Goal: Transaction & Acquisition: Book appointment/travel/reservation

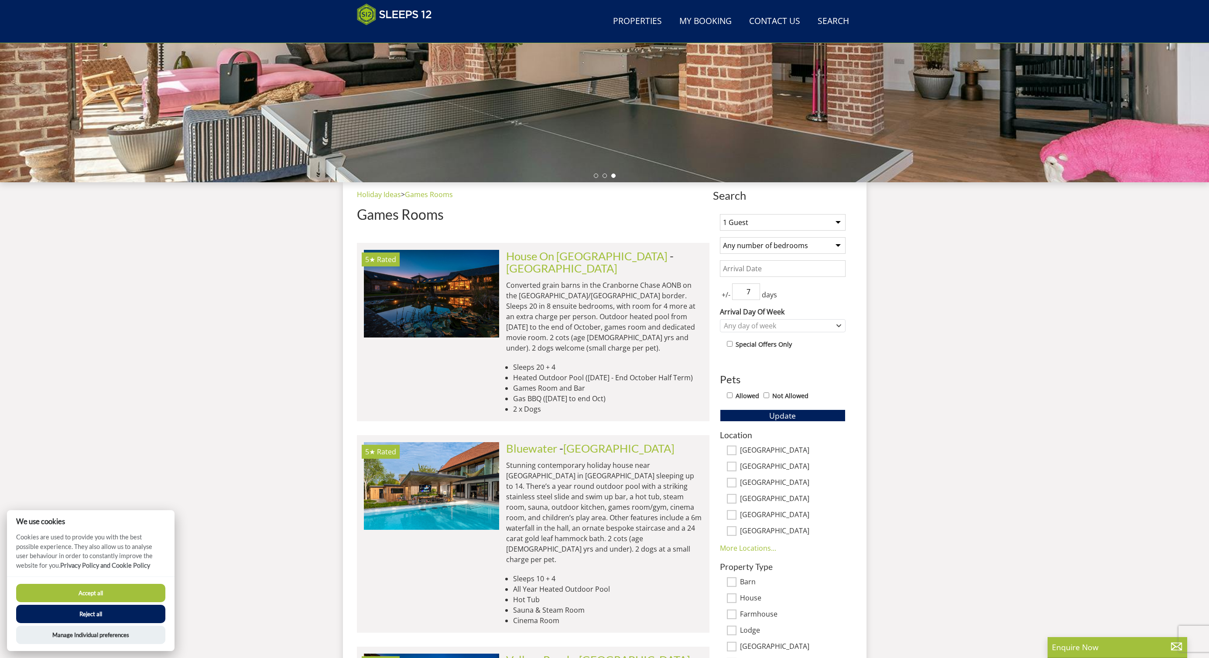
scroll to position [197, 0]
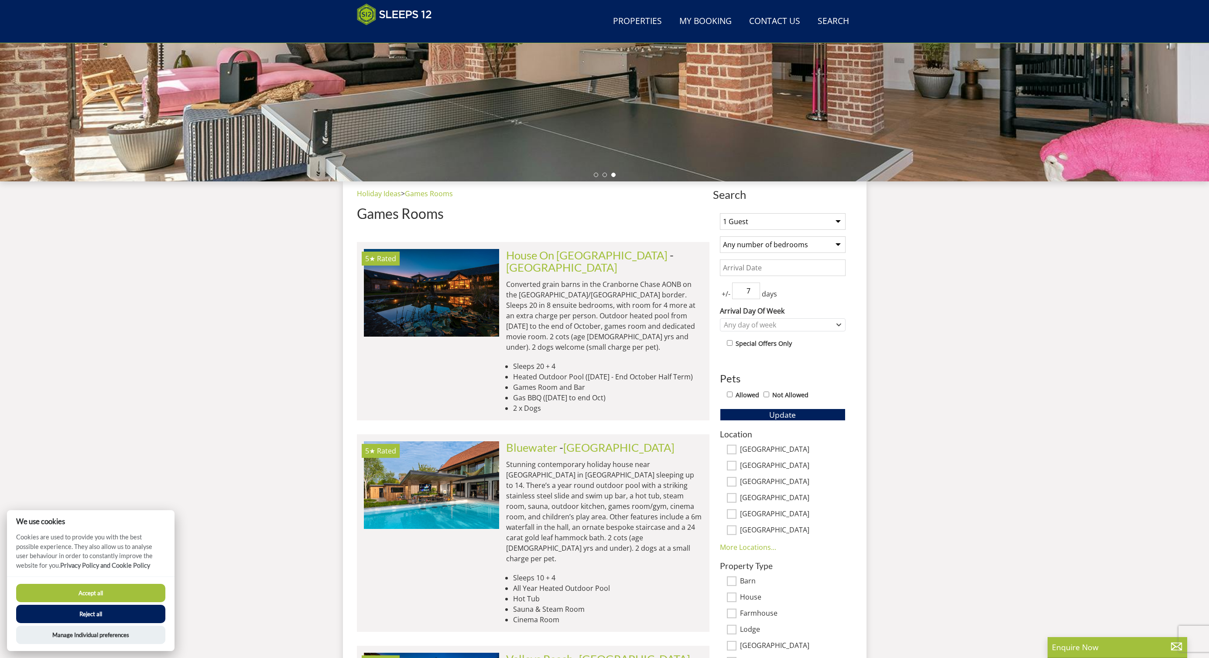
click at [754, 226] on select "1 Guest 2 Guests 3 Guests 4 Guests 5 Guests 6 Guests 7 Guests 8 Guests 9 Guests…" at bounding box center [783, 221] width 126 height 17
select select "20"
click at [720, 213] on select "1 Guest 2 Guests 3 Guests 4 Guests 5 Guests 6 Guests 7 Guests 8 Guests 9 Guests…" at bounding box center [783, 221] width 126 height 17
click at [756, 266] on input "Date" at bounding box center [783, 268] width 126 height 17
type input "30/01/2026"
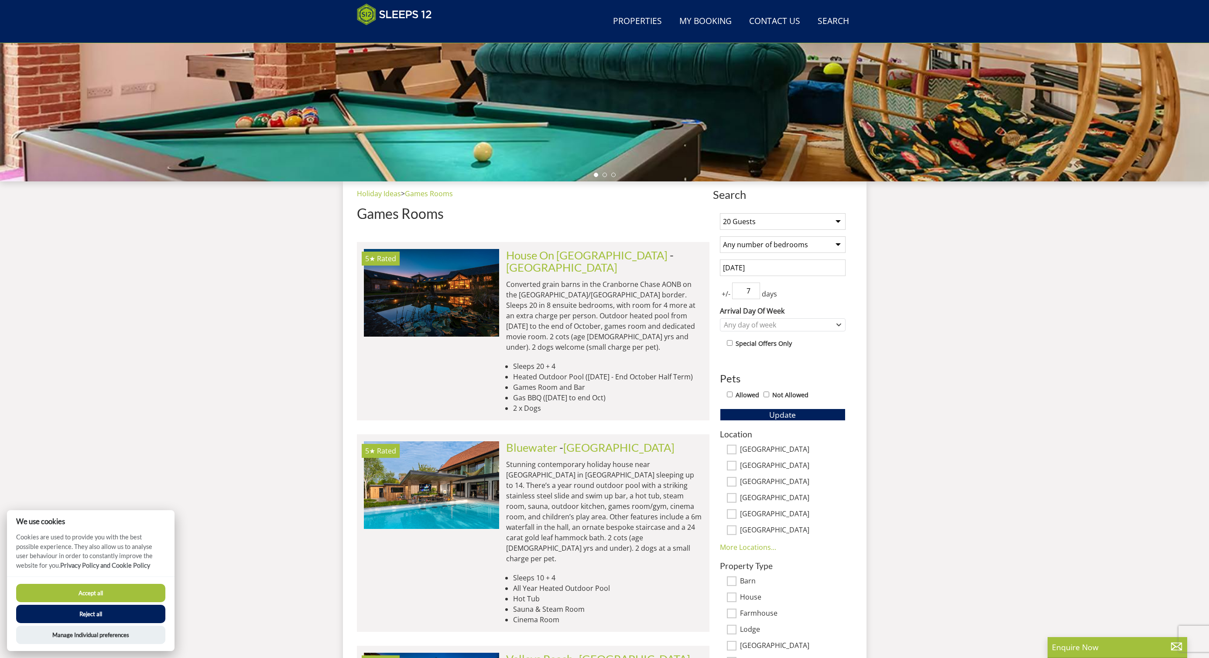
click at [745, 292] on input "7" at bounding box center [746, 291] width 28 height 17
drag, startPoint x: 757, startPoint y: 294, endPoint x: 752, endPoint y: 295, distance: 4.9
click at [756, 294] on input "6" at bounding box center [746, 291] width 28 height 17
click at [751, 295] on input "5" at bounding box center [746, 291] width 28 height 17
click at [751, 295] on input "4" at bounding box center [746, 291] width 28 height 17
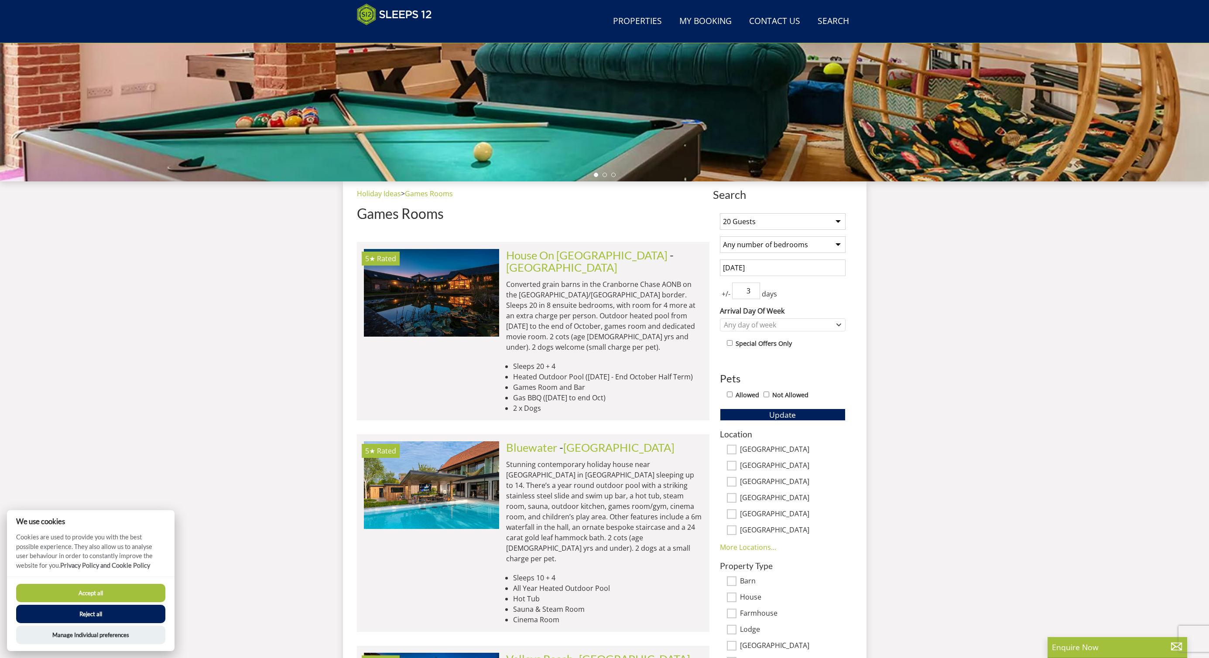
click at [751, 295] on input "3" at bounding box center [746, 291] width 28 height 17
type input "2"
click at [751, 295] on input "2" at bounding box center [746, 291] width 28 height 17
click at [759, 326] on div "Any day of week" at bounding box center [778, 325] width 113 height 10
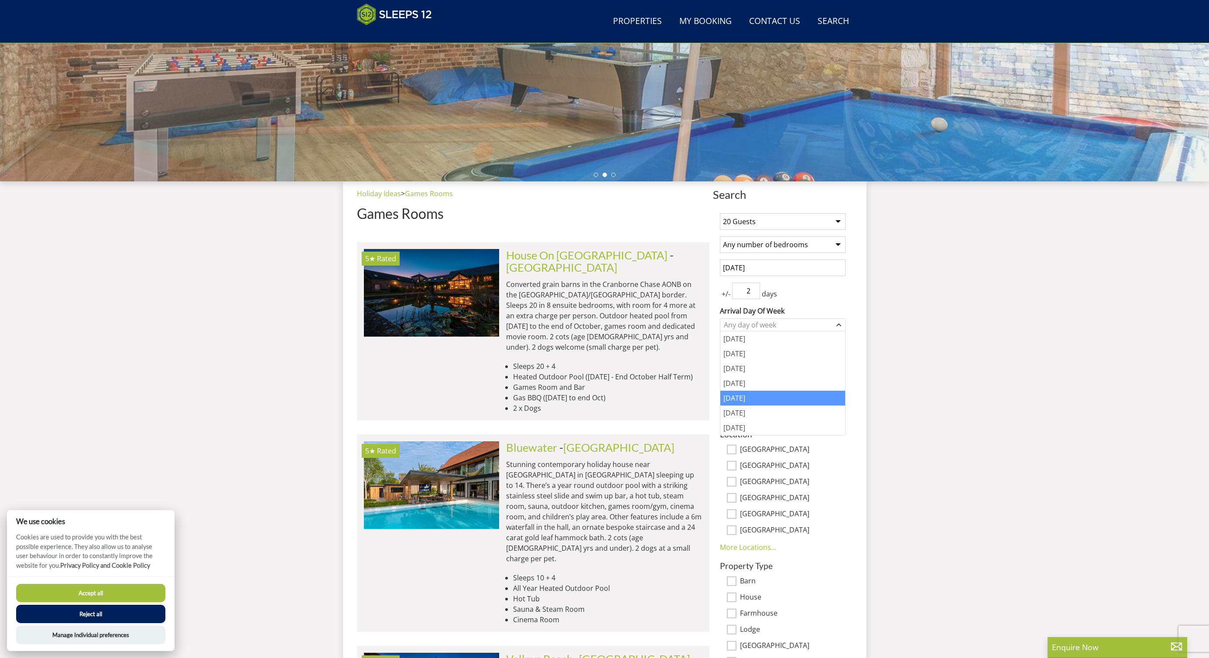
click at [738, 398] on div "Friday" at bounding box center [782, 398] width 125 height 15
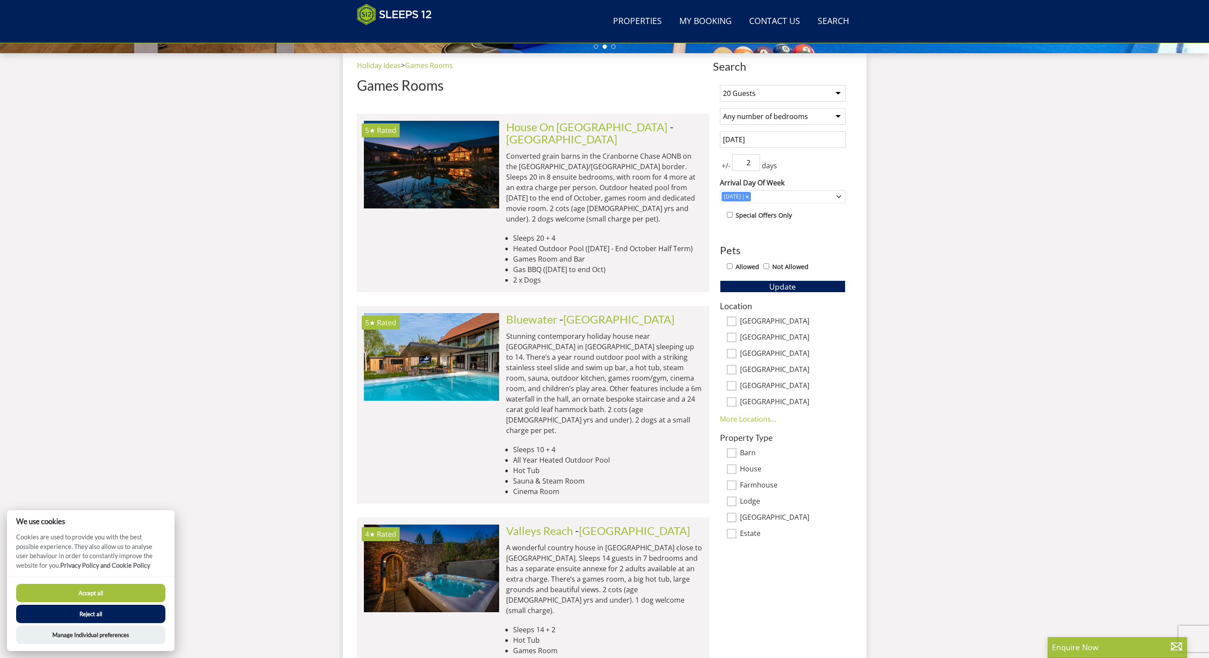
scroll to position [325, 0]
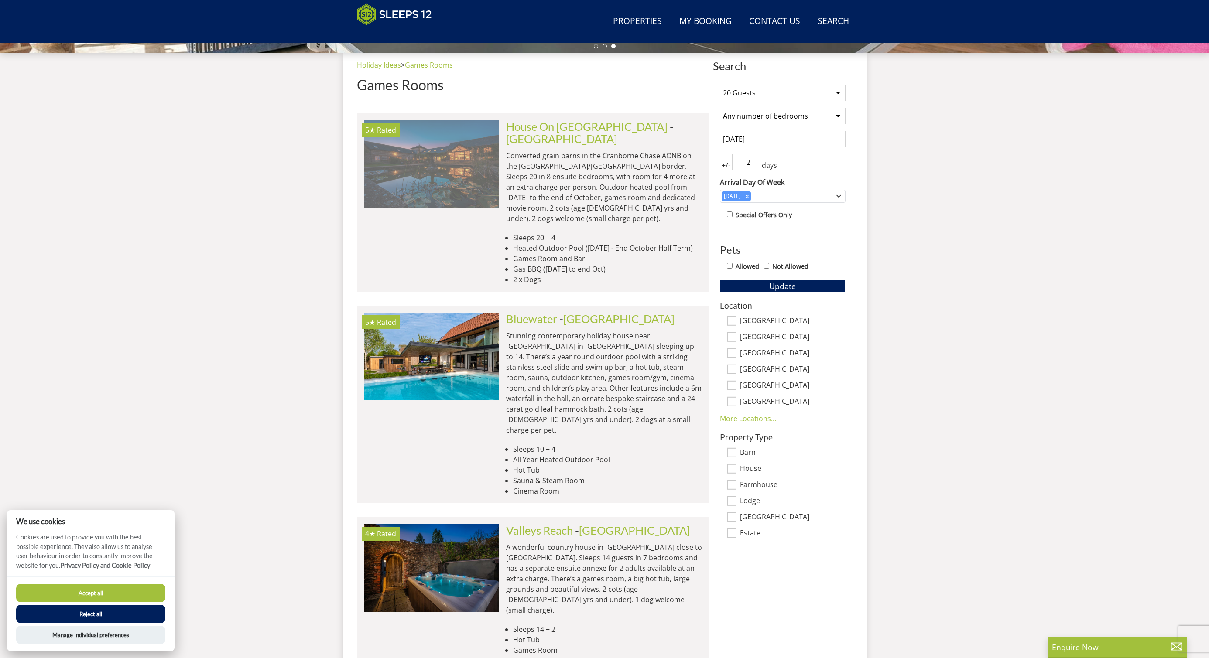
click at [472, 165] on img at bounding box center [431, 163] width 135 height 87
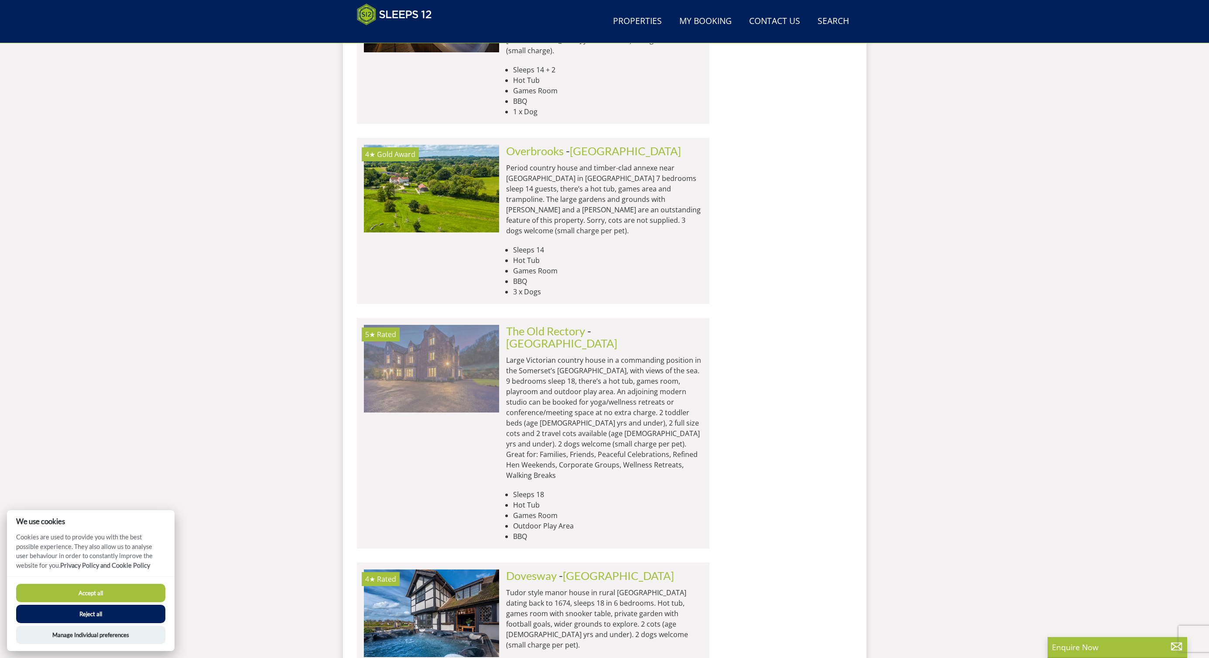
scroll to position [886, 0]
click at [447, 324] on img at bounding box center [431, 367] width 135 height 87
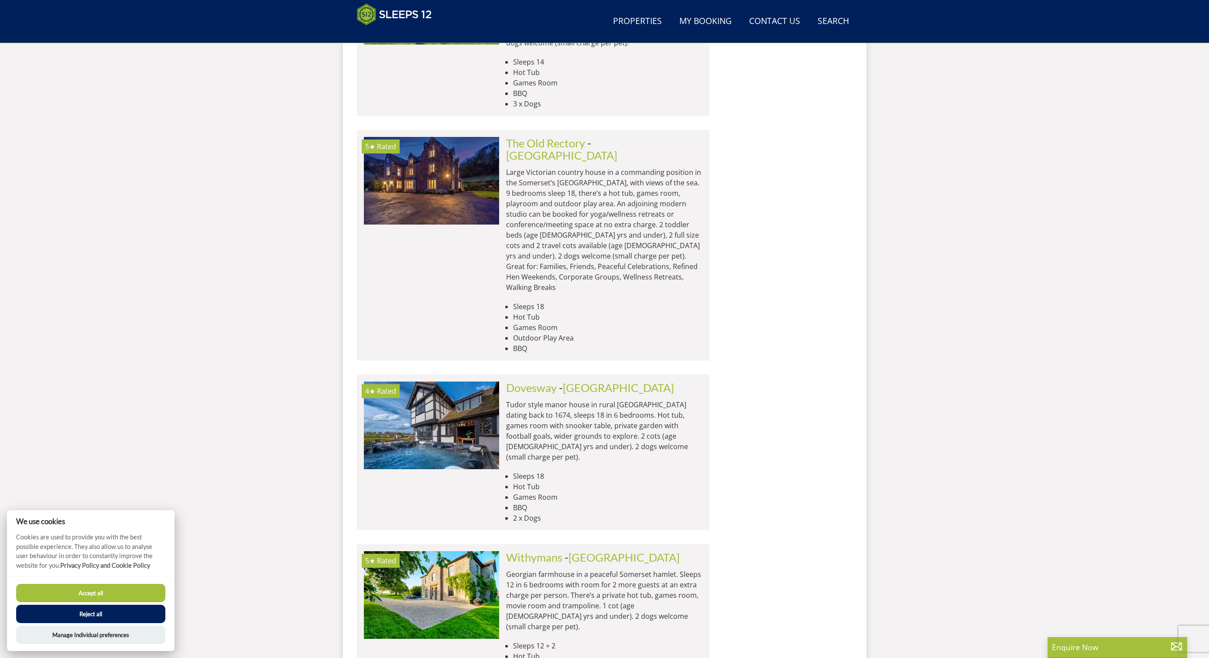
scroll to position [1075, 0]
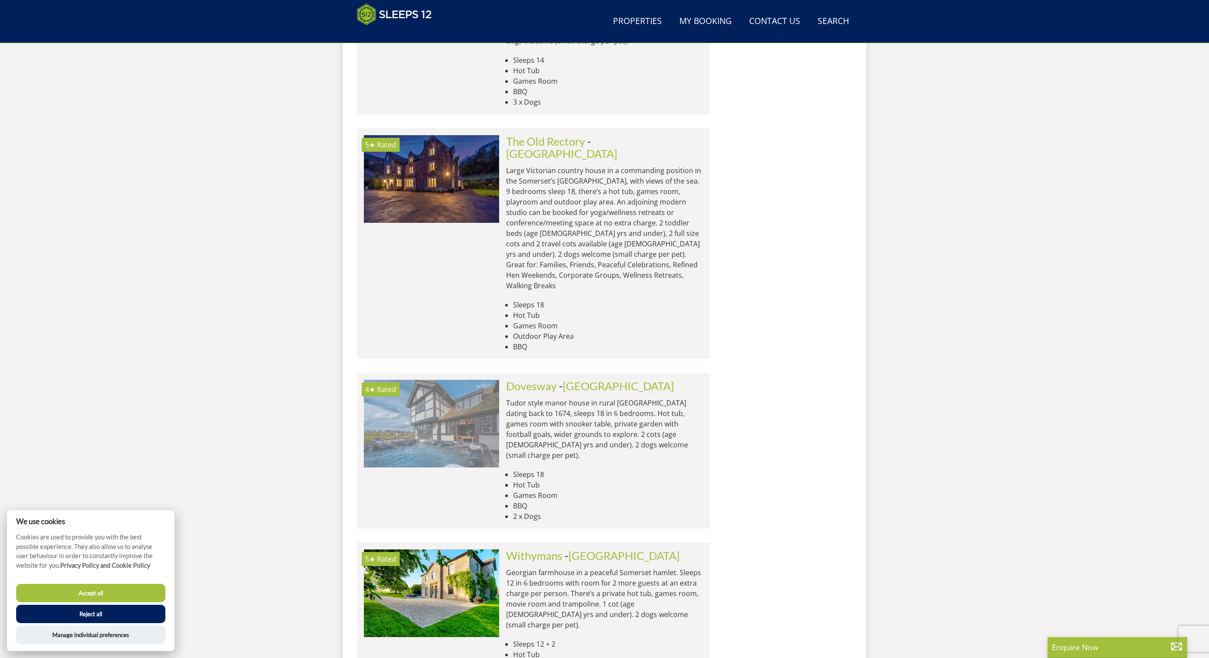
click at [452, 380] on img at bounding box center [431, 423] width 135 height 87
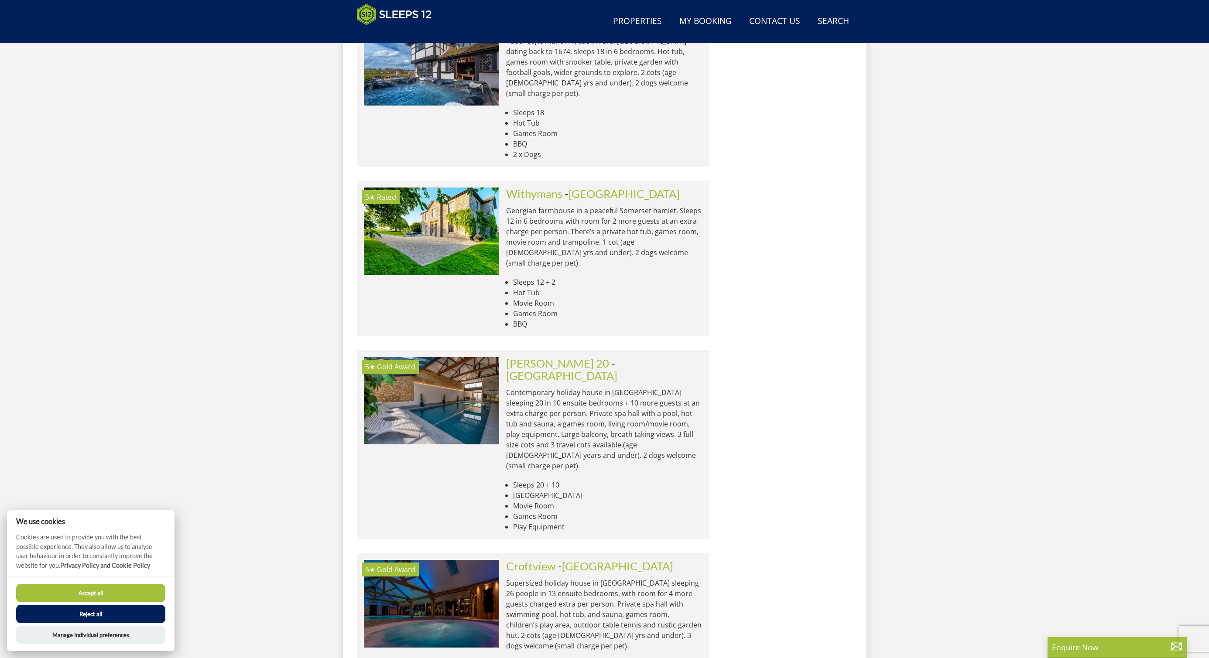
scroll to position [1439, 0]
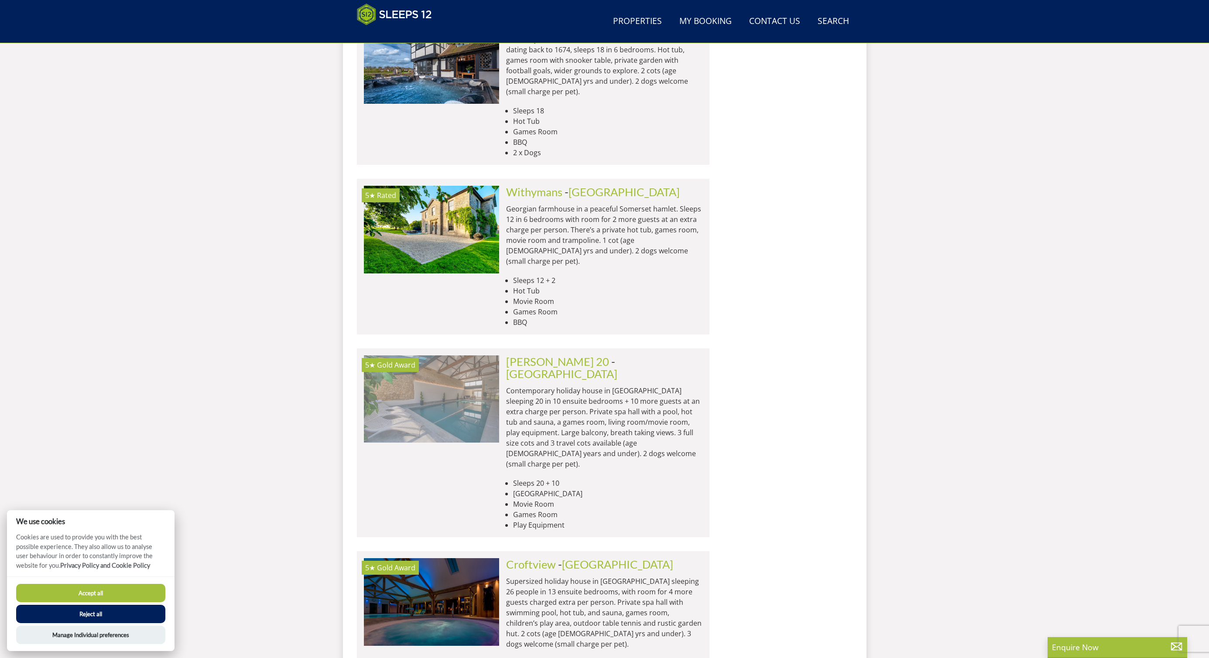
click at [455, 356] on img at bounding box center [431, 399] width 135 height 87
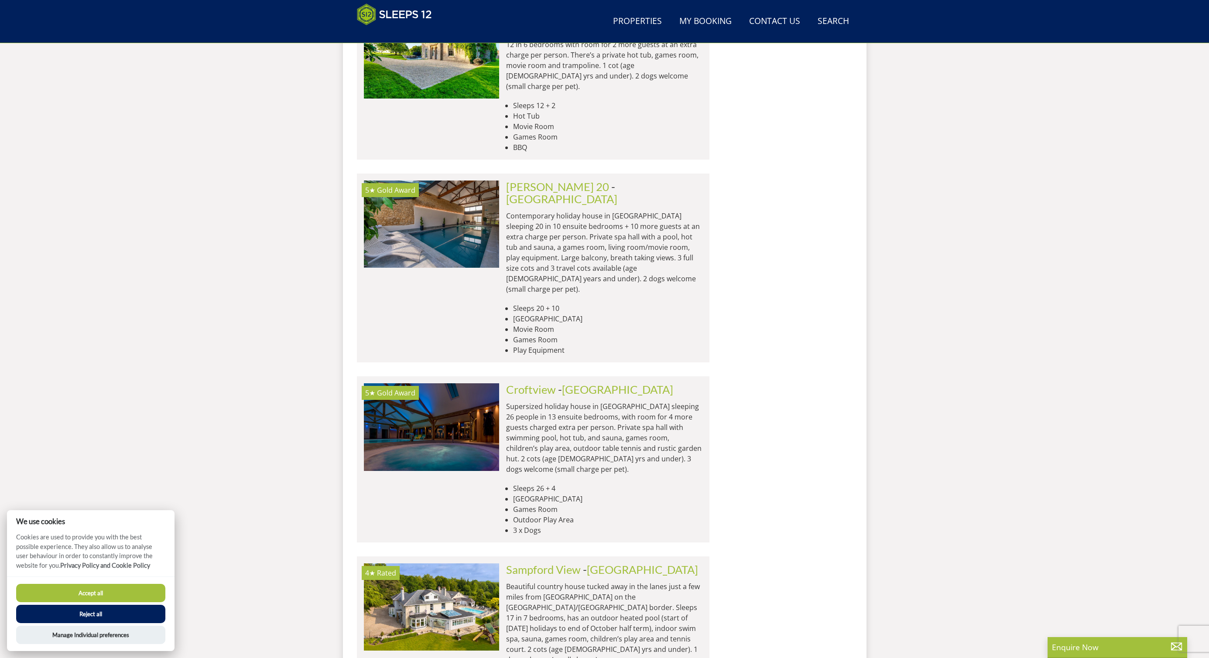
scroll to position [1616, 0]
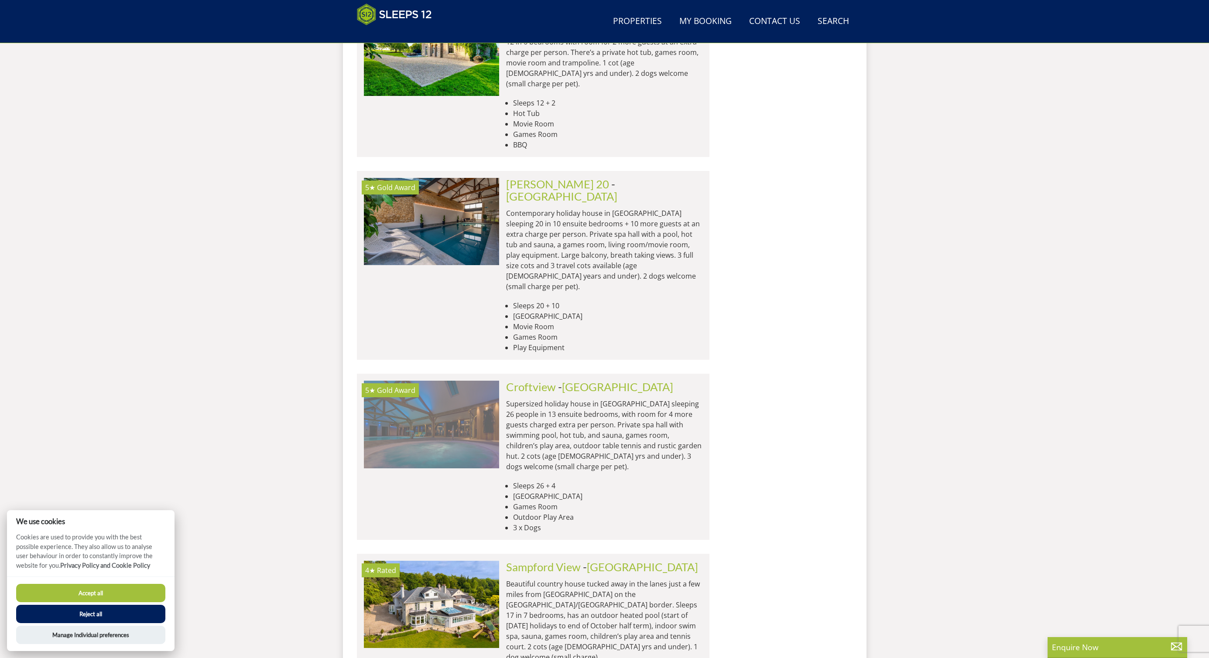
click at [463, 381] on img at bounding box center [431, 424] width 135 height 87
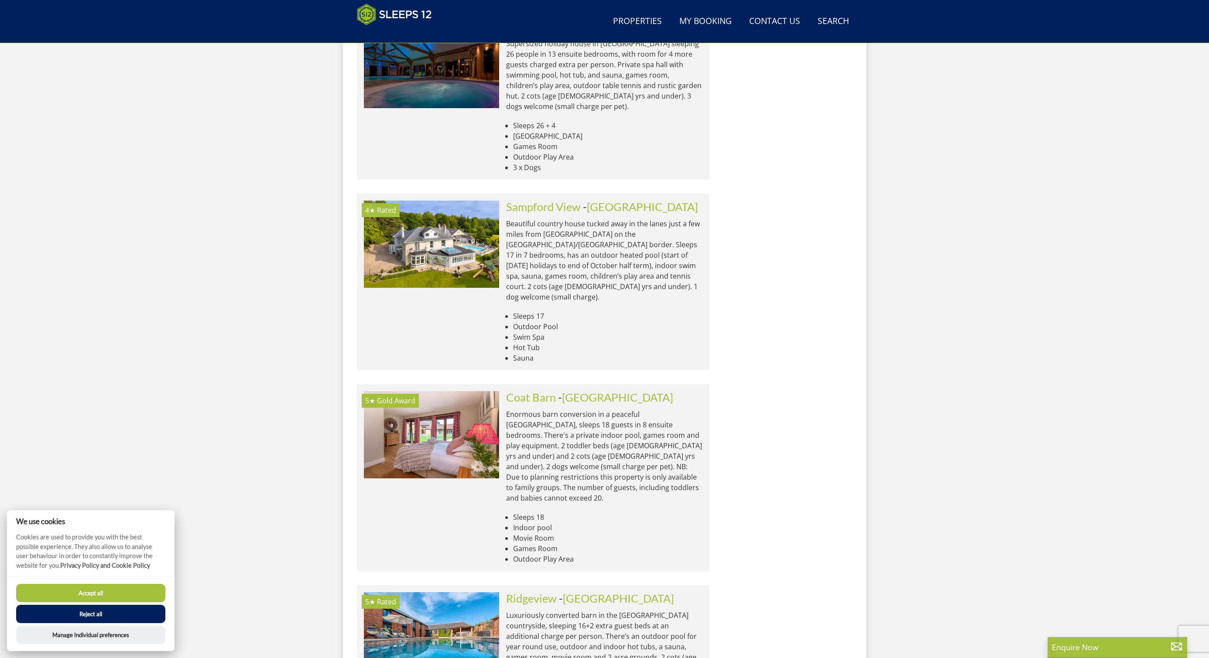
scroll to position [1975, 0]
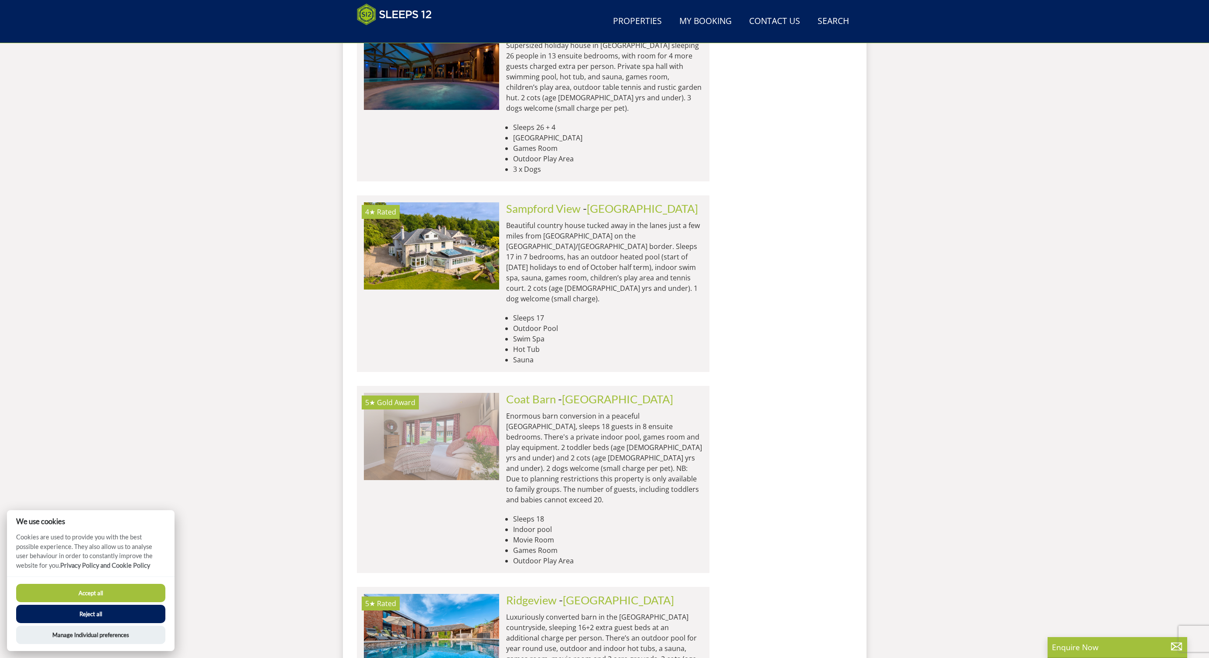
click at [464, 393] on img at bounding box center [431, 436] width 135 height 87
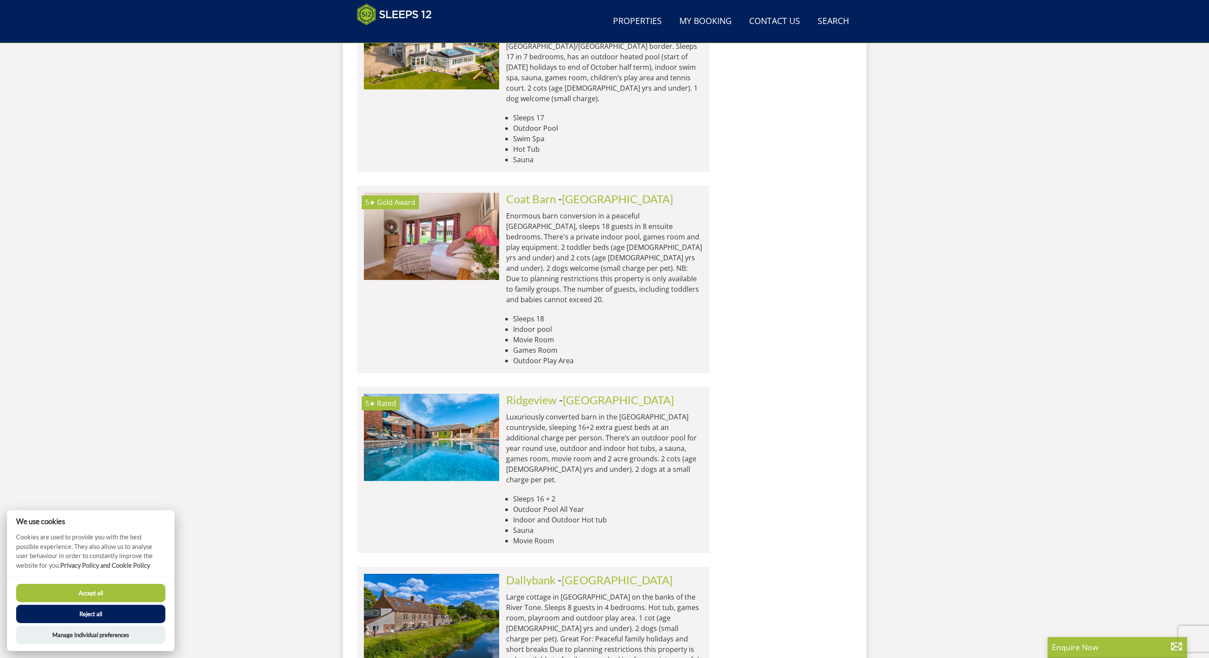
scroll to position [2186, 0]
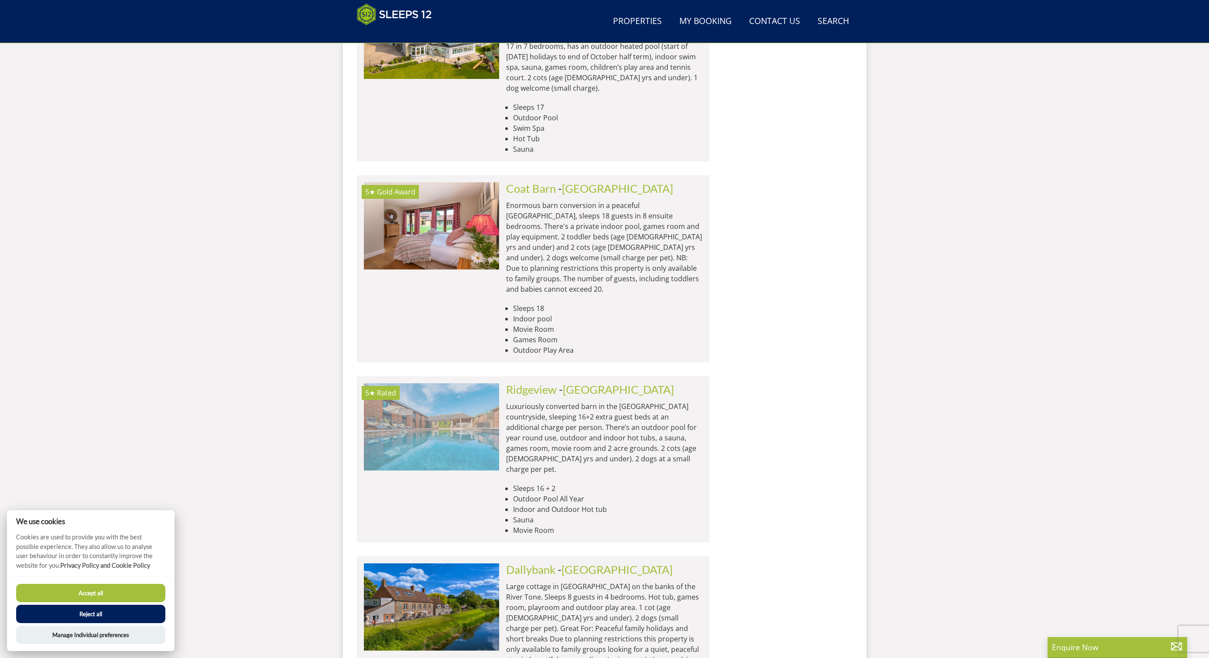
click at [431, 383] on img at bounding box center [431, 426] width 135 height 87
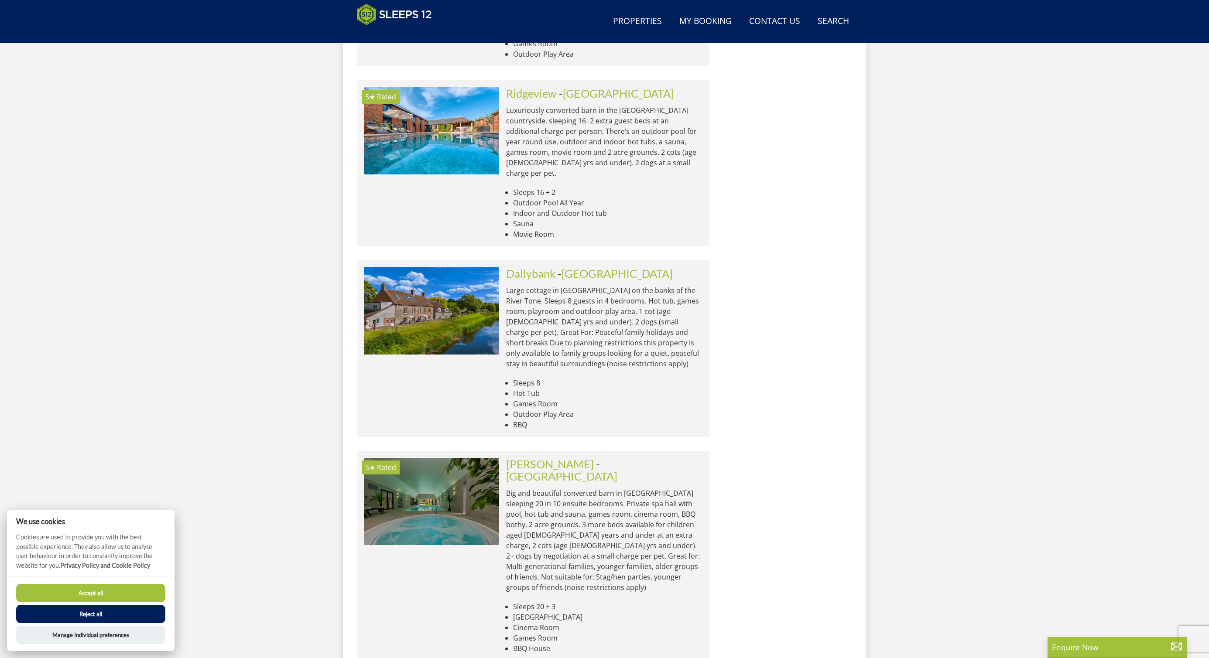
scroll to position [2485, 0]
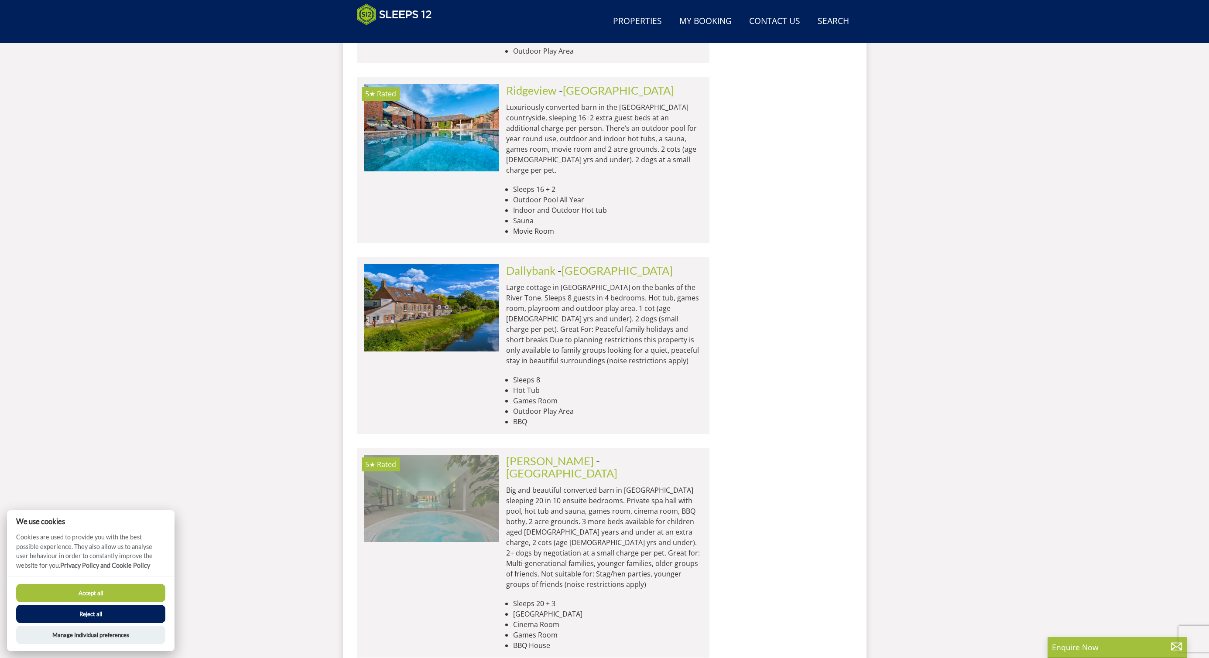
click at [452, 455] on img at bounding box center [431, 498] width 135 height 87
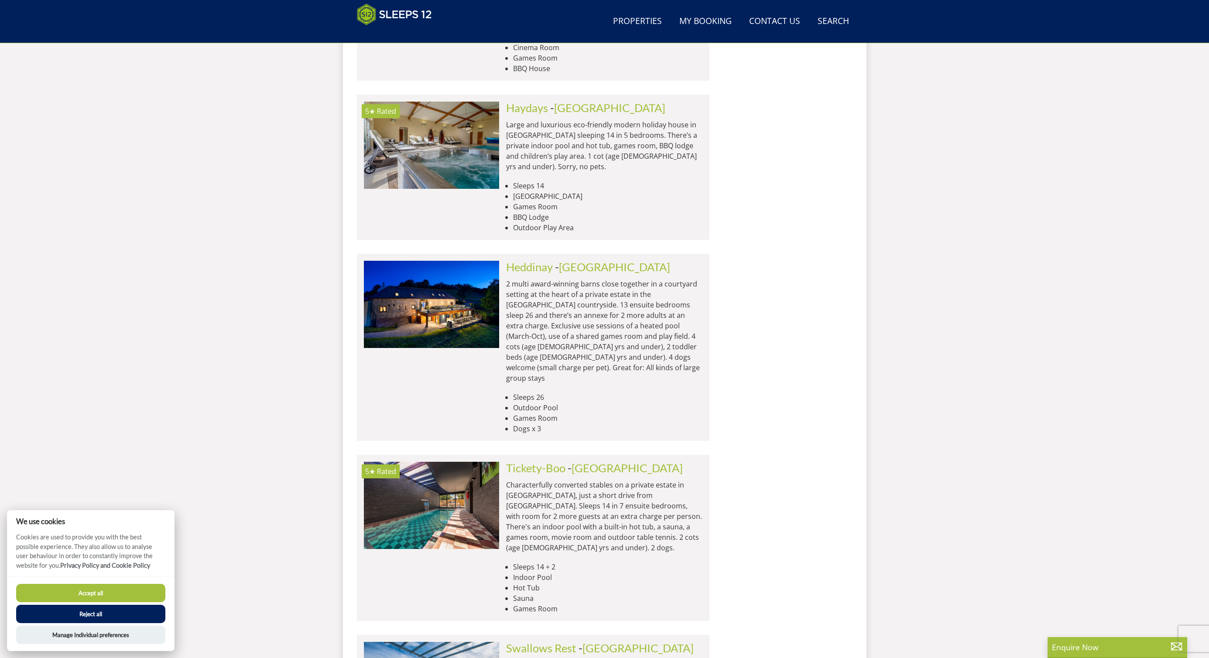
scroll to position [3067, 0]
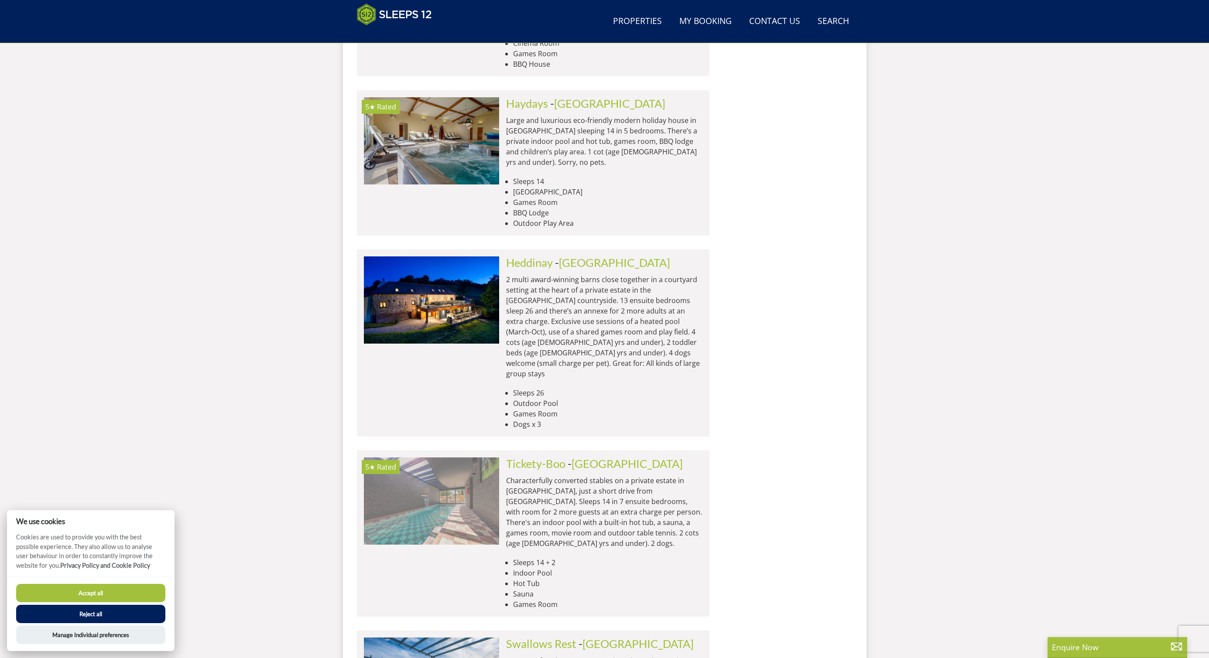
click at [459, 458] on img at bounding box center [431, 501] width 135 height 87
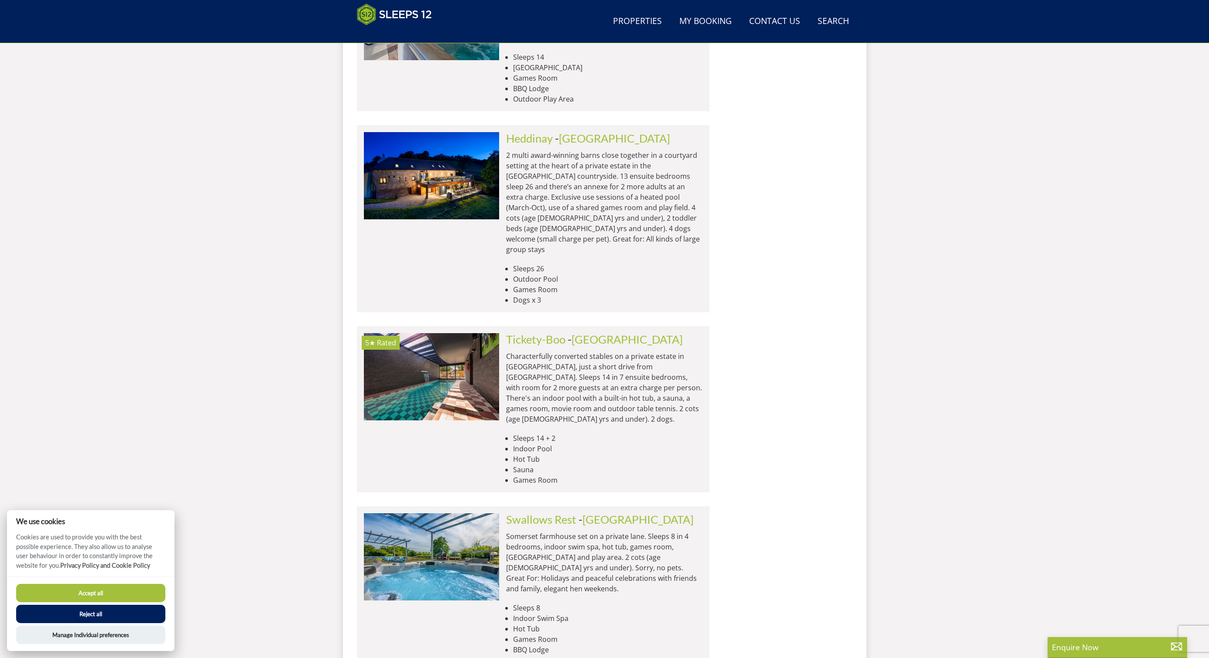
scroll to position [3200, 0]
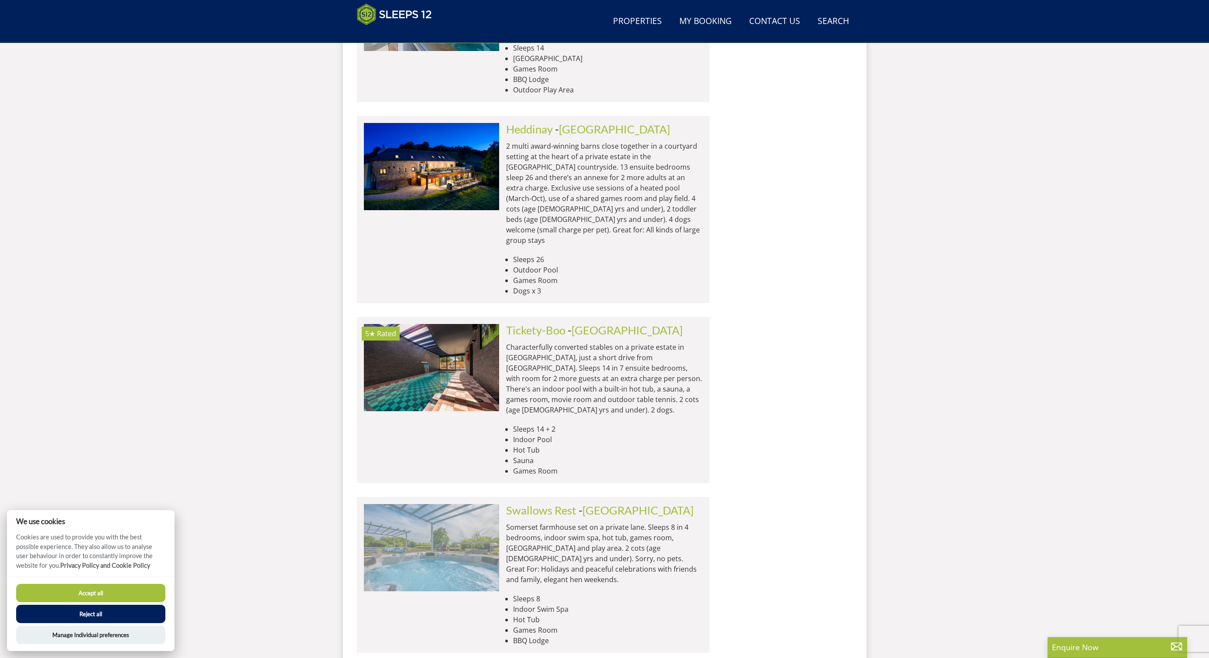
click at [462, 504] on img at bounding box center [431, 547] width 135 height 87
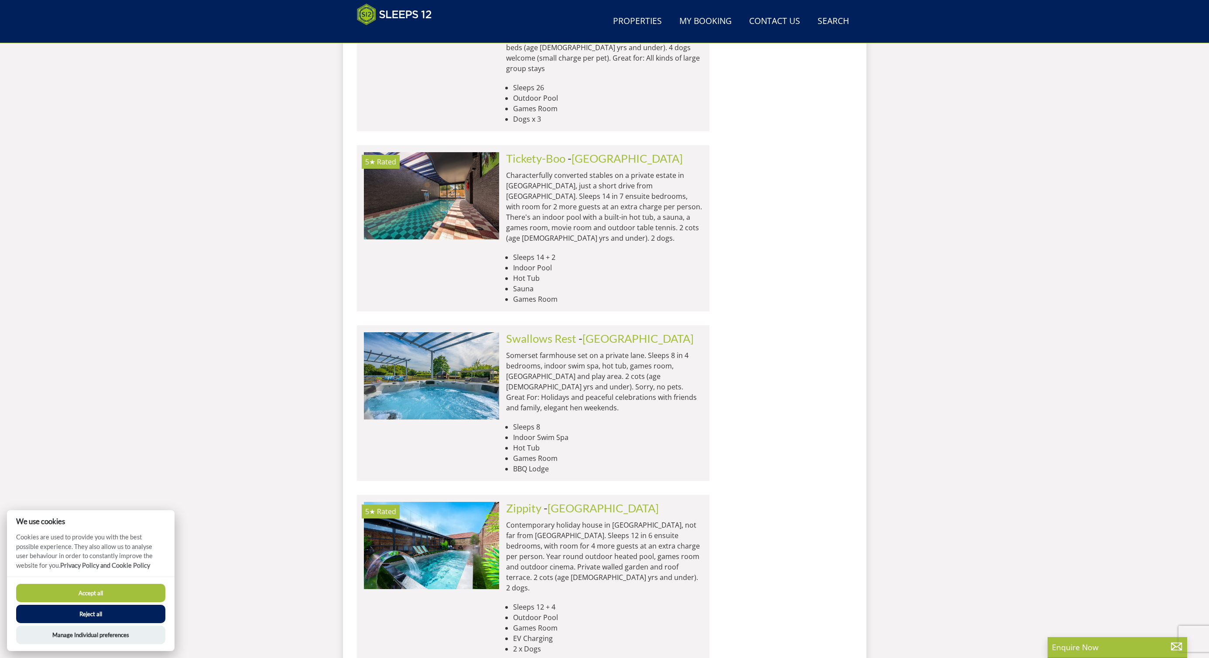
scroll to position [3376, 0]
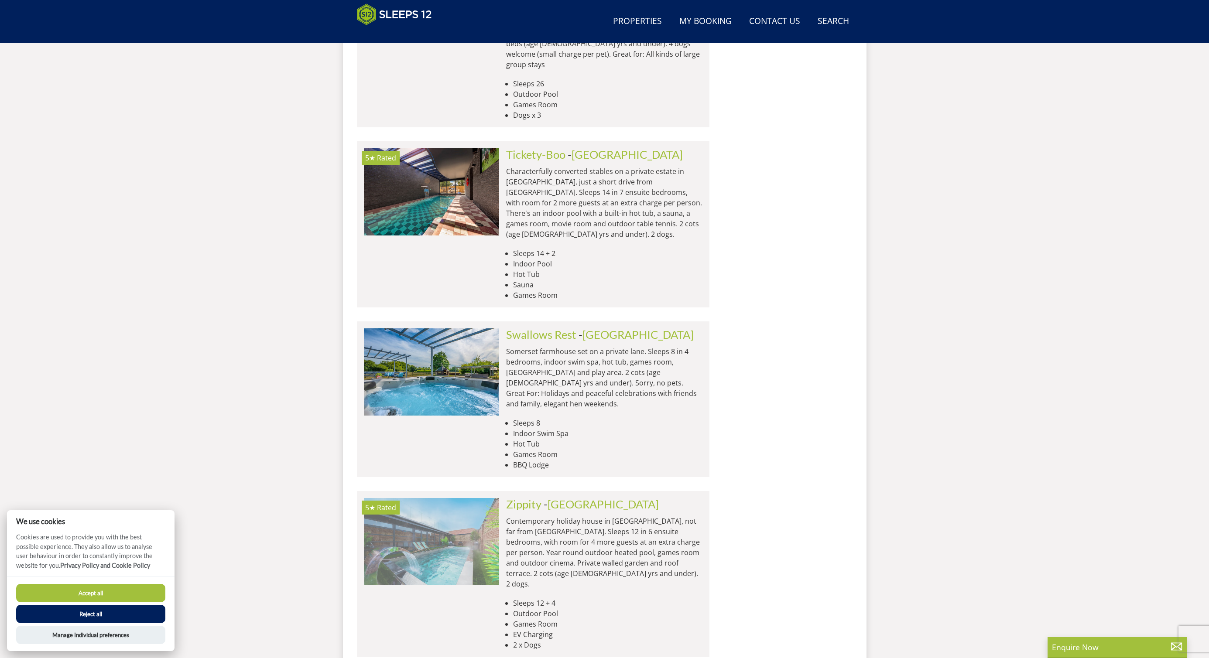
click at [441, 498] on img at bounding box center [431, 541] width 135 height 87
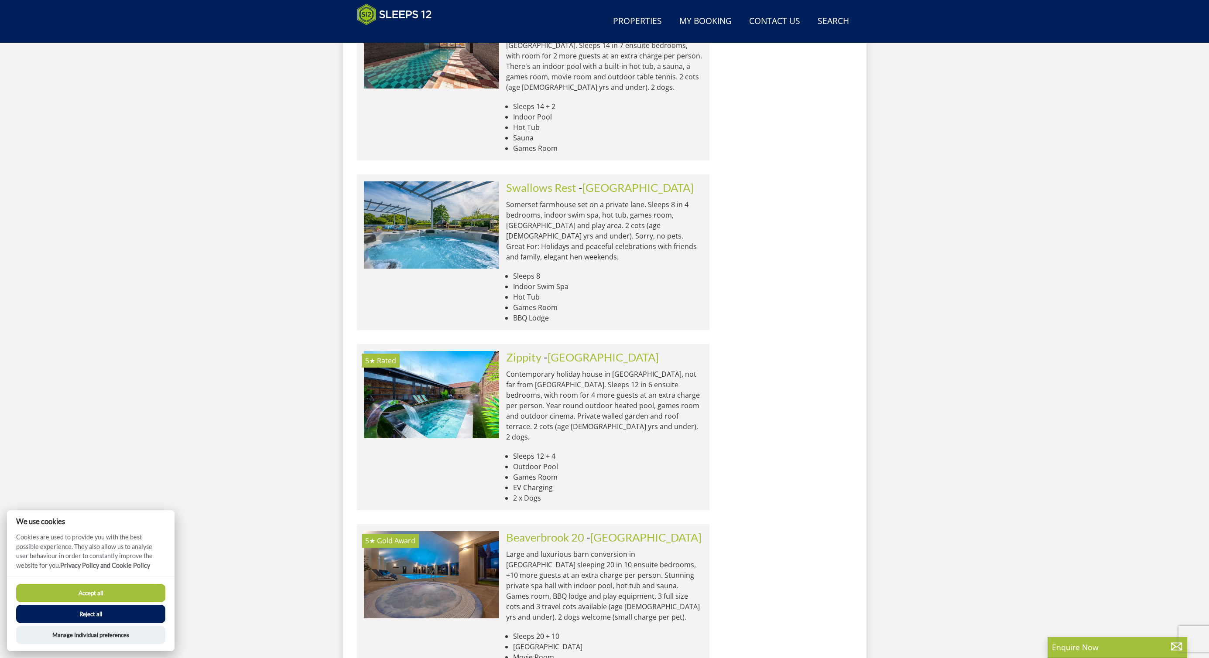
scroll to position [3529, 0]
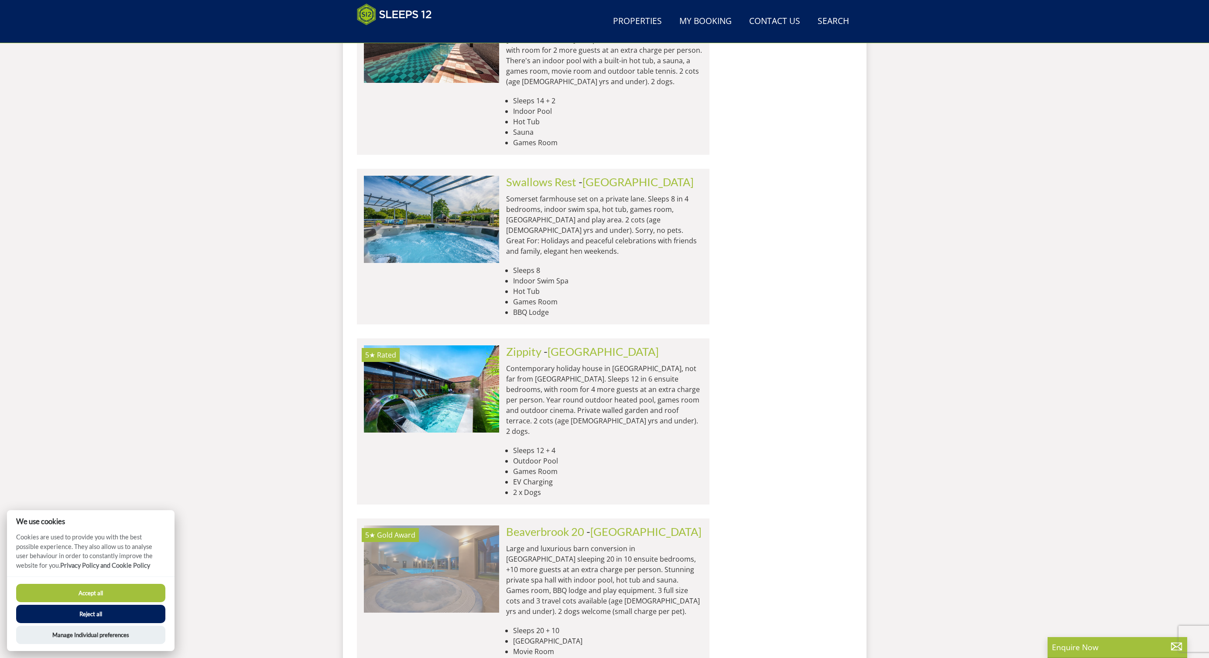
click at [455, 526] on img at bounding box center [431, 569] width 135 height 87
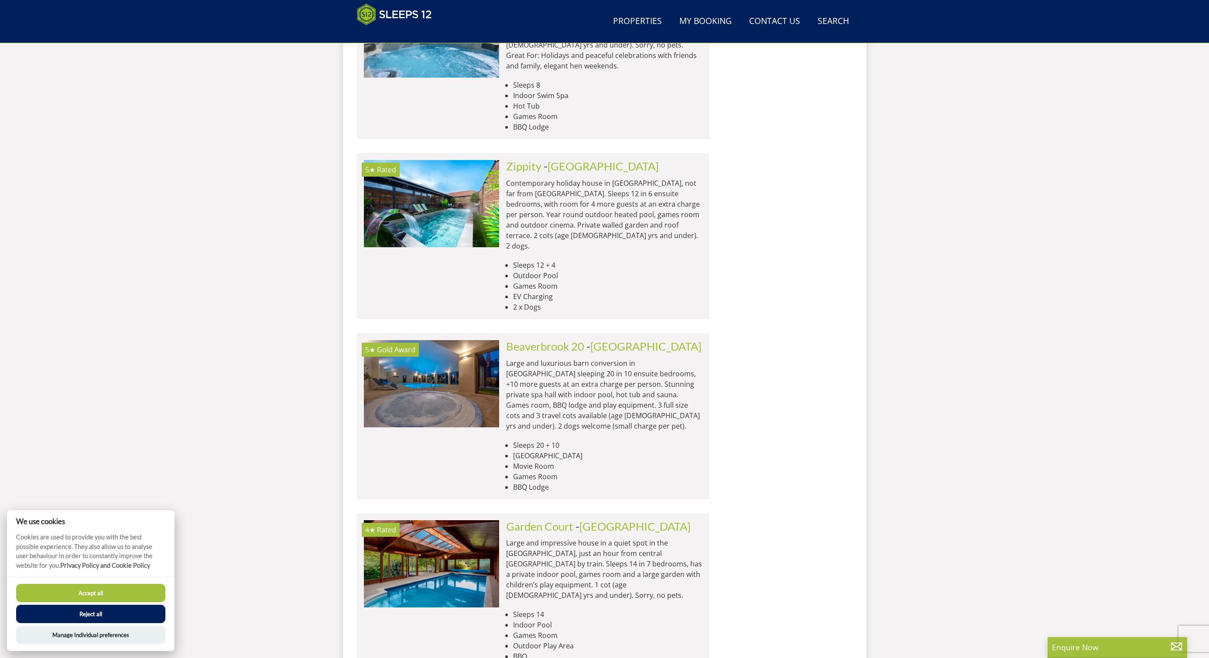
scroll to position [3714, 0]
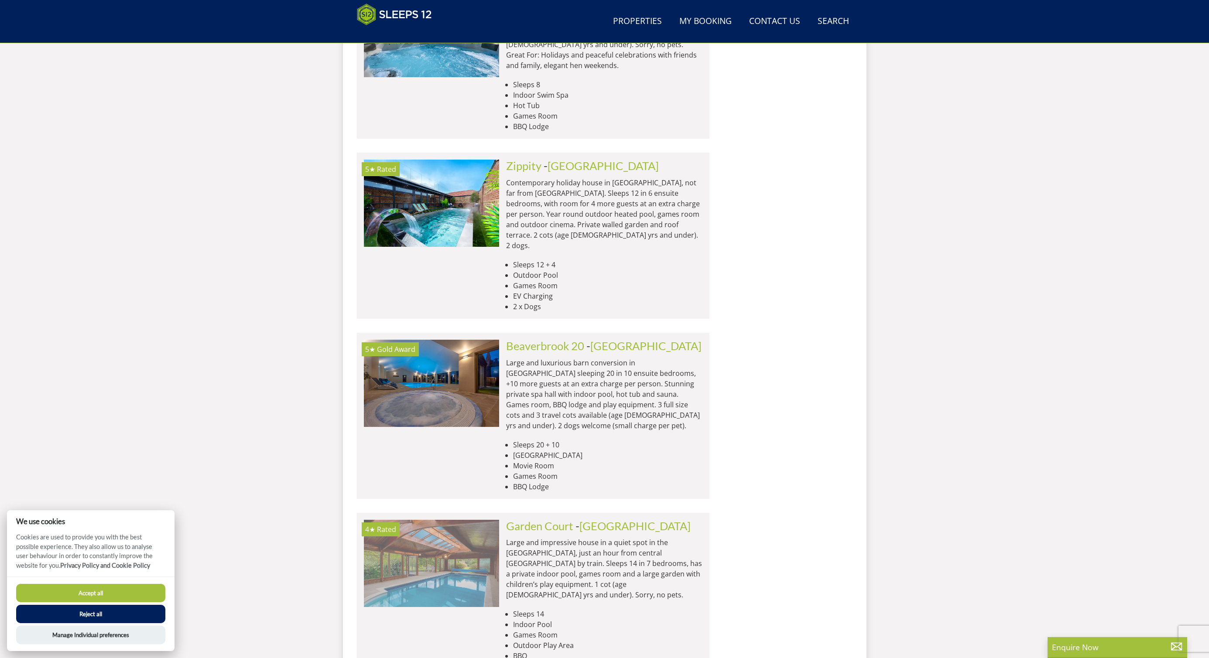
click at [443, 520] on img at bounding box center [431, 563] width 135 height 87
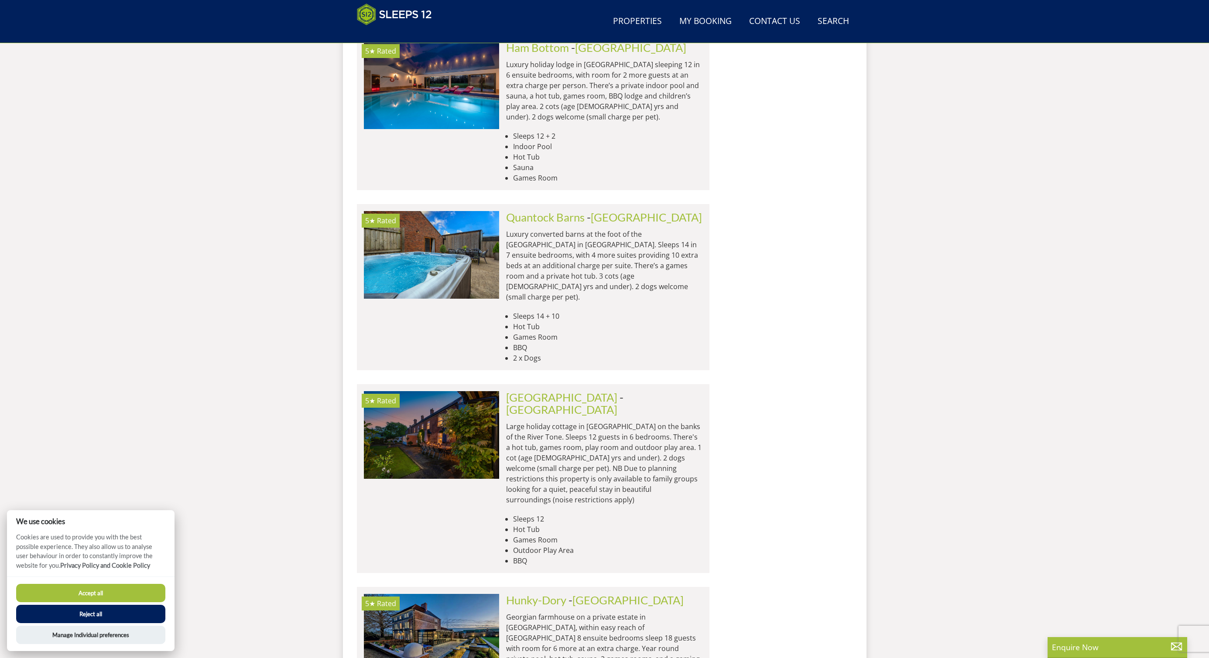
scroll to position [4363, 0]
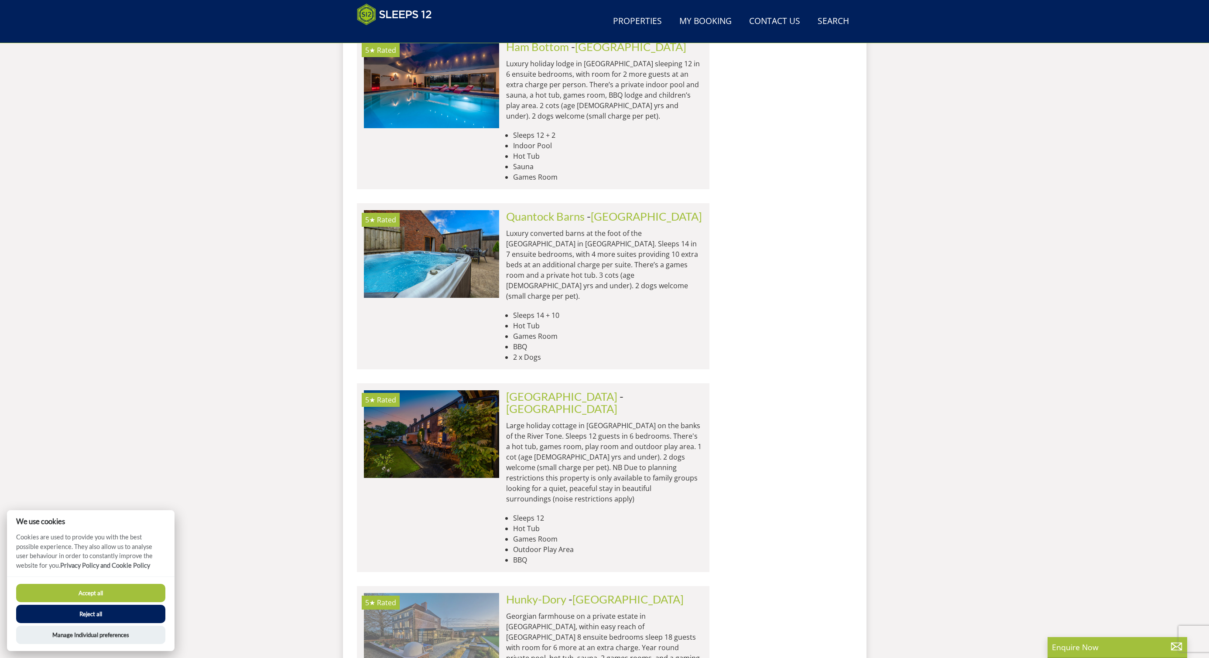
click at [455, 593] on img at bounding box center [431, 636] width 135 height 87
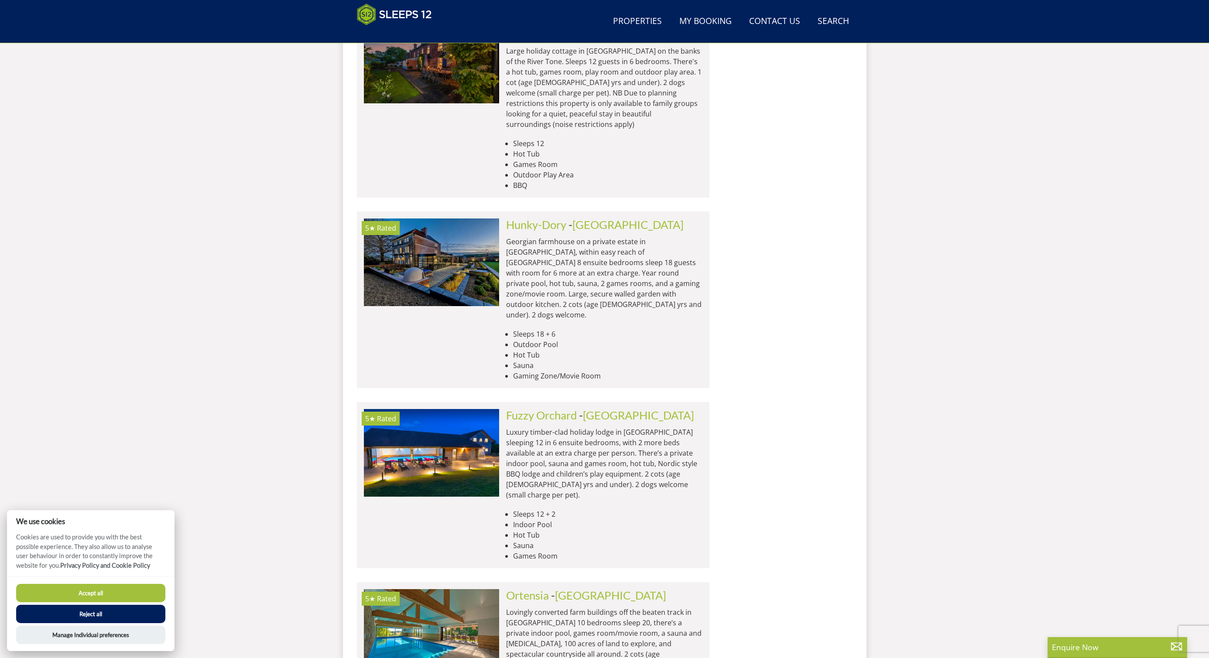
scroll to position [4738, 0]
click at [466, 589] on img at bounding box center [431, 632] width 135 height 87
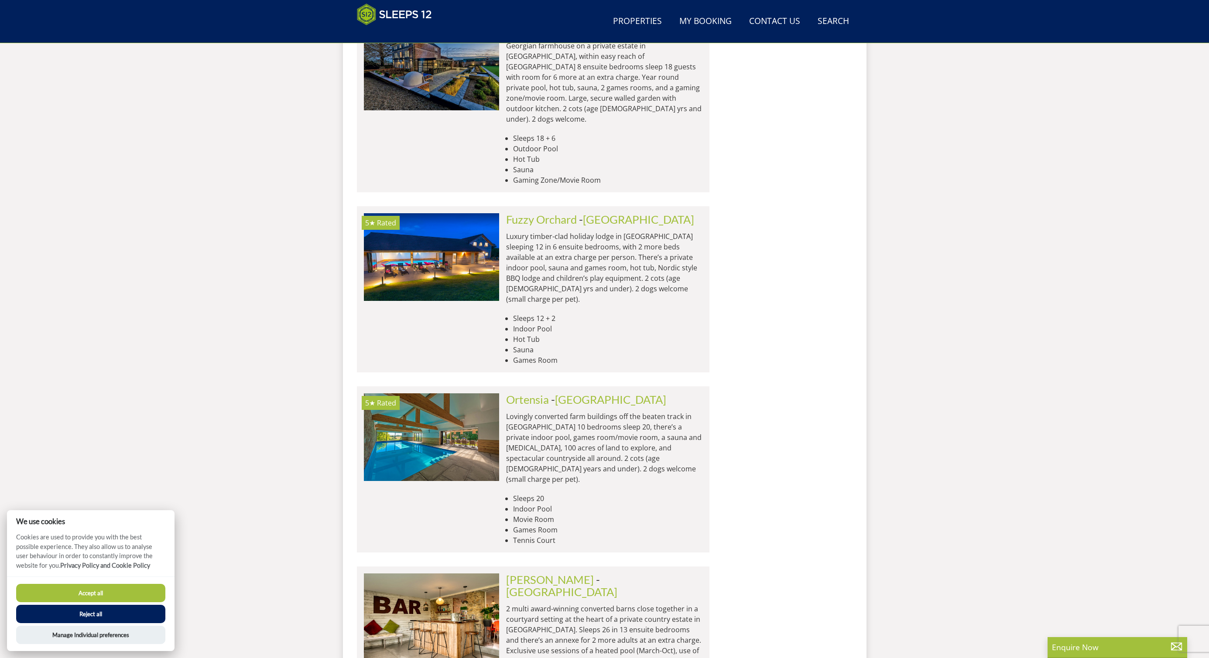
scroll to position [4933, 0]
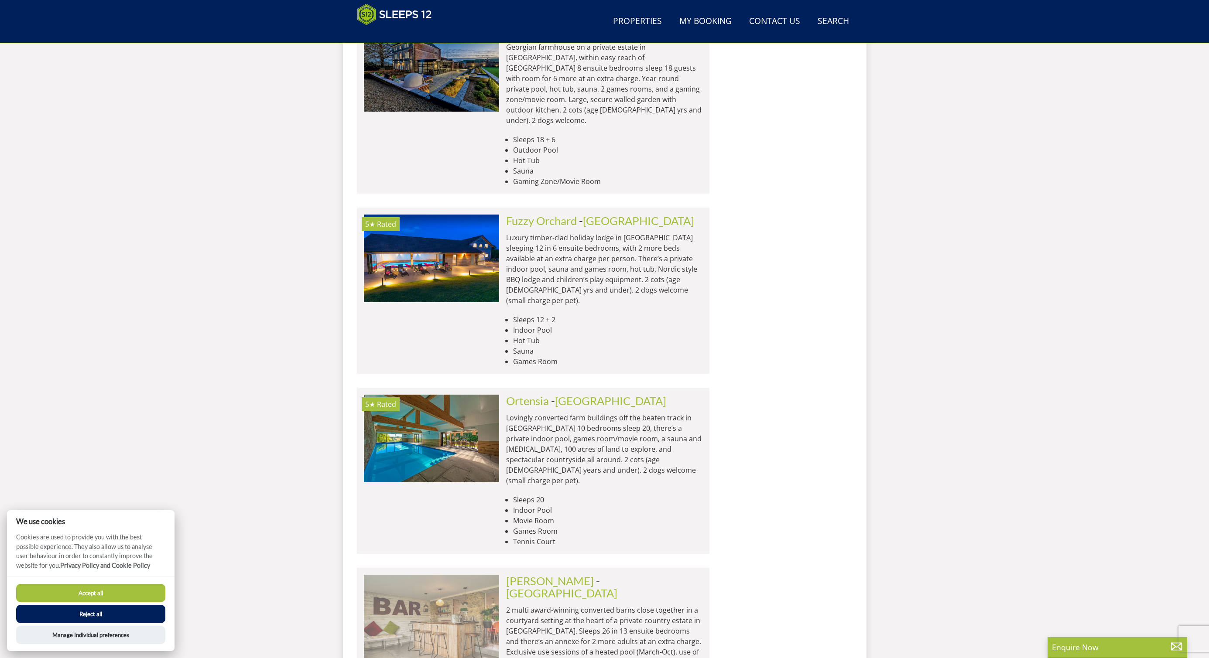
click at [457, 575] on img at bounding box center [431, 618] width 135 height 87
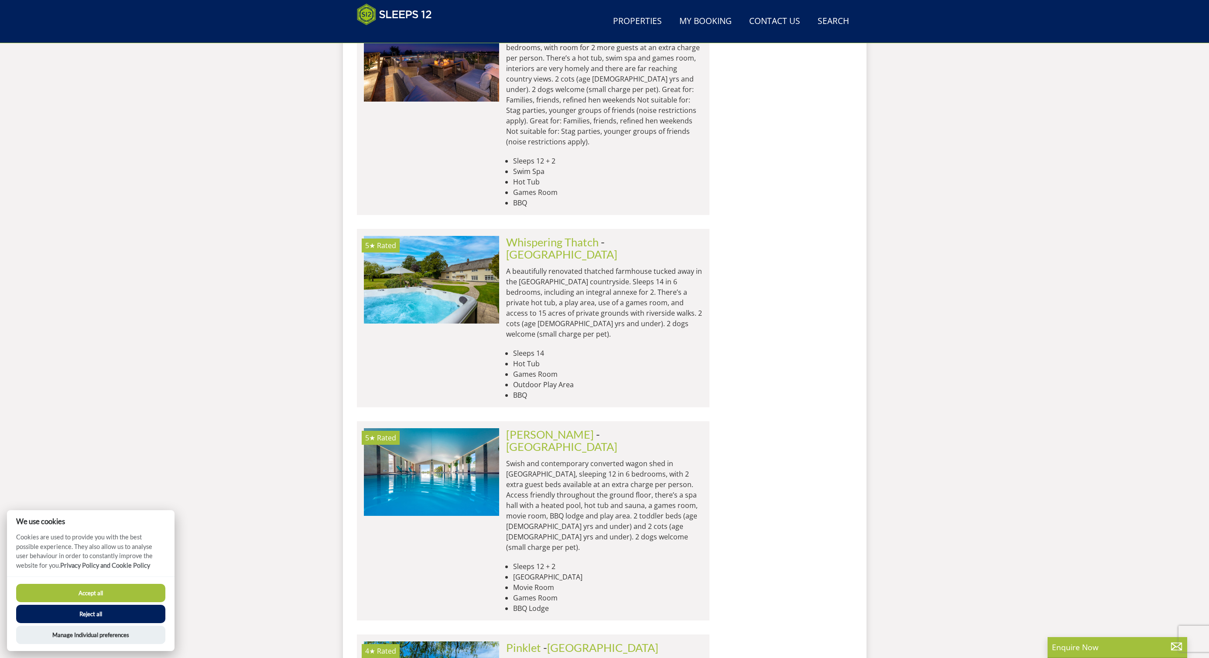
scroll to position [5706, 0]
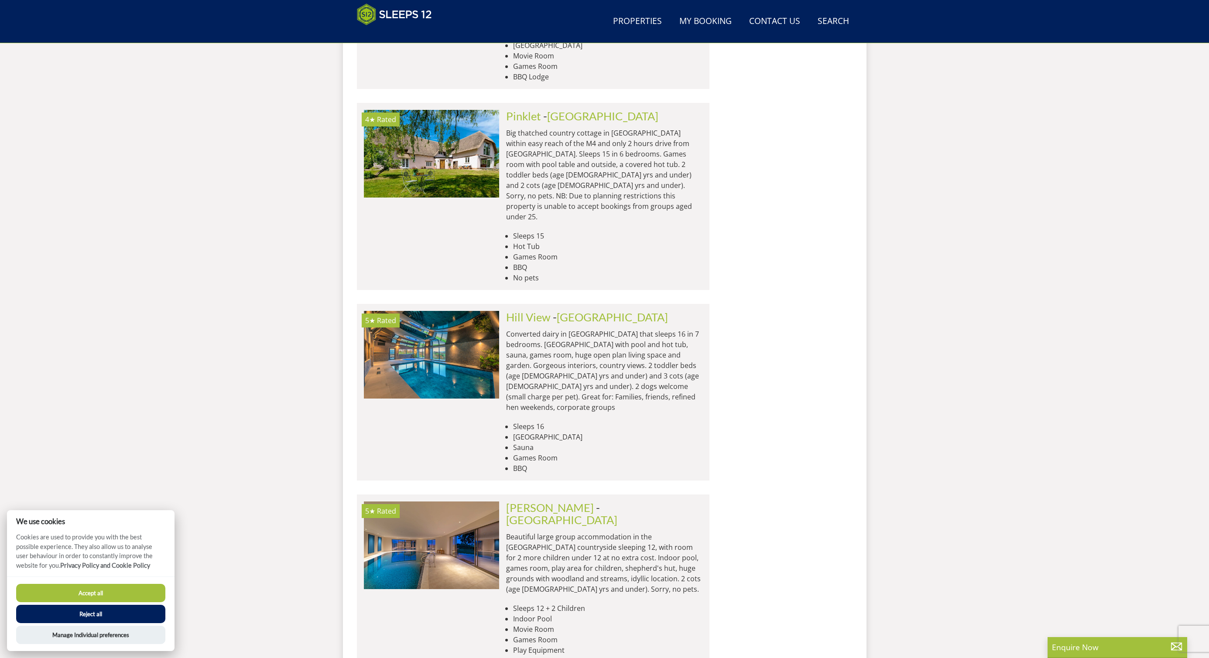
scroll to position [6241, 0]
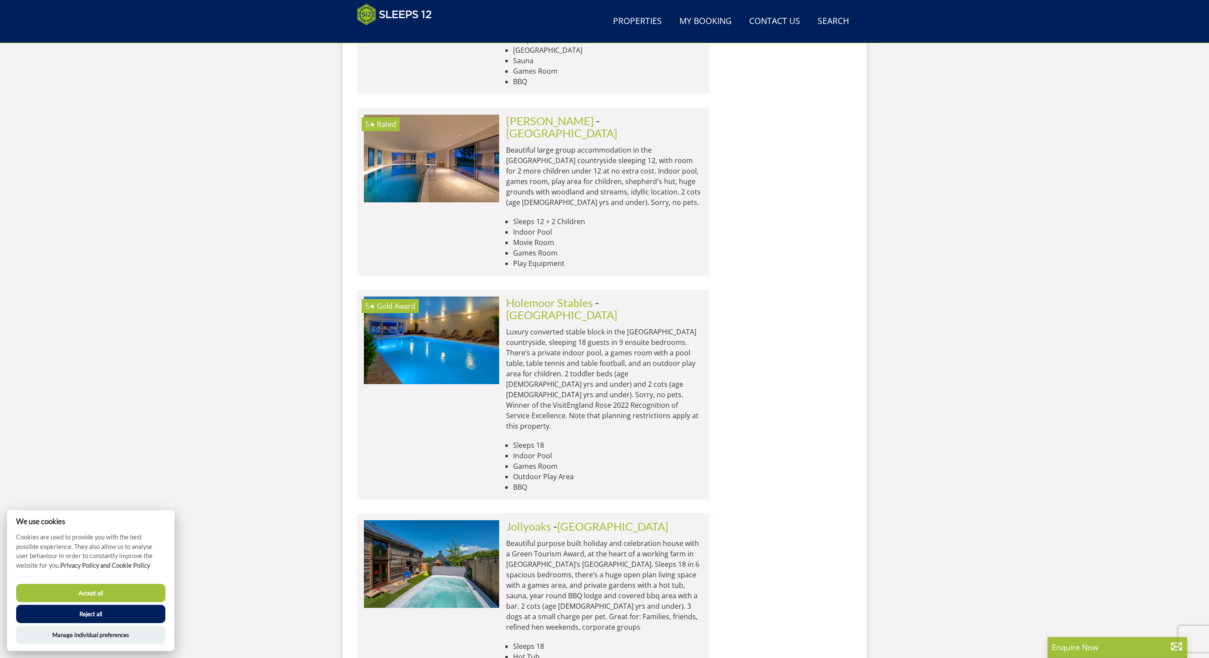
scroll to position [6625, 0]
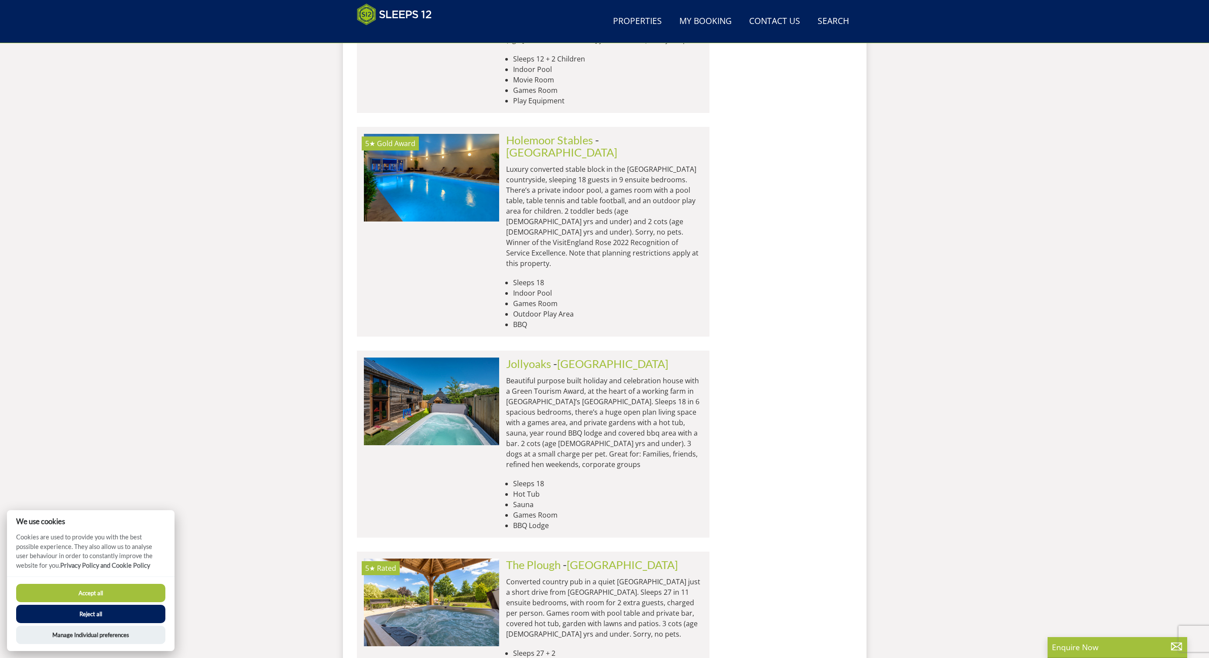
scroll to position [6790, 0]
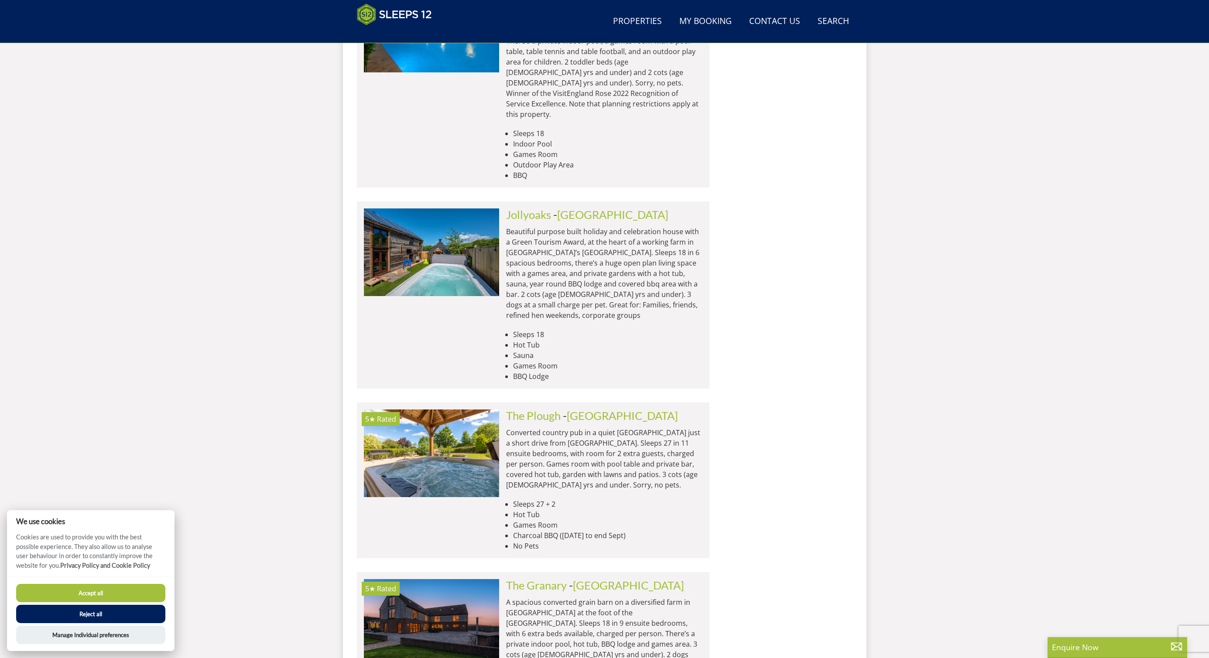
scroll to position [6984, 0]
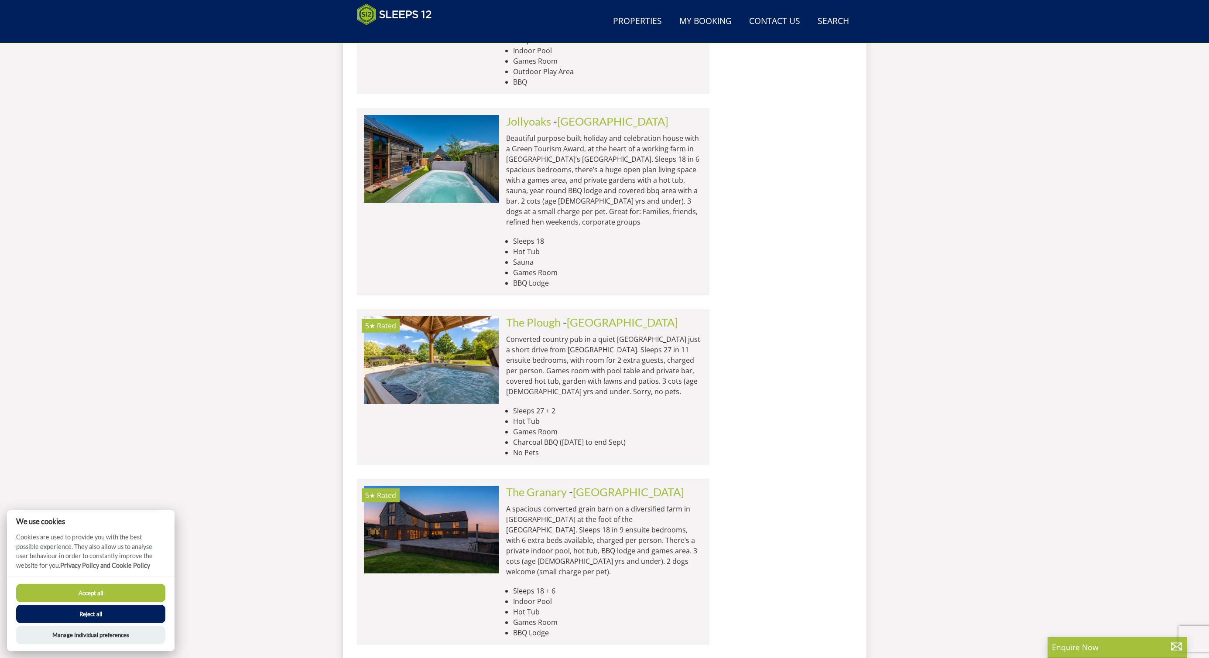
scroll to position [7048, 0]
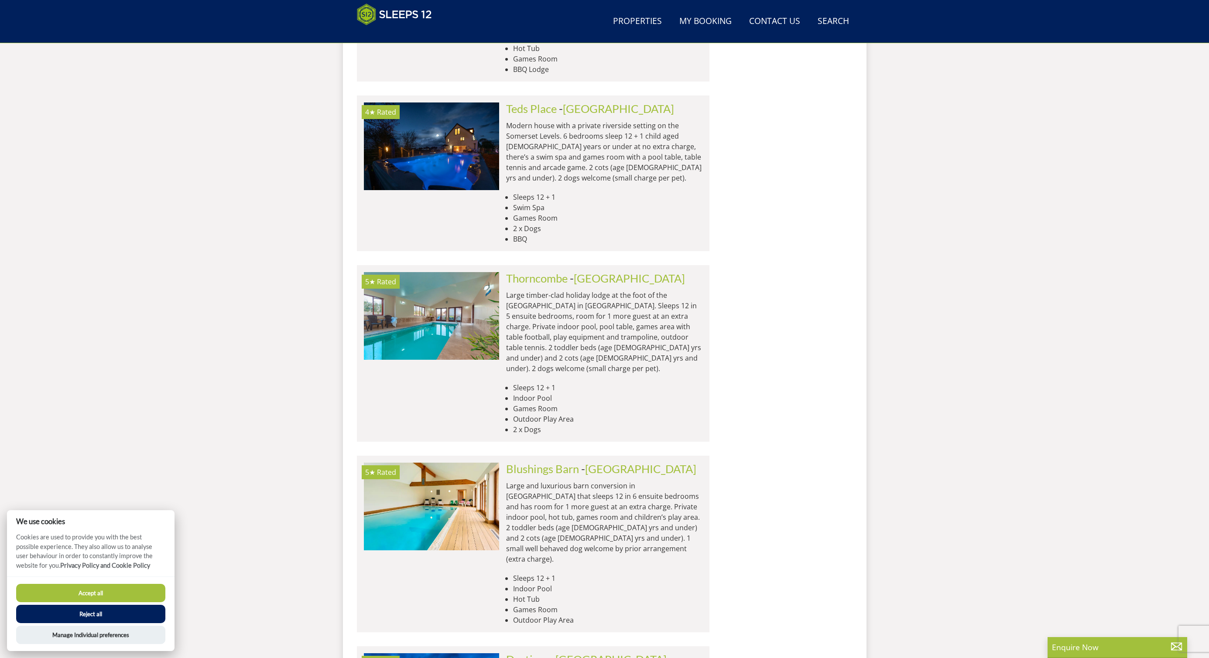
scroll to position [8746, 0]
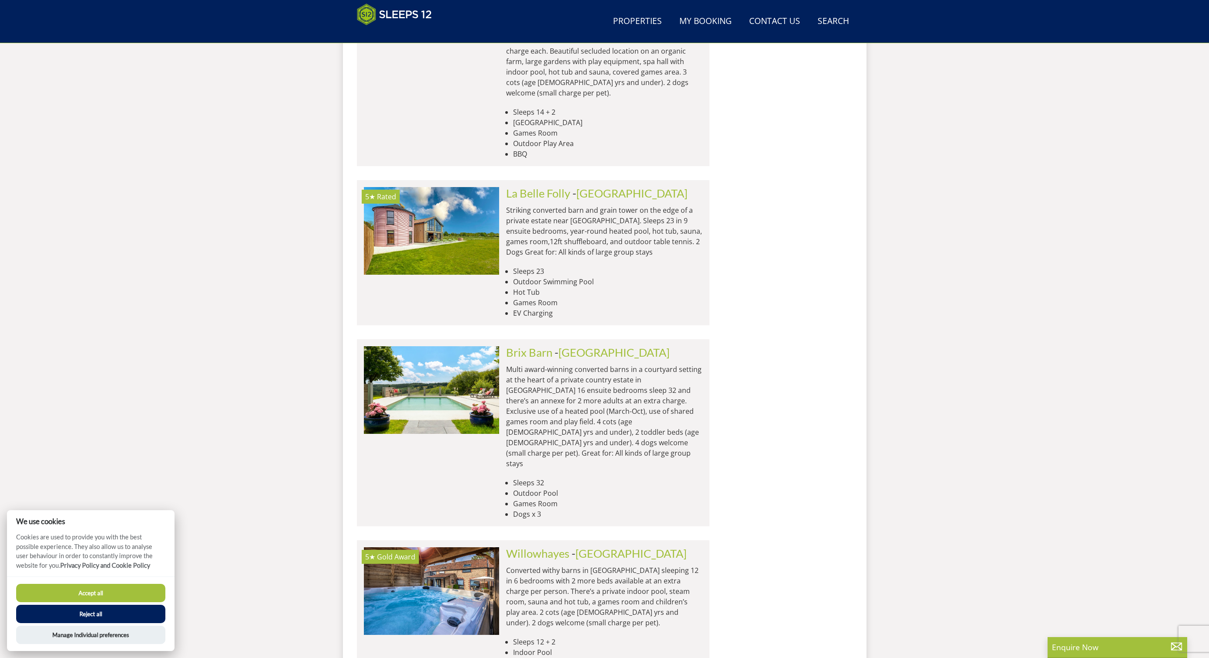
scroll to position [9810, 0]
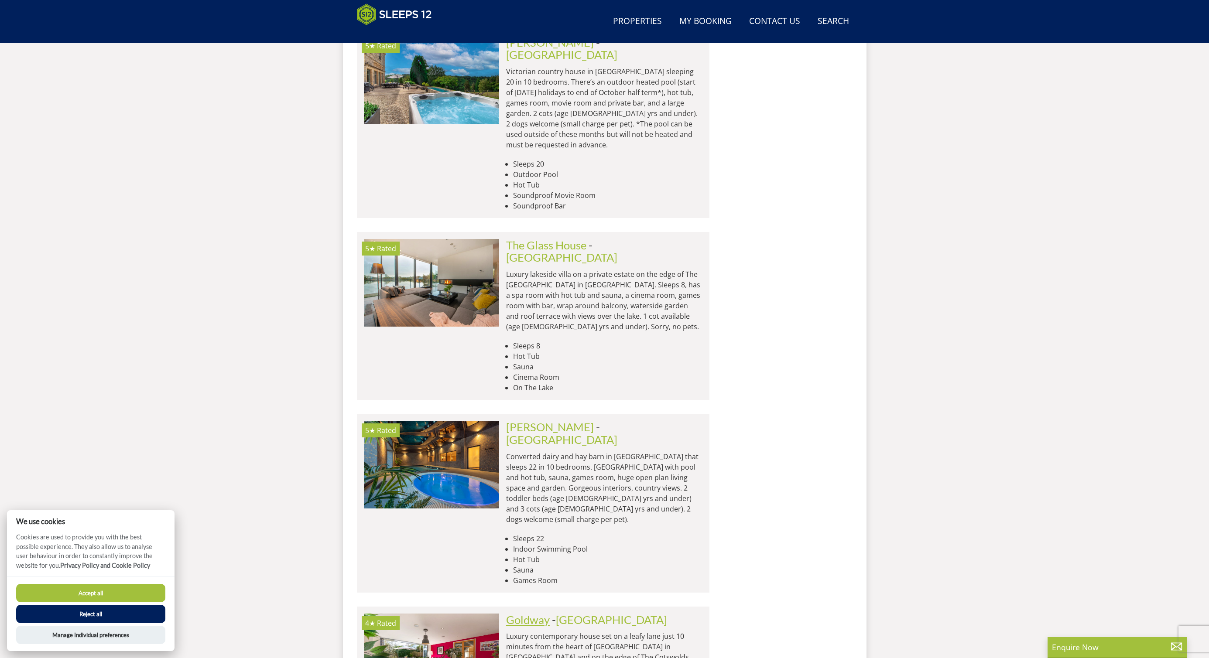
scroll to position [10590, 0]
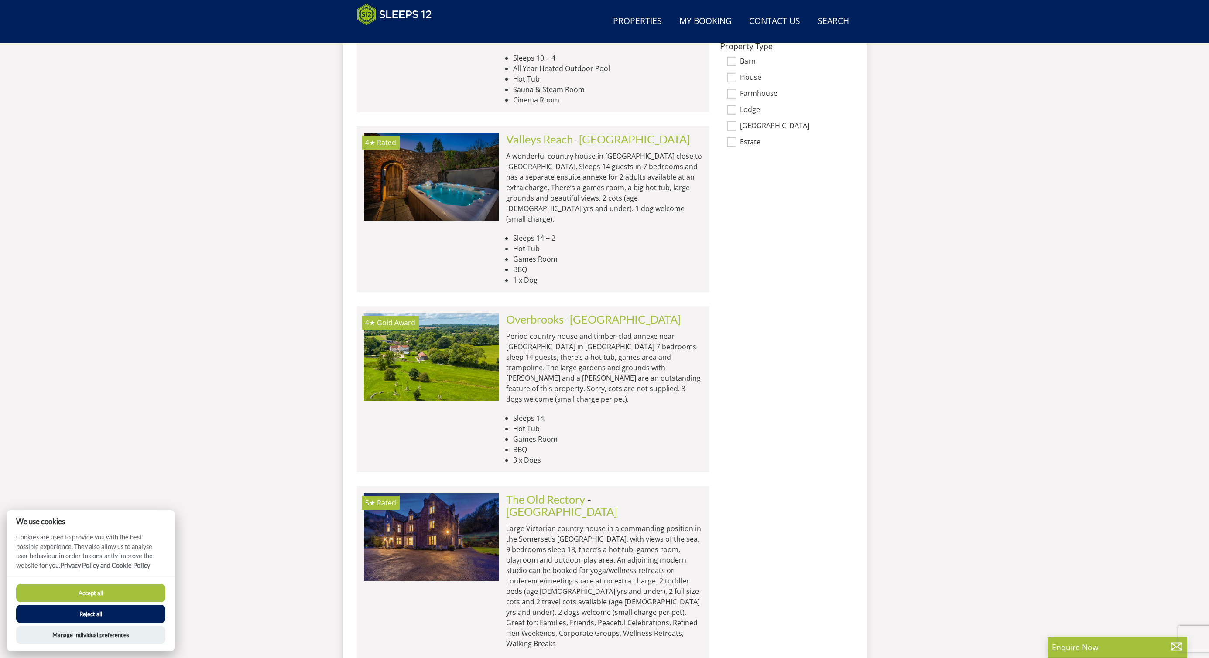
scroll to position [0, 0]
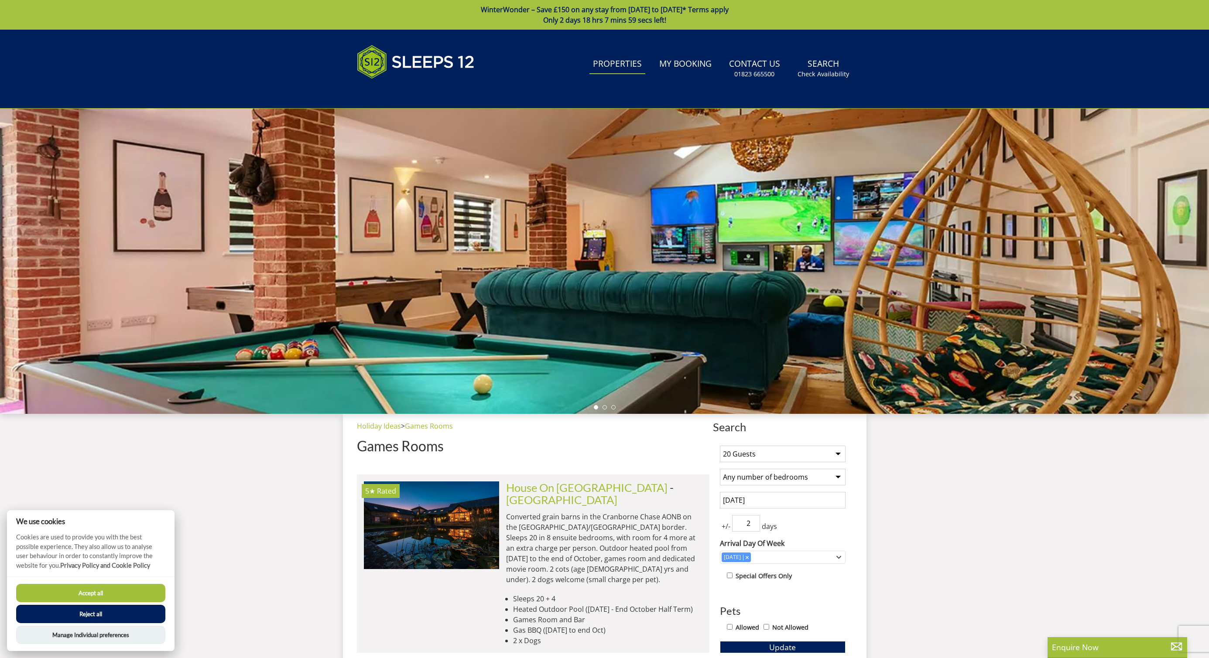
click at [626, 63] on link "Properties" at bounding box center [617, 65] width 56 height 20
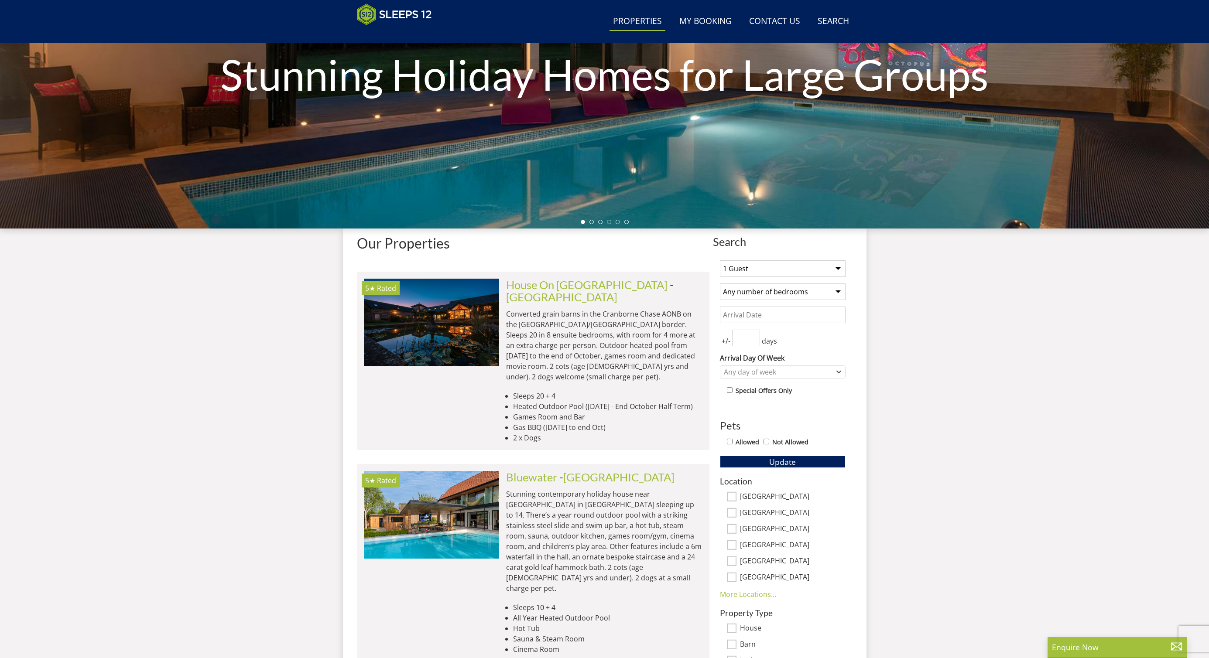
scroll to position [157, 0]
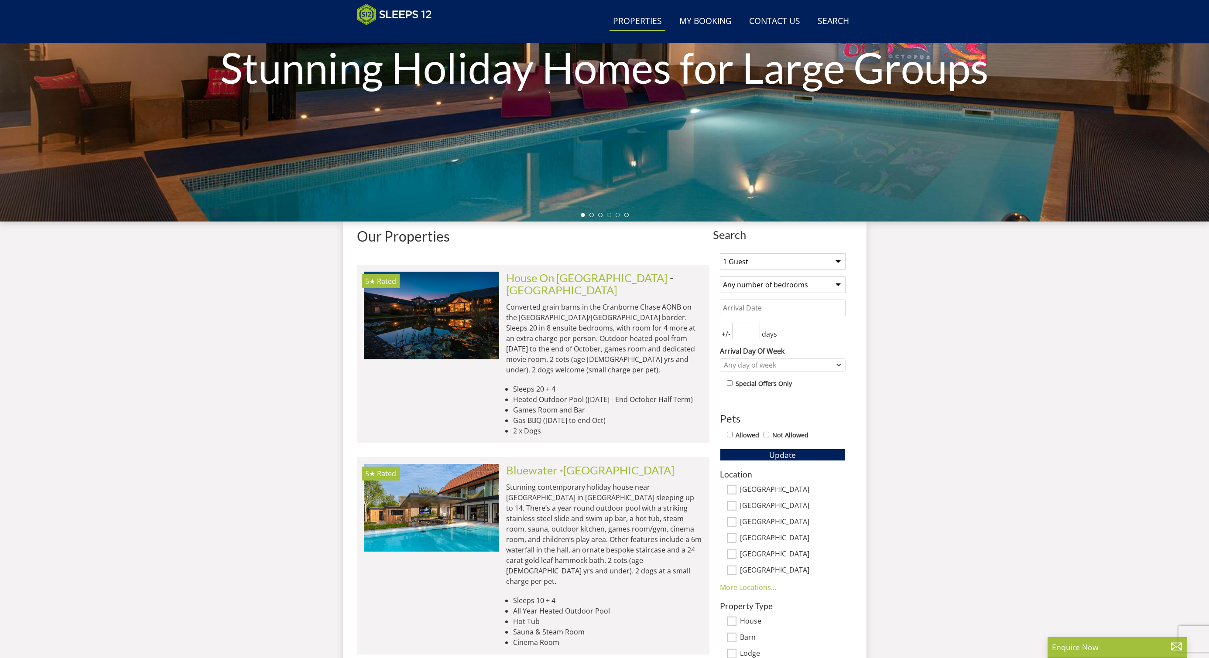
click at [773, 259] on select "1 Guest 2 Guests 3 Guests 4 Guests 5 Guests 6 Guests 7 Guests 8 Guests 9 Guests…" at bounding box center [783, 261] width 126 height 17
select select "20"
click at [720, 253] on select "1 Guest 2 Guests 3 Guests 4 Guests 5 Guests 6 Guests 7 Guests 8 Guests 9 Guests…" at bounding box center [783, 261] width 126 height 17
click at [770, 284] on select "Any number of bedrooms 4 Bedrooms 5 Bedrooms 6 Bedrooms 7 Bedrooms 8 Bedrooms 9…" at bounding box center [783, 285] width 126 height 17
click at [720, 277] on select "Any number of bedrooms 4 Bedrooms 5 Bedrooms 6 Bedrooms 7 Bedrooms 8 Bedrooms 9…" at bounding box center [783, 285] width 126 height 17
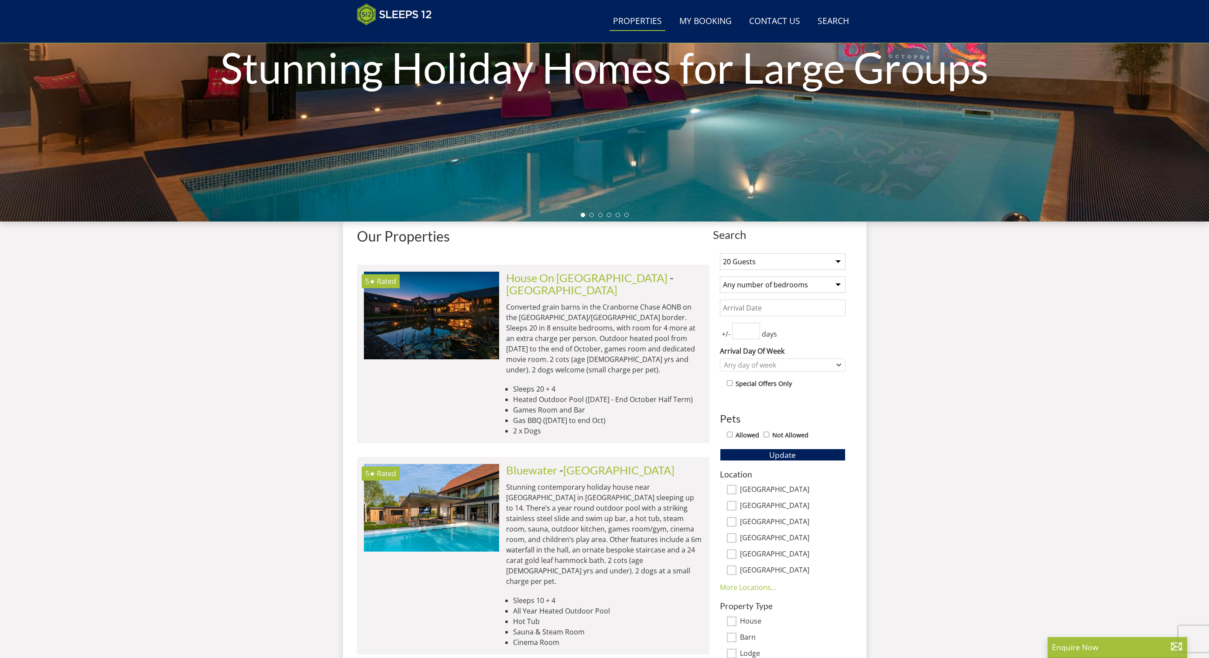
scroll to position [156, 0]
click at [746, 309] on input "Date" at bounding box center [783, 308] width 126 height 17
type input "30/01/2026"
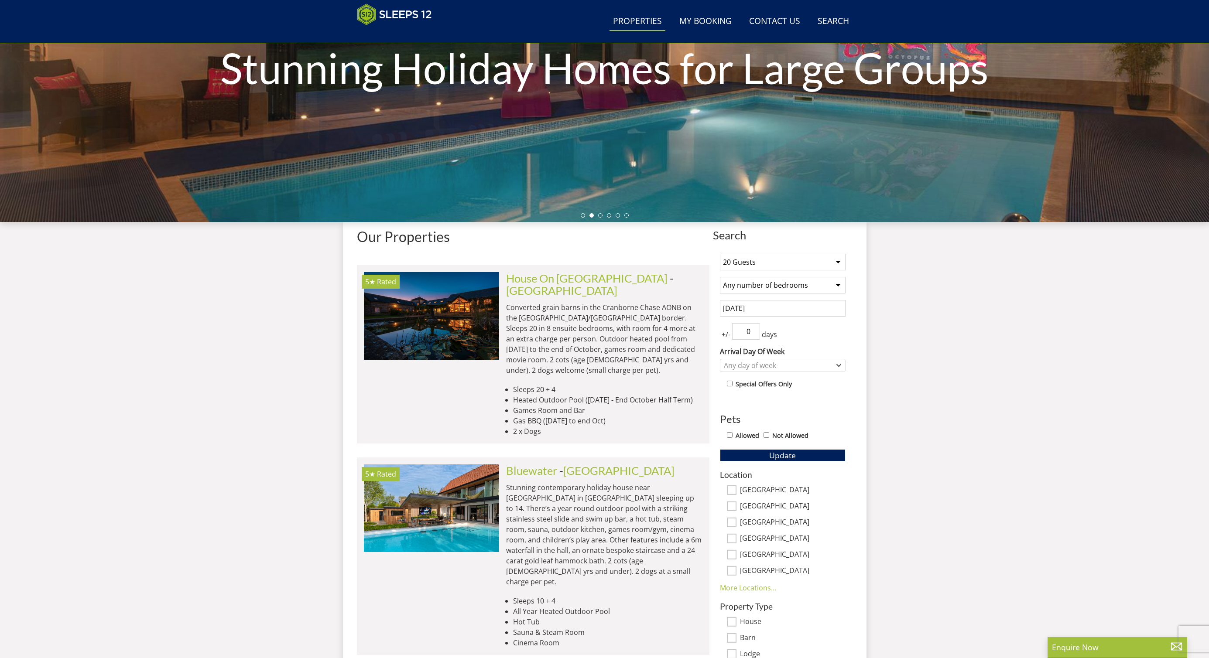
click at [750, 333] on input "0" at bounding box center [746, 331] width 28 height 17
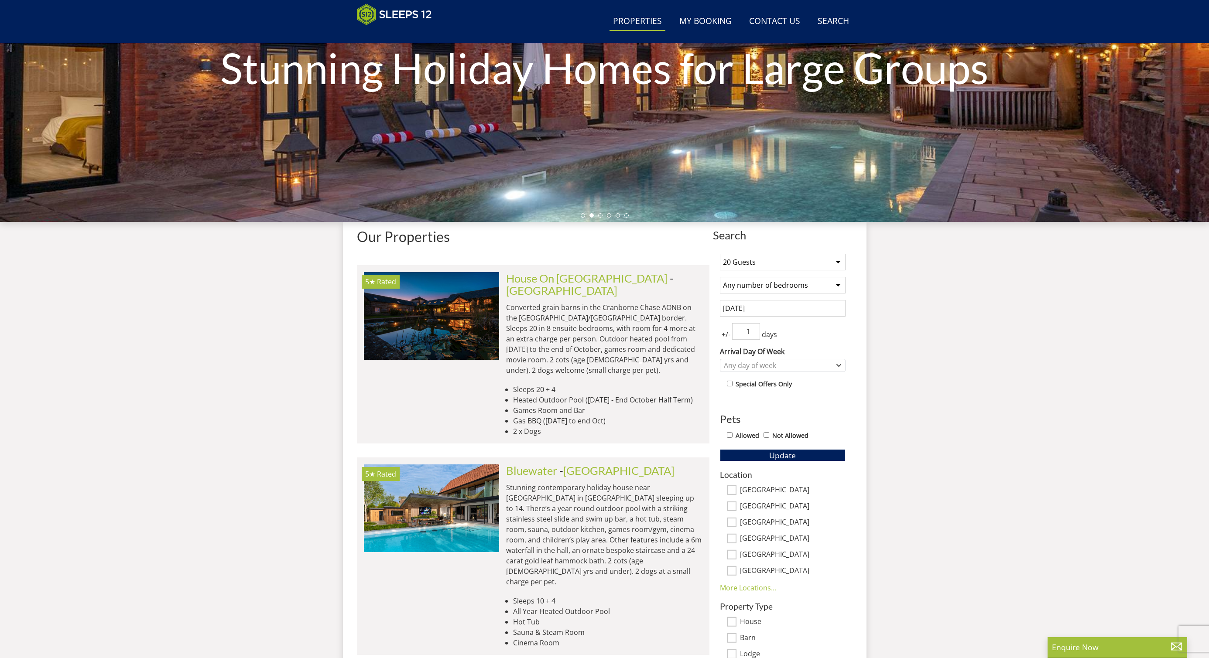
click at [753, 329] on input "1" at bounding box center [746, 331] width 28 height 17
type input "2"
click at [753, 329] on input "2" at bounding box center [746, 331] width 28 height 17
click at [835, 364] on div "Any day of week" at bounding box center [783, 365] width 126 height 13
click at [742, 438] on div "Friday" at bounding box center [782, 438] width 125 height 15
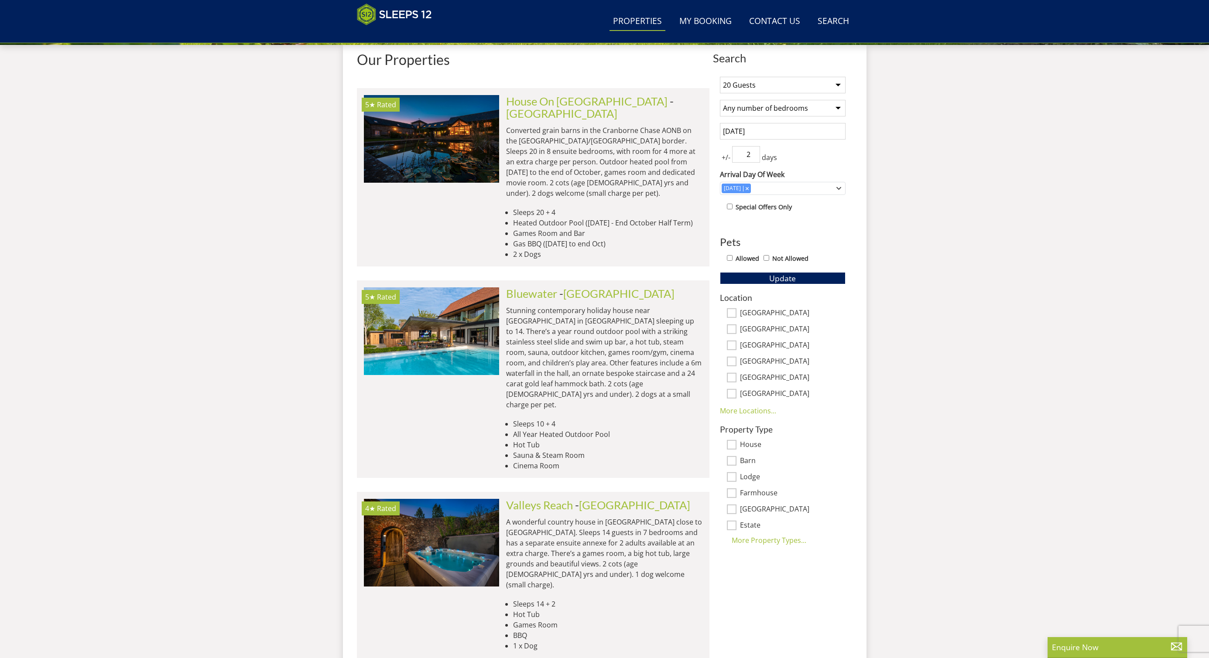
scroll to position [332, 0]
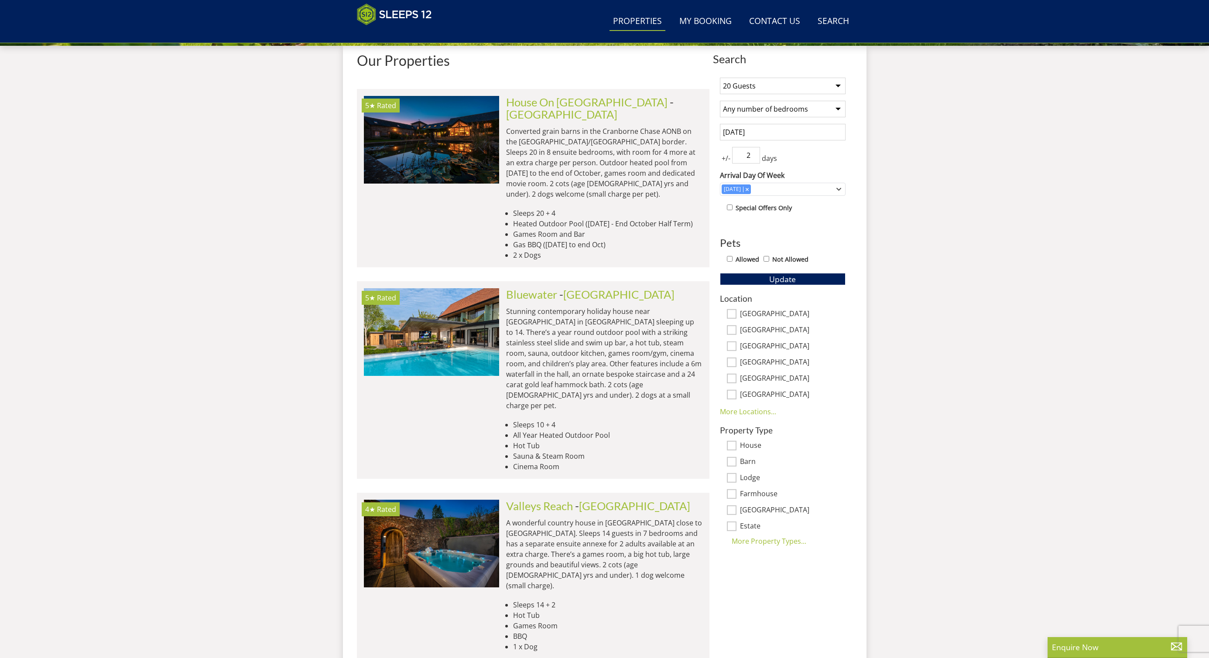
click at [735, 414] on link "More Locations..." at bounding box center [748, 412] width 56 height 10
click at [731, 398] on input "Nottinghamshire" at bounding box center [732, 395] width 10 height 10
checkbox input "true"
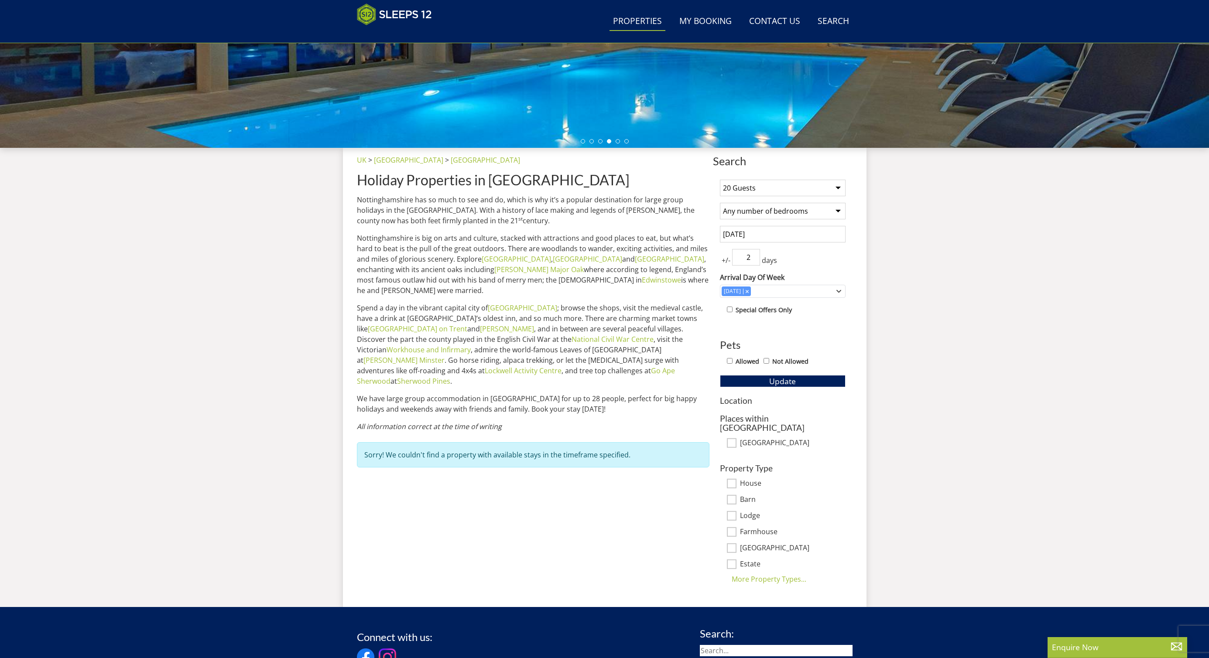
scroll to position [227, 0]
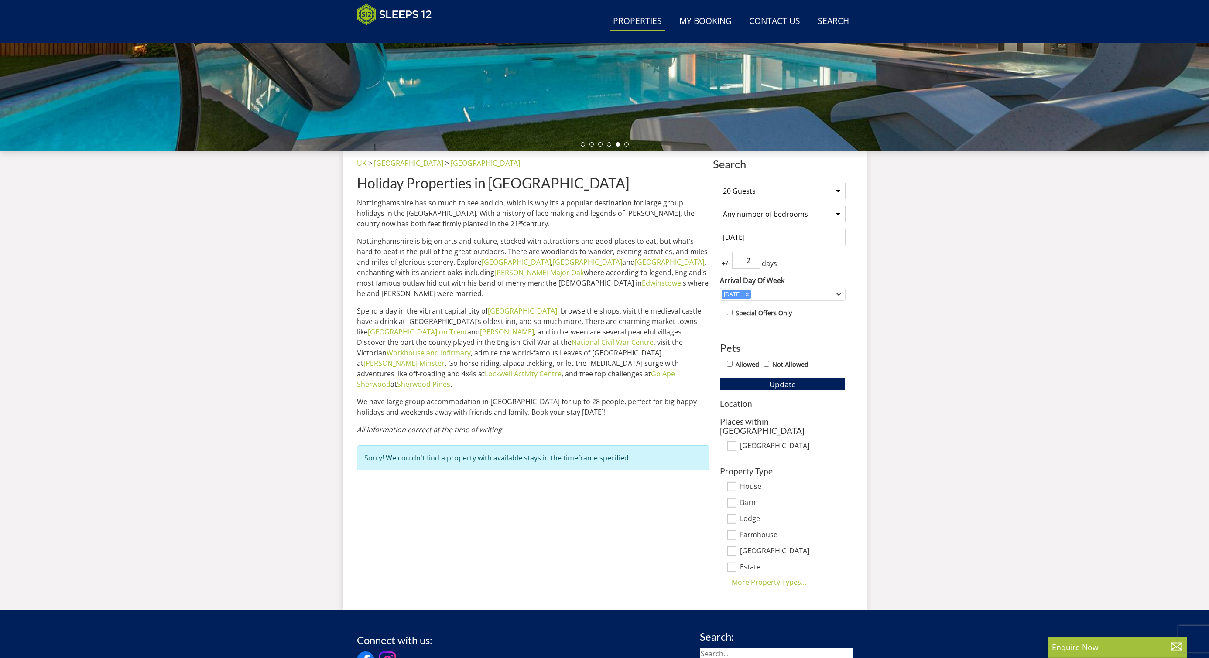
click at [738, 405] on h3 "Location" at bounding box center [783, 403] width 126 height 9
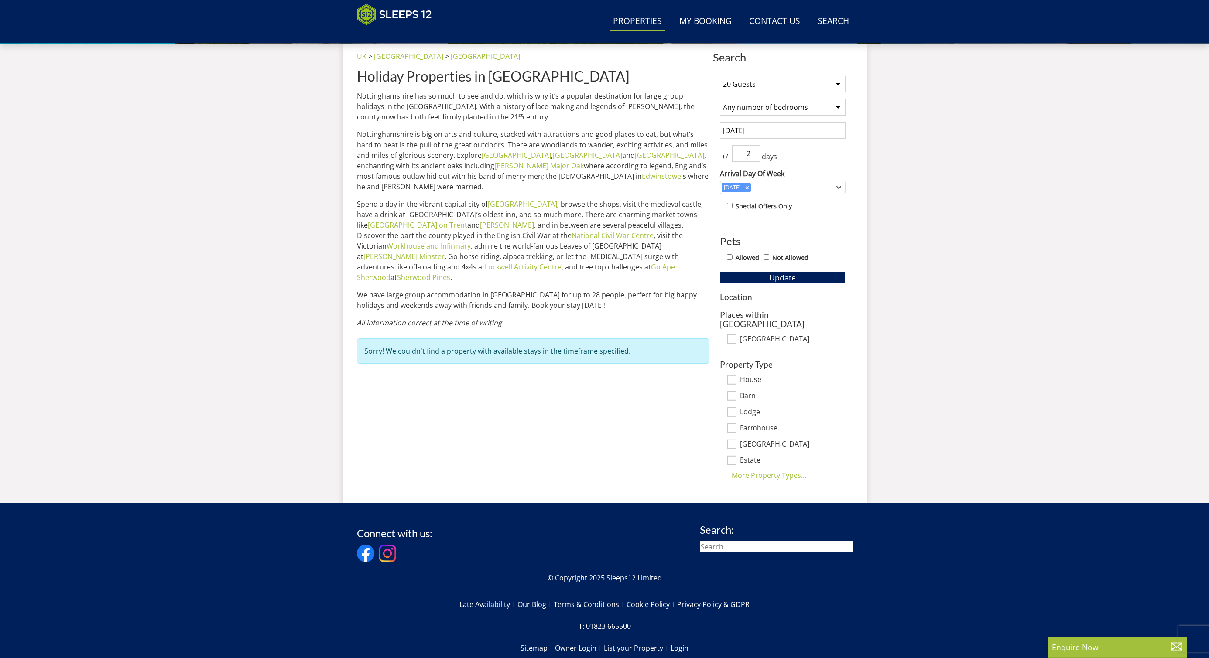
scroll to position [337, 0]
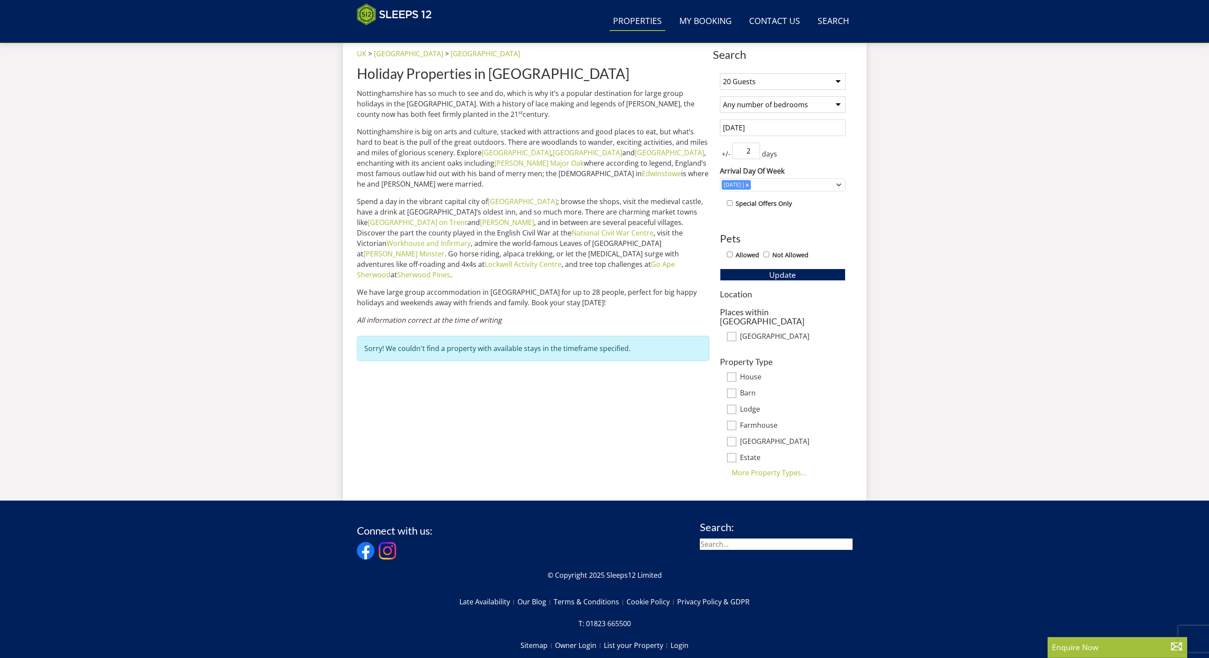
click at [755, 315] on h3 "Places within Nottinghamshire" at bounding box center [783, 317] width 126 height 18
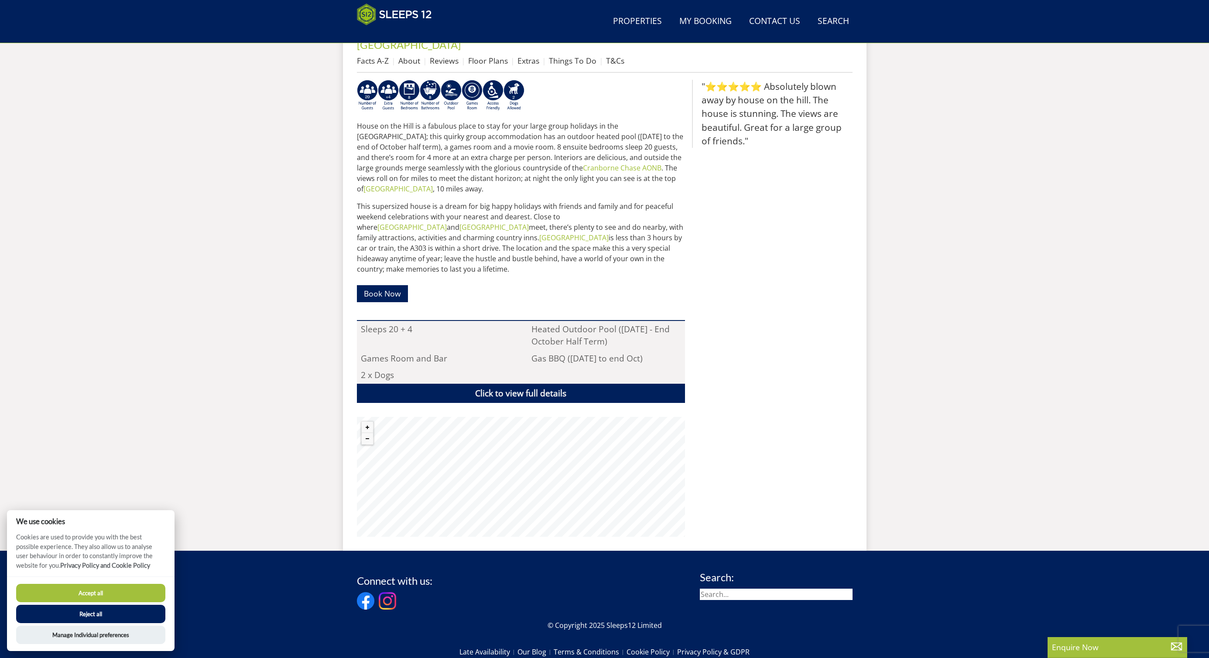
scroll to position [364, 0]
click at [366, 434] on button "Zoom out" at bounding box center [367, 439] width 11 height 11
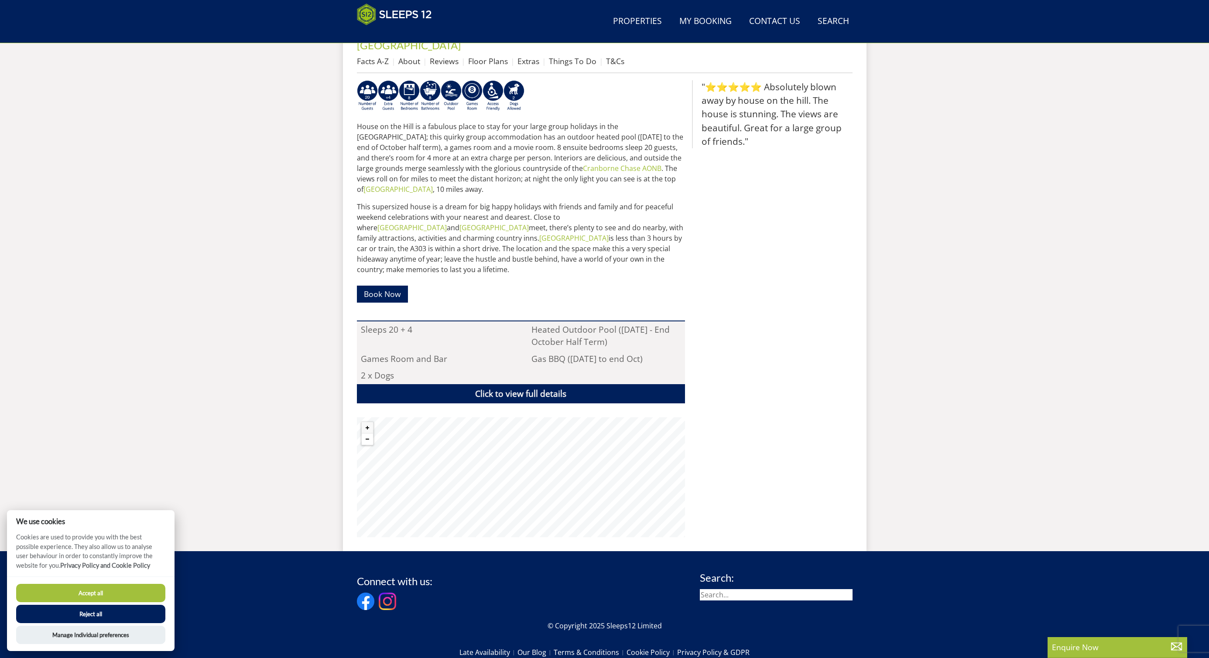
click at [366, 434] on button "Zoom out" at bounding box center [367, 439] width 11 height 11
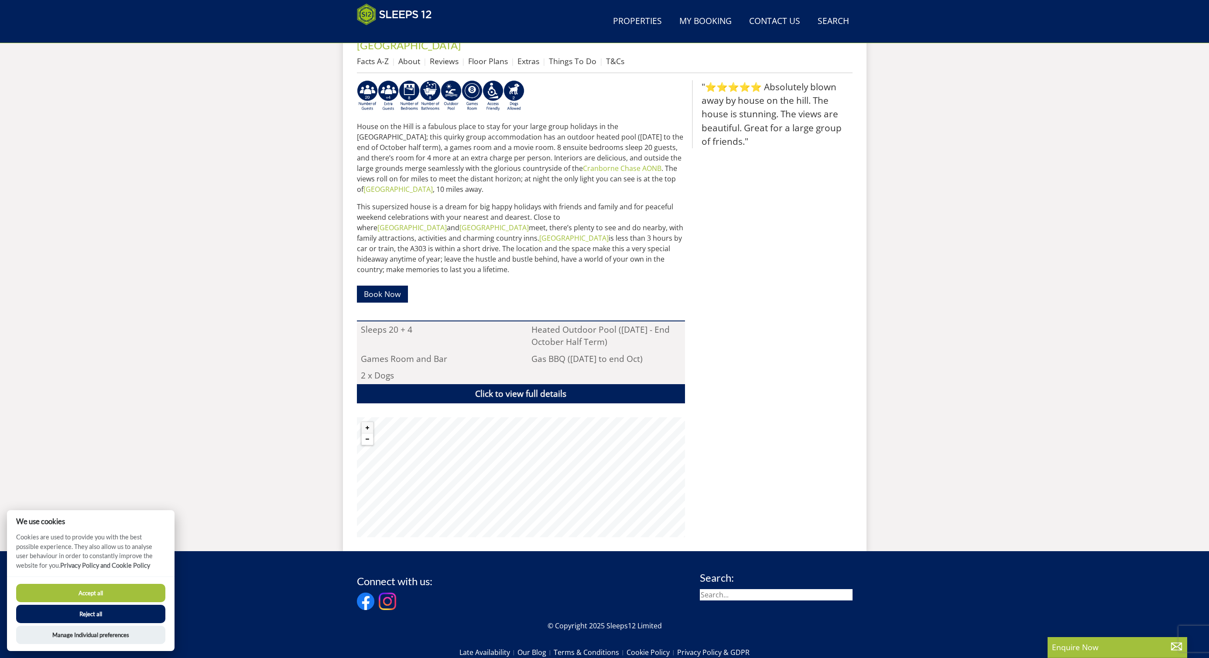
click at [366, 434] on button "Zoom out" at bounding box center [367, 439] width 11 height 11
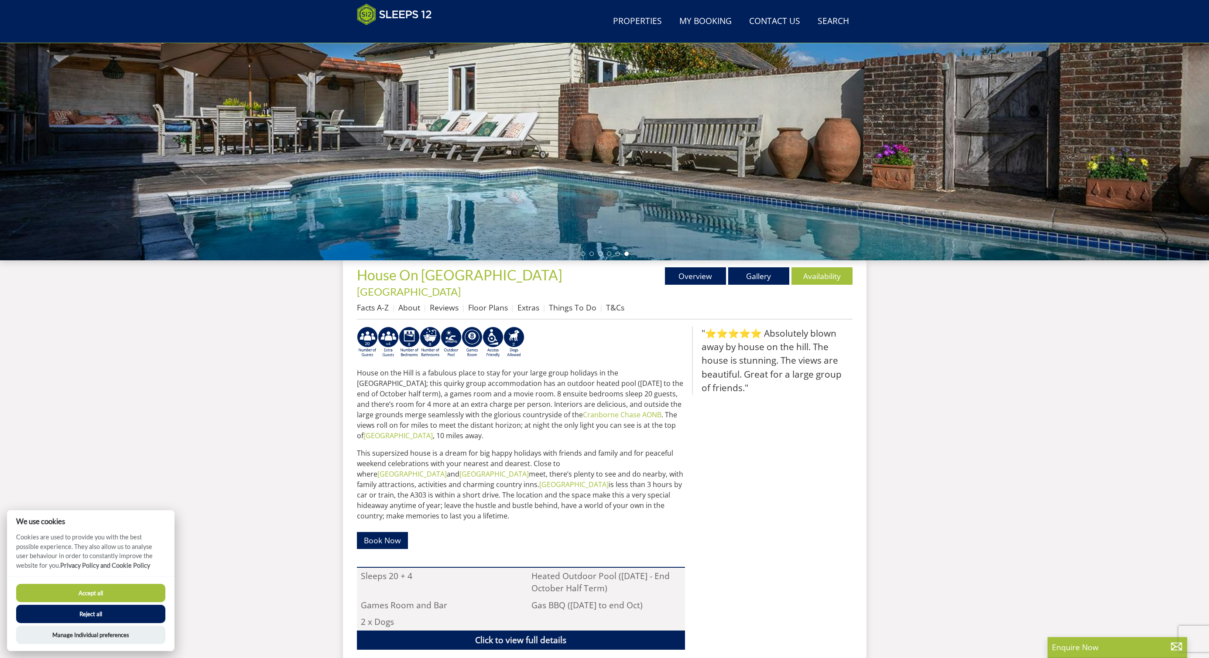
scroll to position [0, 0]
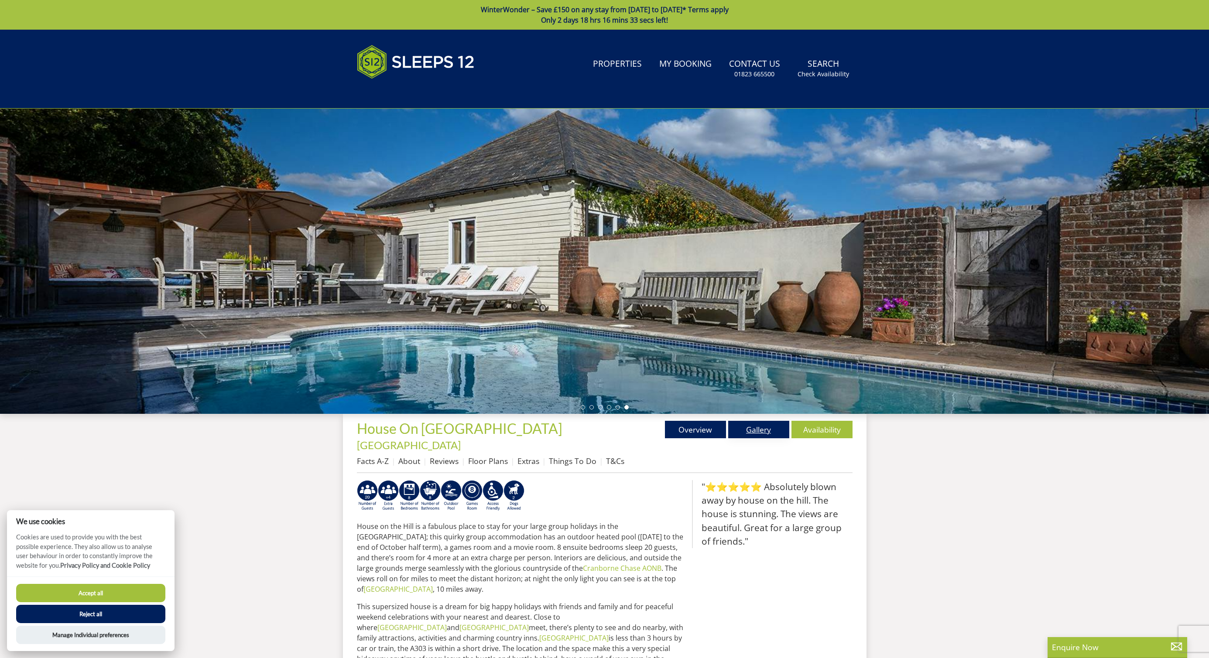
click at [753, 427] on link "Gallery" at bounding box center [758, 429] width 61 height 17
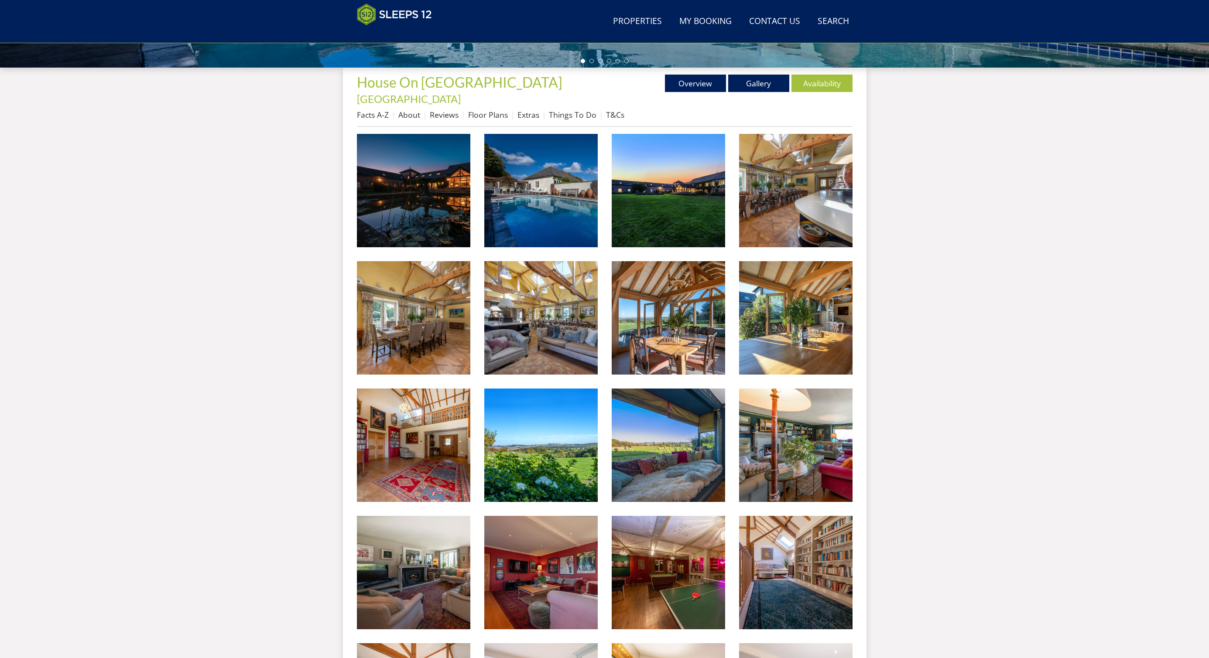
scroll to position [310, 0]
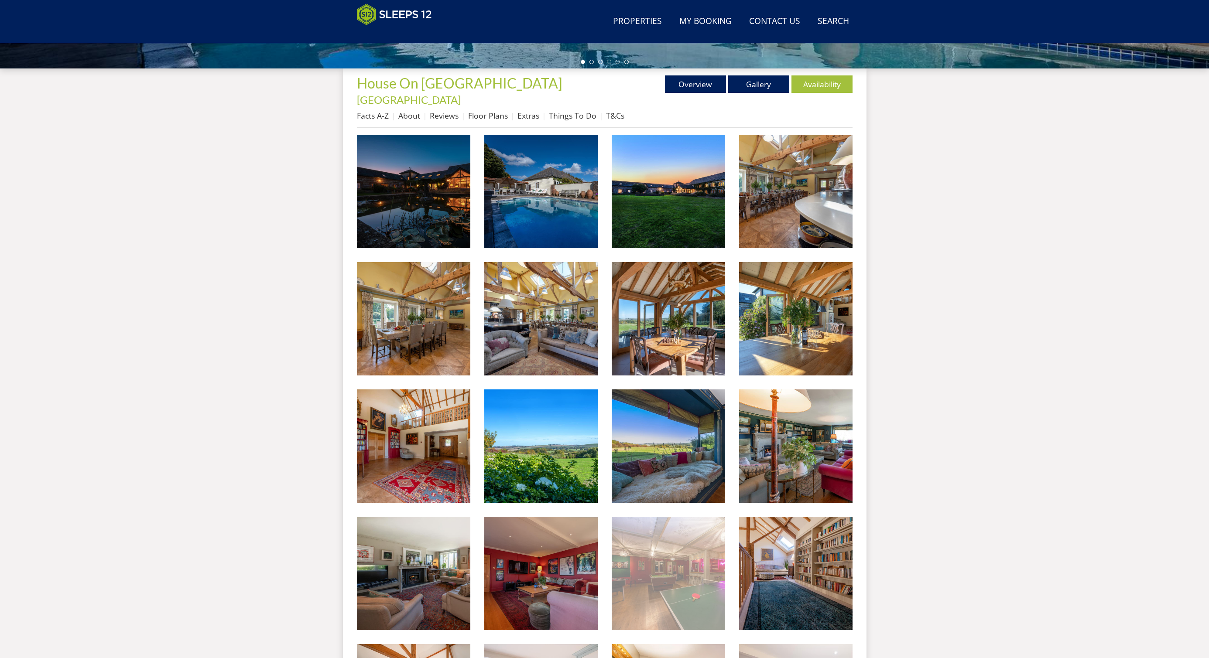
click at [704, 544] on img at bounding box center [668, 573] width 113 height 113
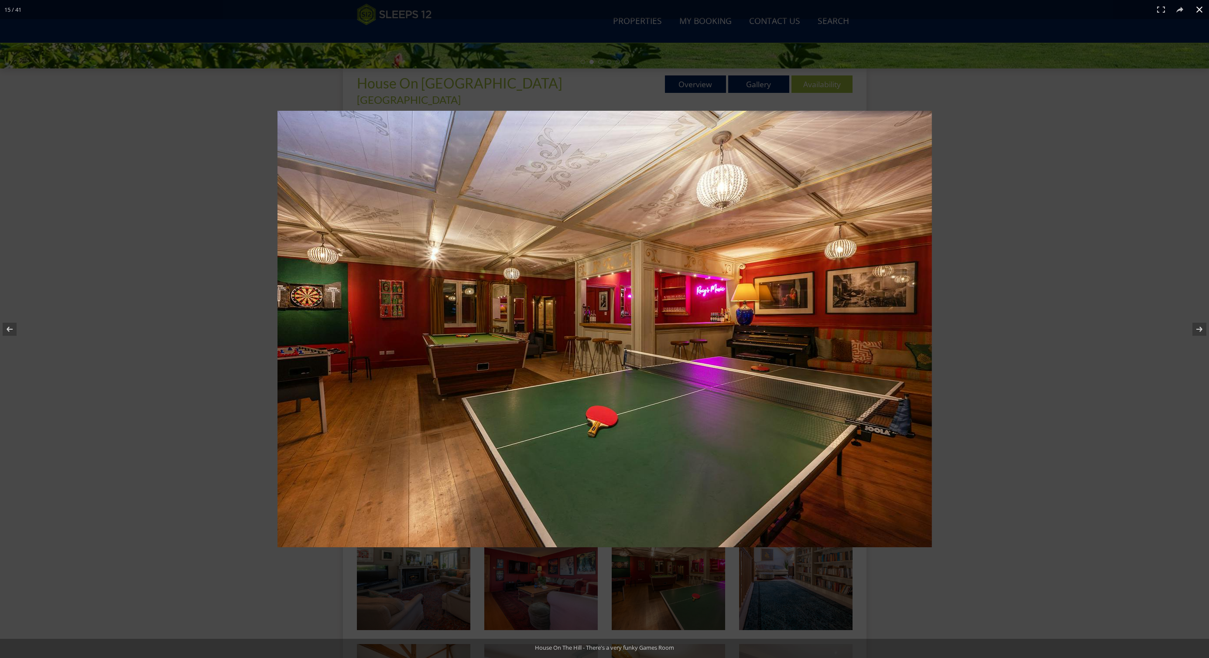
click at [995, 124] on div at bounding box center [703, 343] width 852 height 464
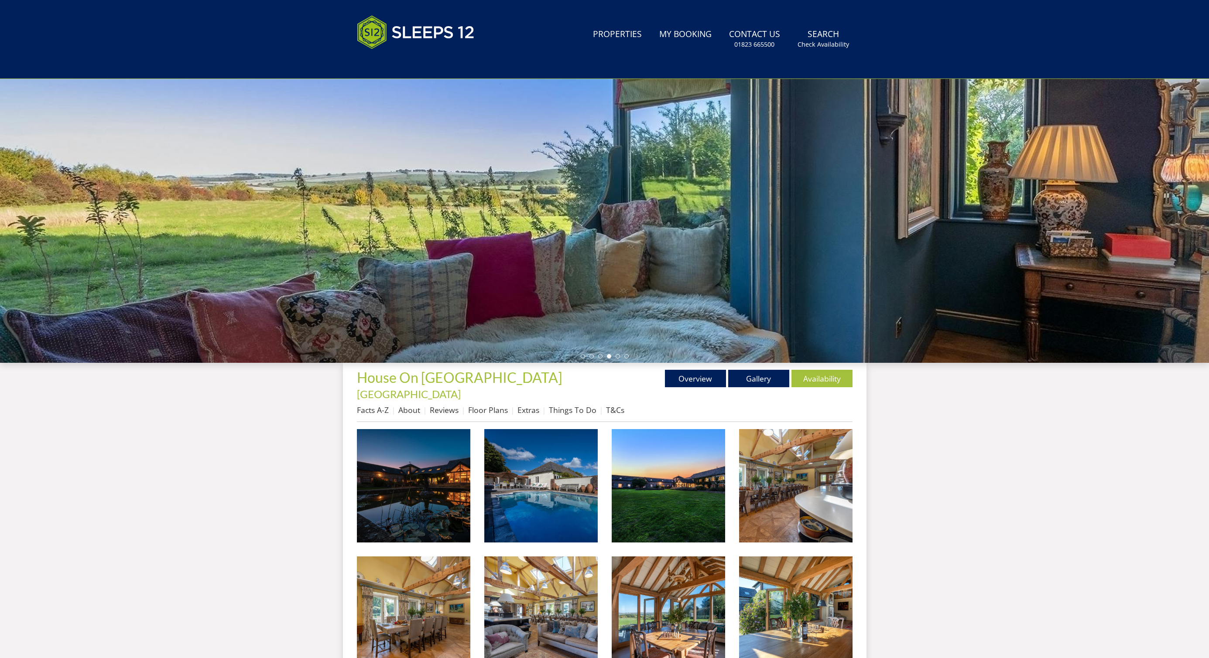
scroll to position [0, 0]
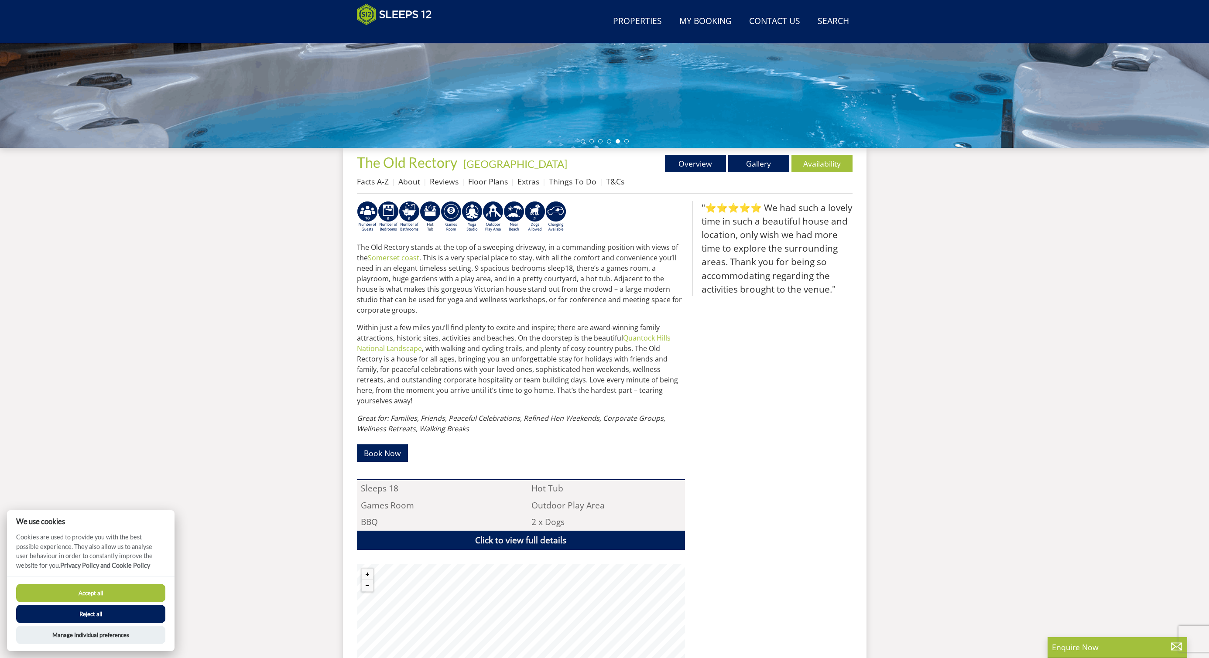
scroll to position [229, 0]
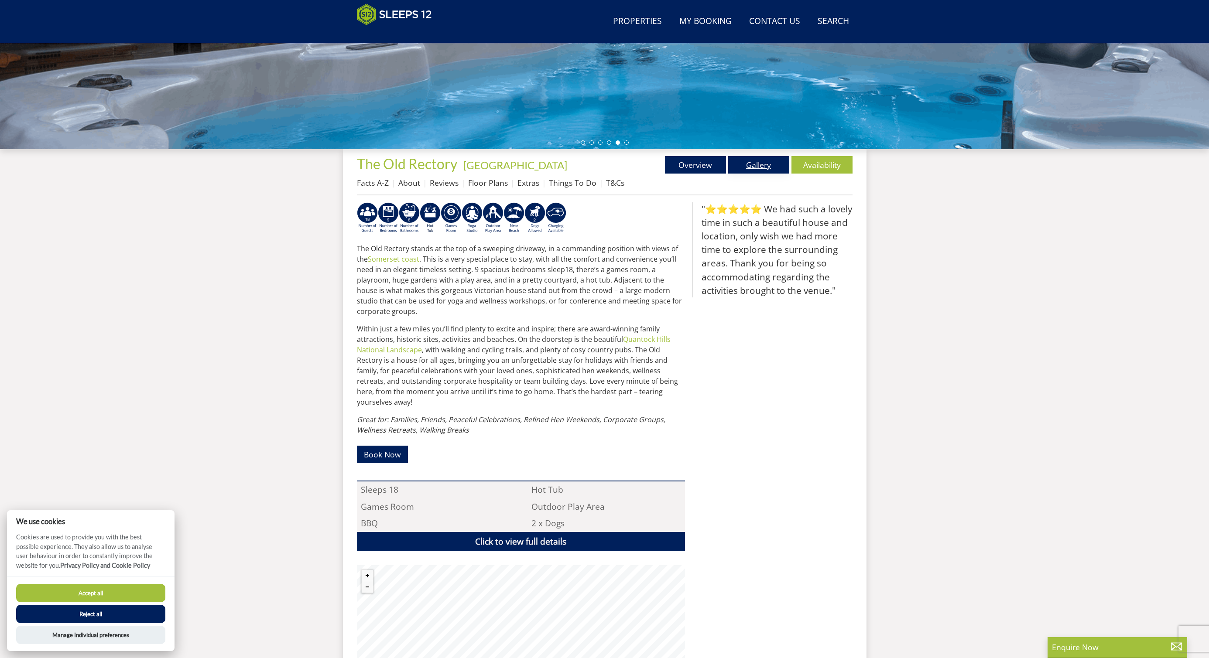
click at [746, 166] on link "Gallery" at bounding box center [758, 164] width 61 height 17
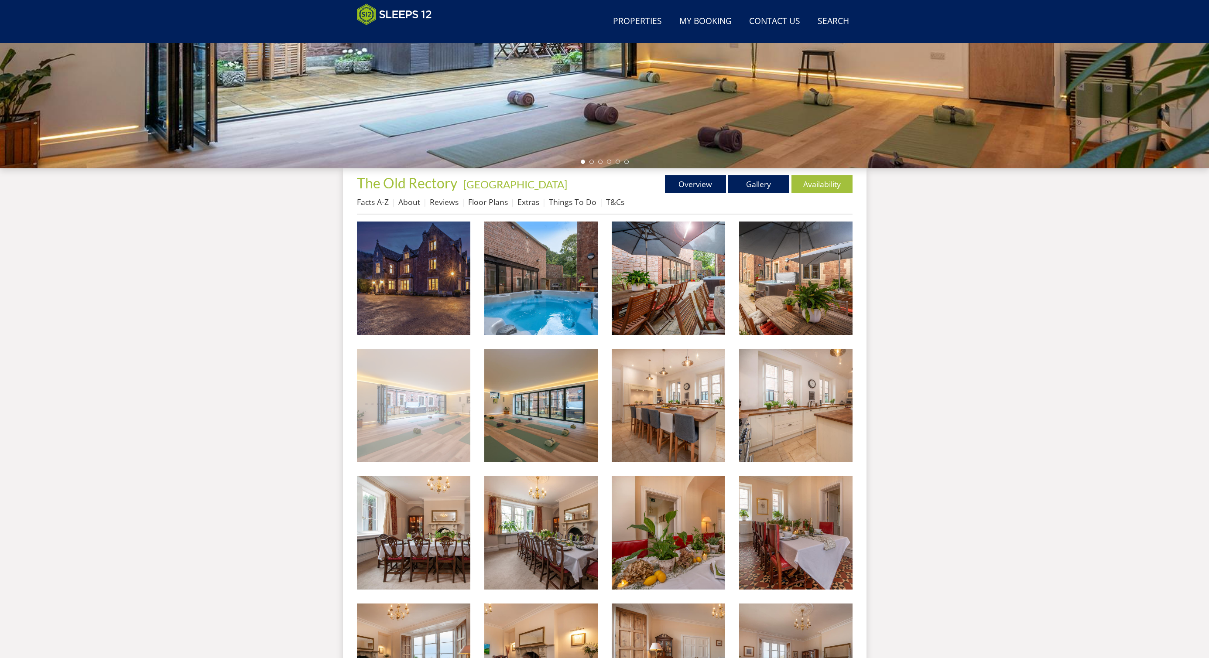
scroll to position [209, 0]
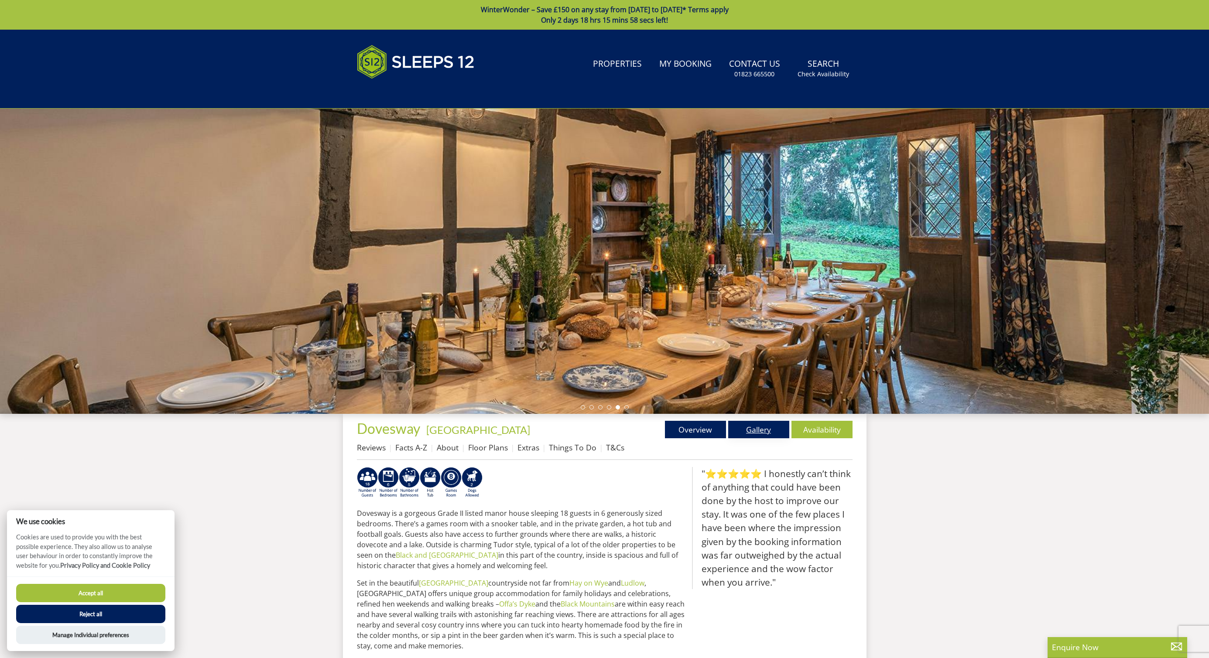
click at [758, 429] on link "Gallery" at bounding box center [758, 429] width 61 height 17
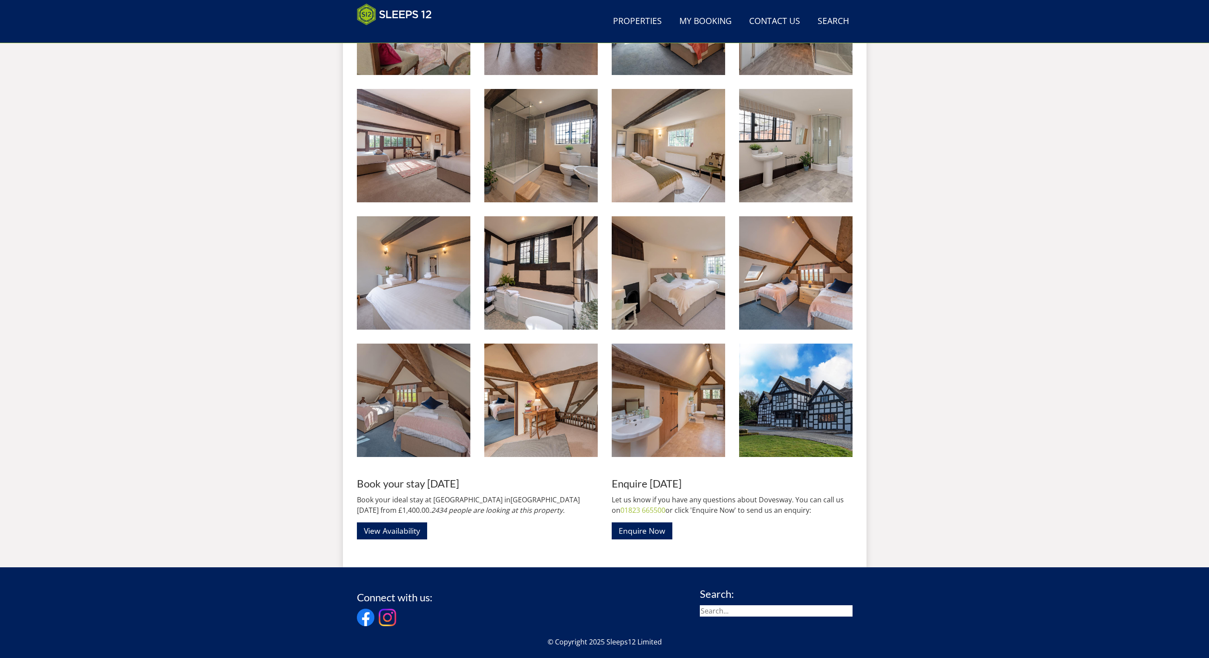
scroll to position [959, 0]
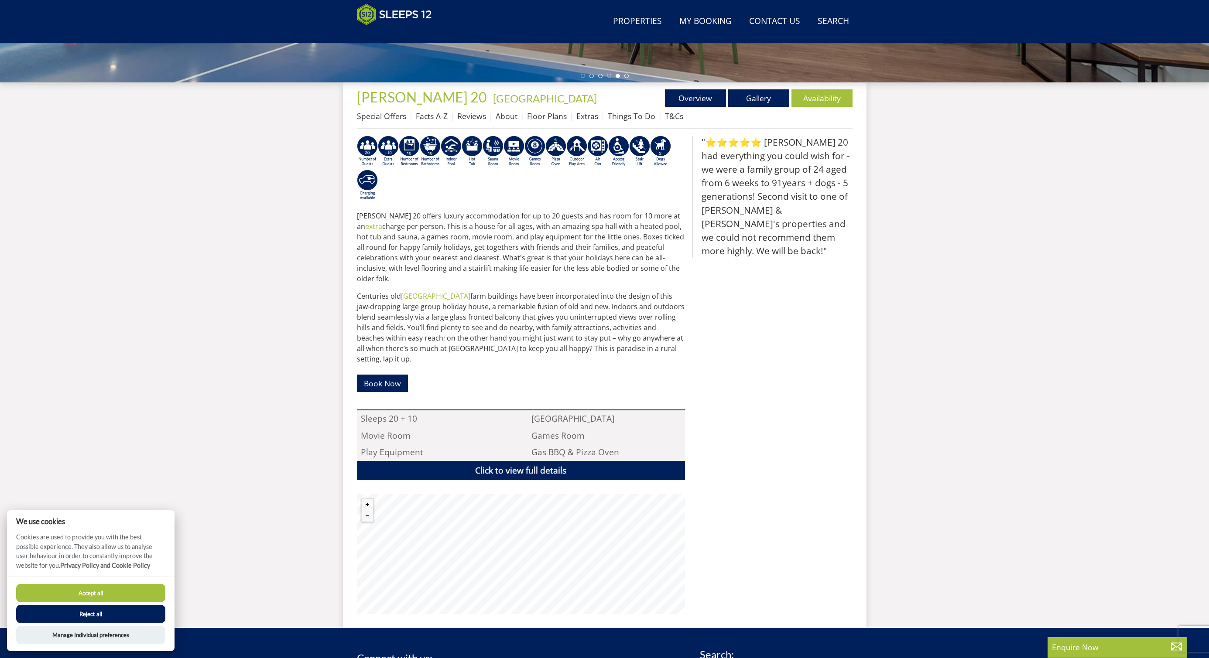
scroll to position [346, 0]
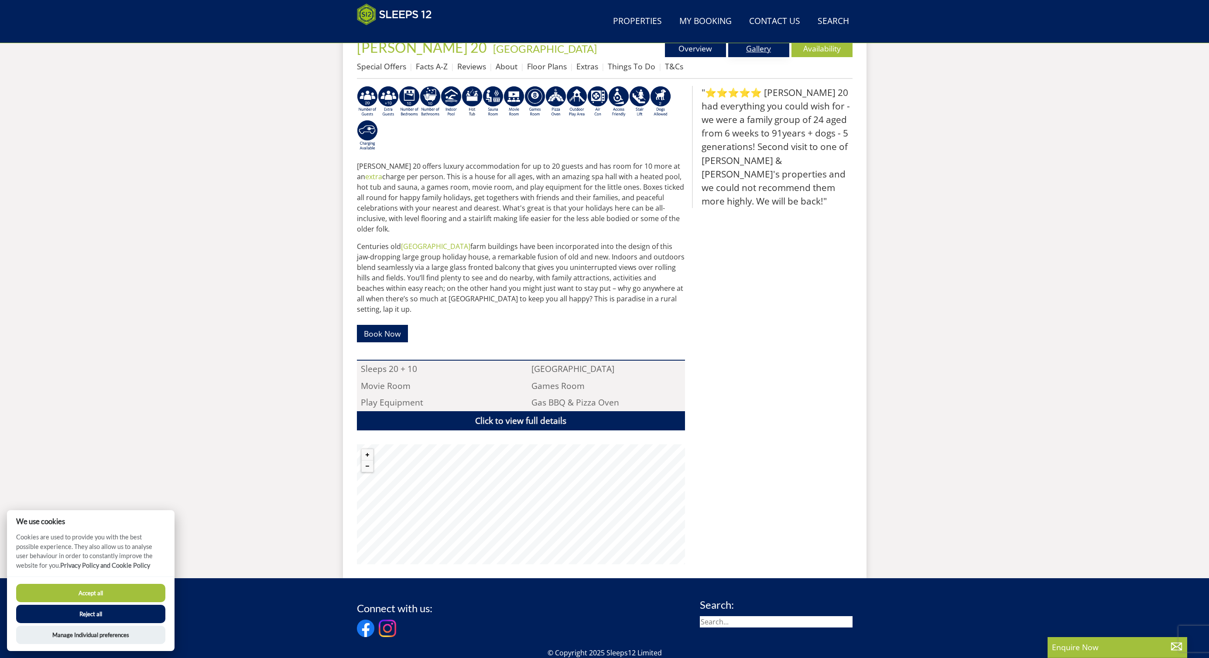
click at [753, 50] on link "Gallery" at bounding box center [758, 48] width 61 height 17
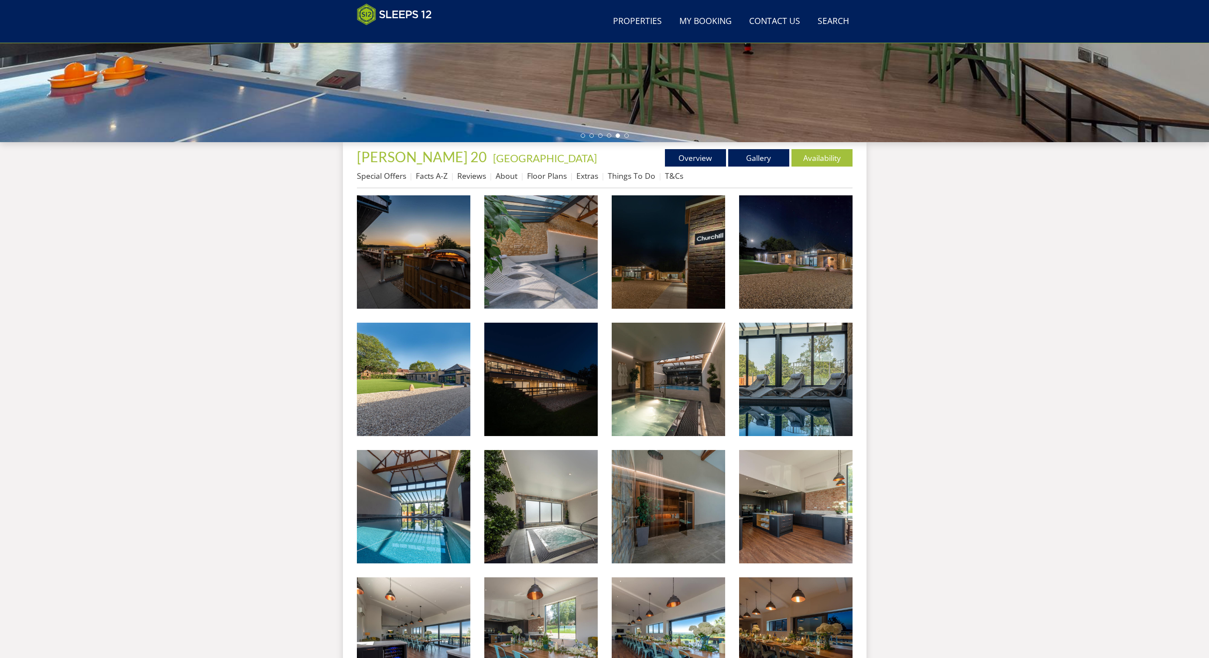
scroll to position [235, 0]
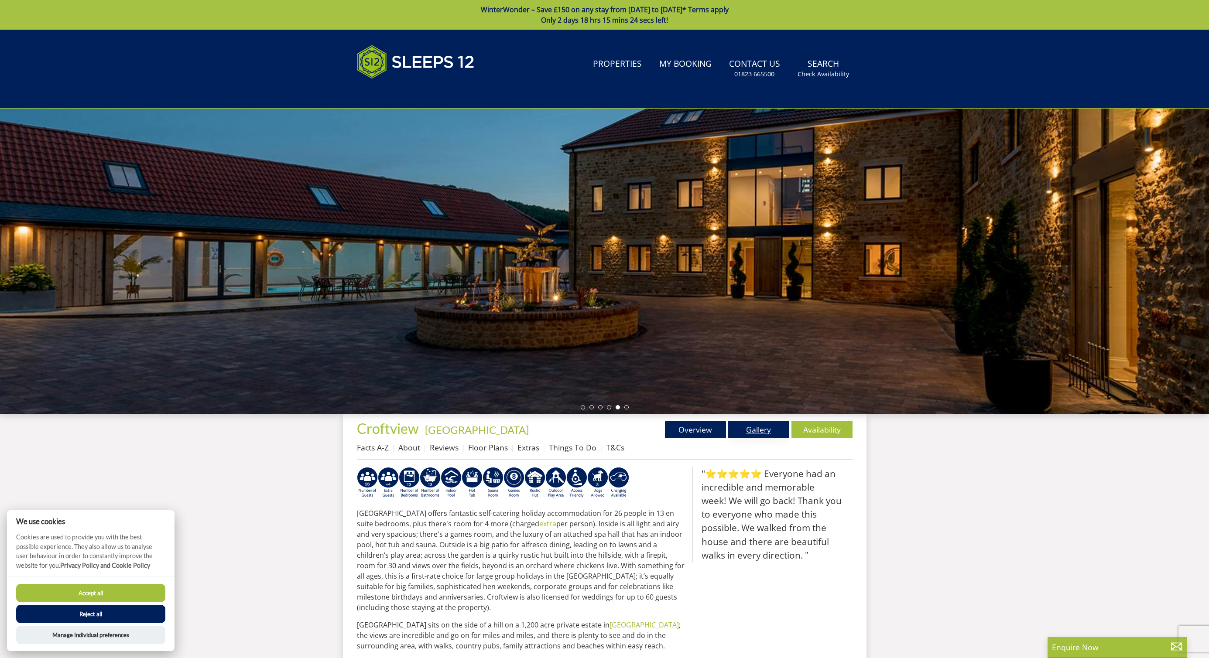
click at [766, 433] on link "Gallery" at bounding box center [758, 429] width 61 height 17
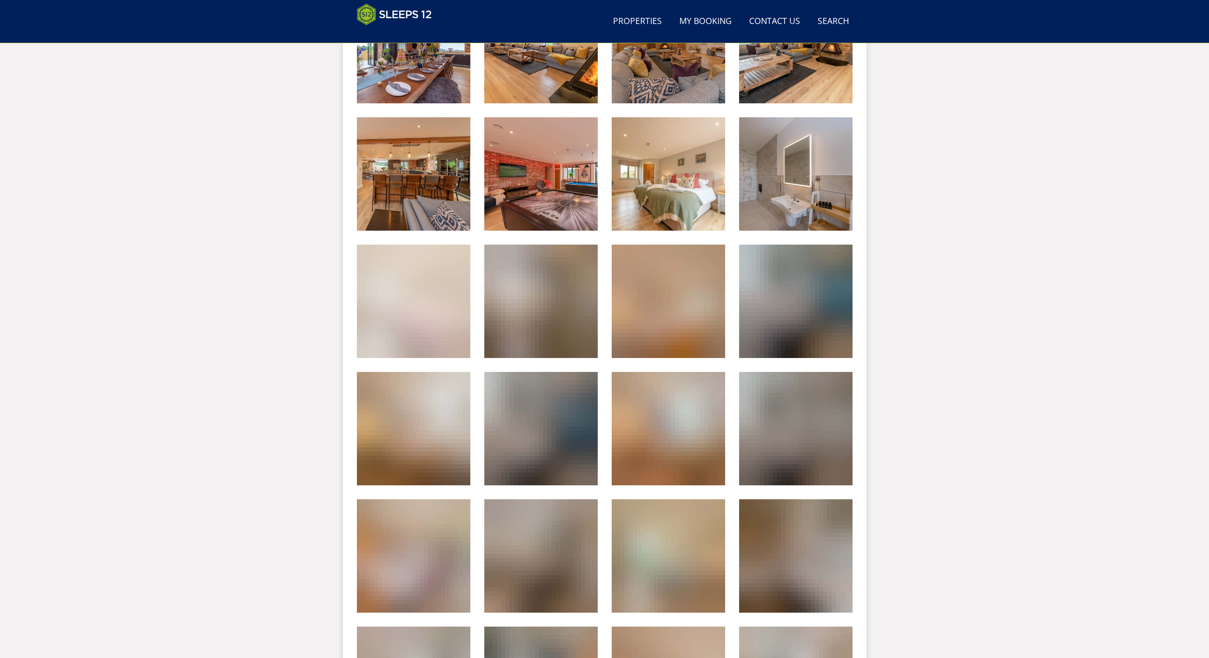
scroll to position [1723, 0]
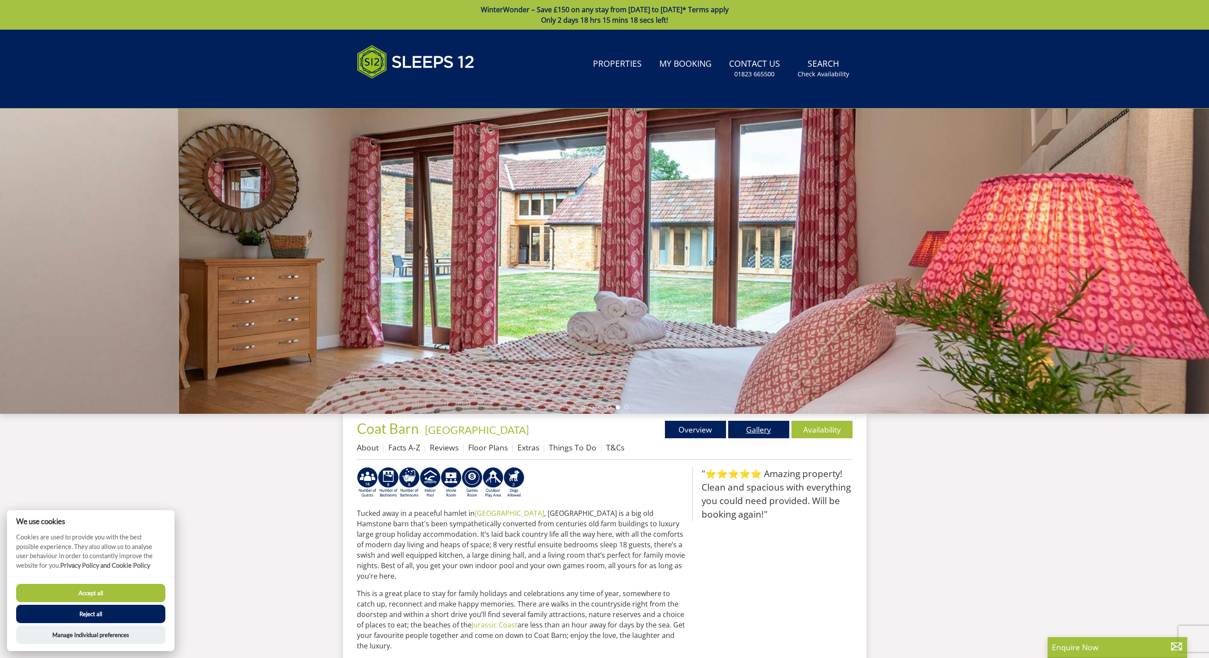
click at [768, 436] on link "Gallery" at bounding box center [758, 429] width 61 height 17
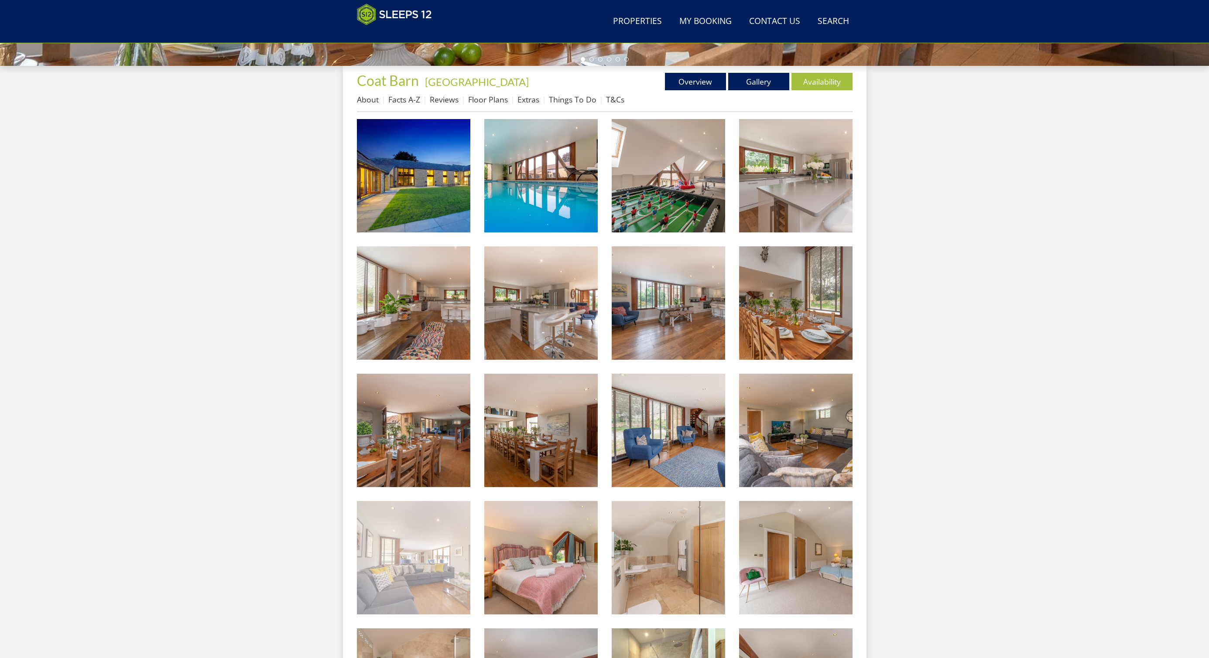
scroll to position [250, 0]
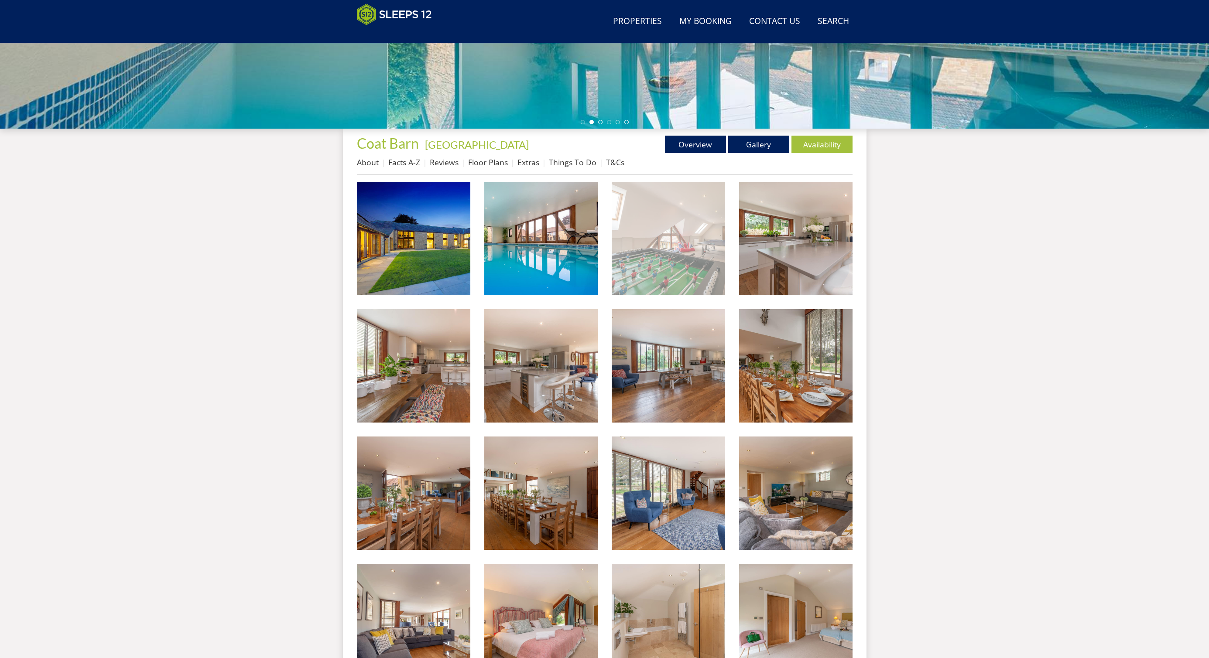
click at [677, 216] on img at bounding box center [668, 238] width 113 height 113
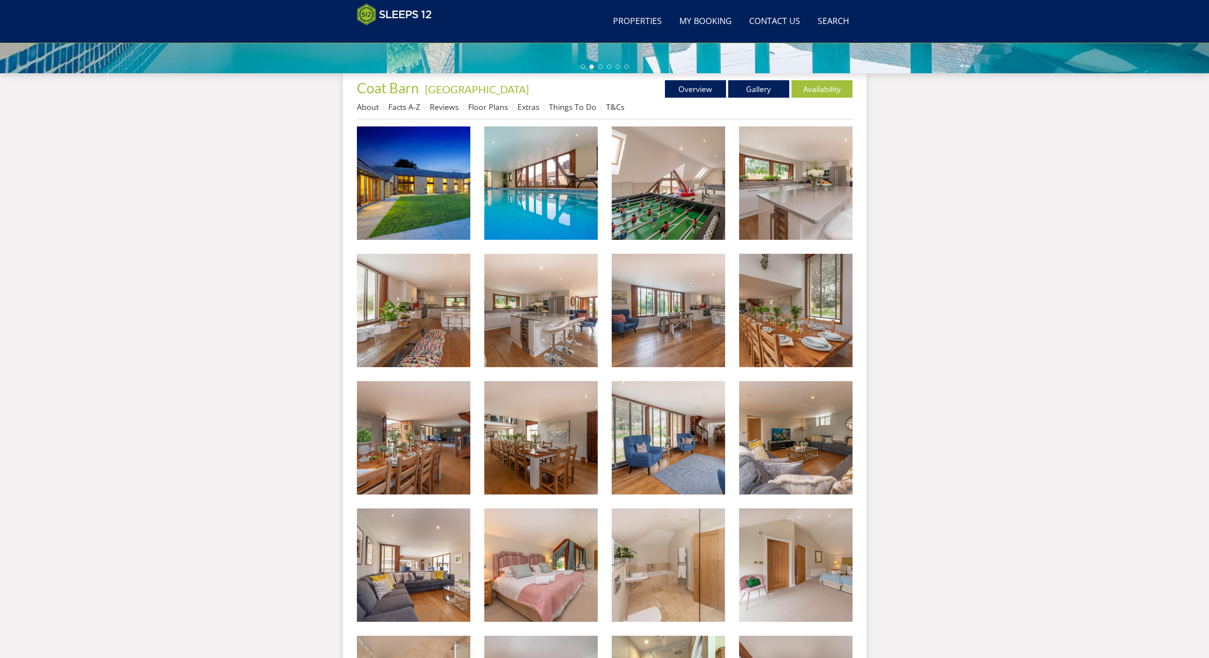
scroll to position [234, 0]
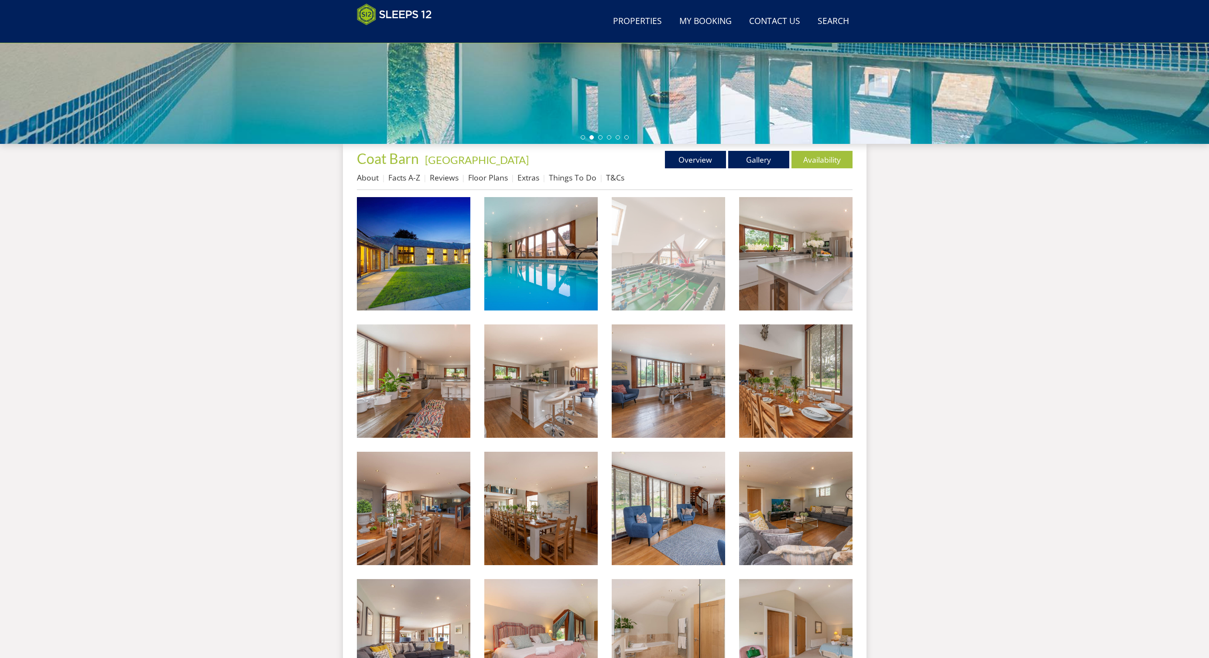
click at [663, 265] on img at bounding box center [668, 253] width 113 height 113
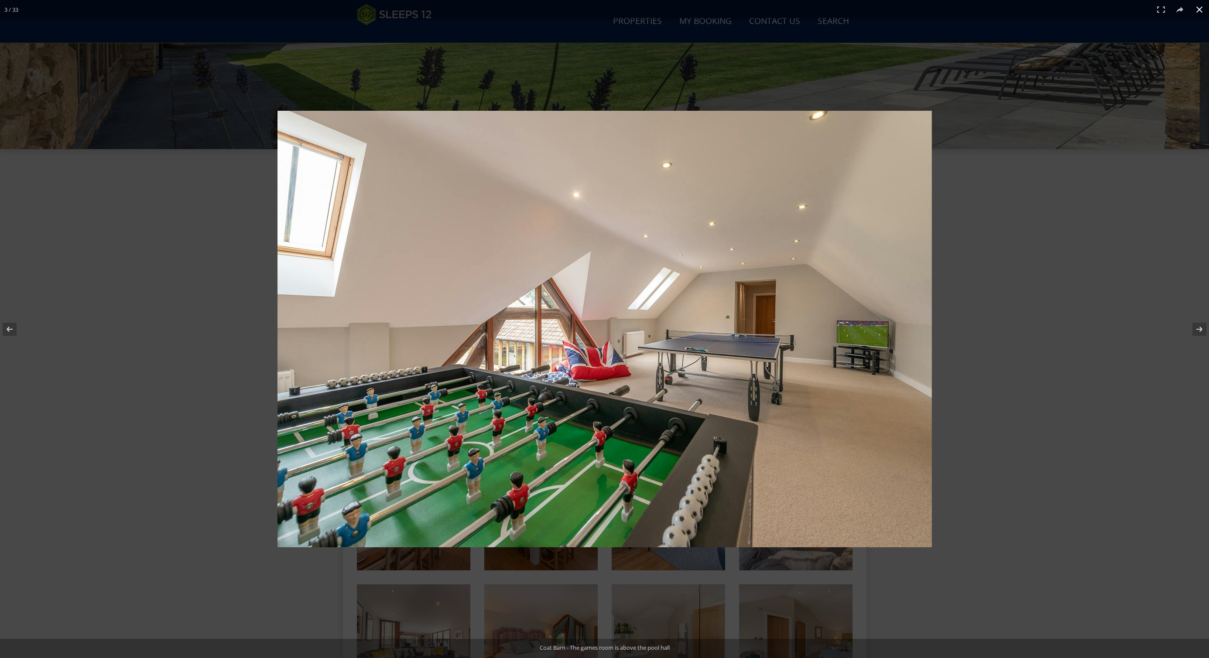
scroll to position [229, 0]
click at [993, 226] on div at bounding box center [703, 343] width 852 height 464
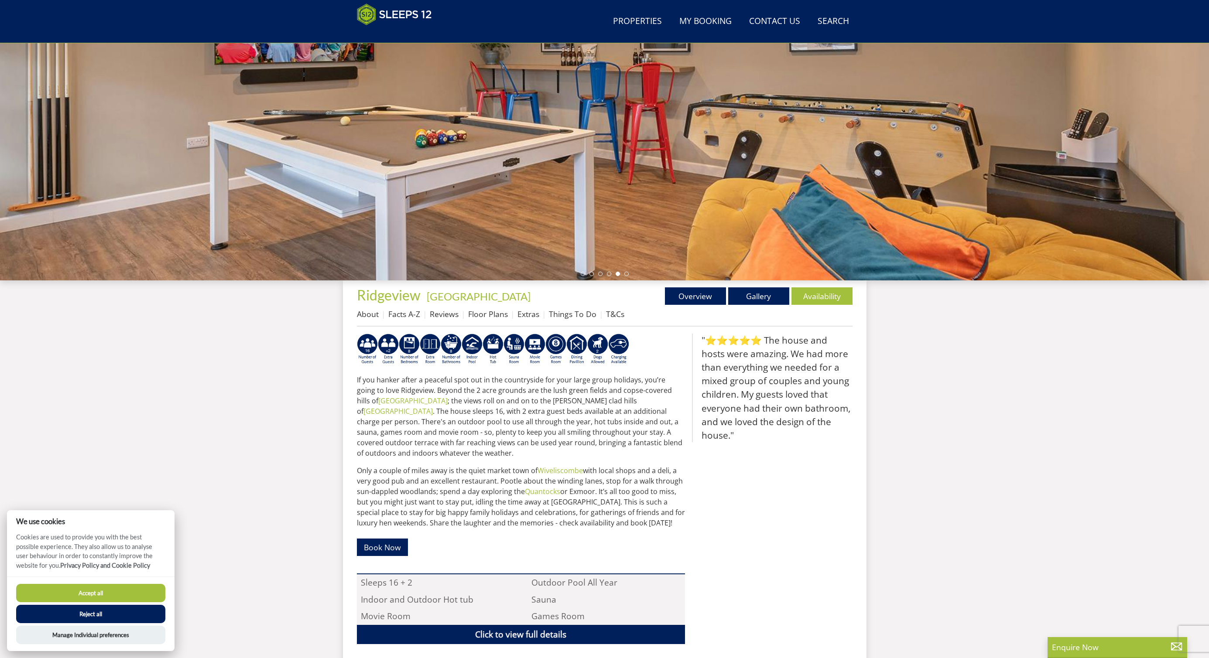
scroll to position [99, 0]
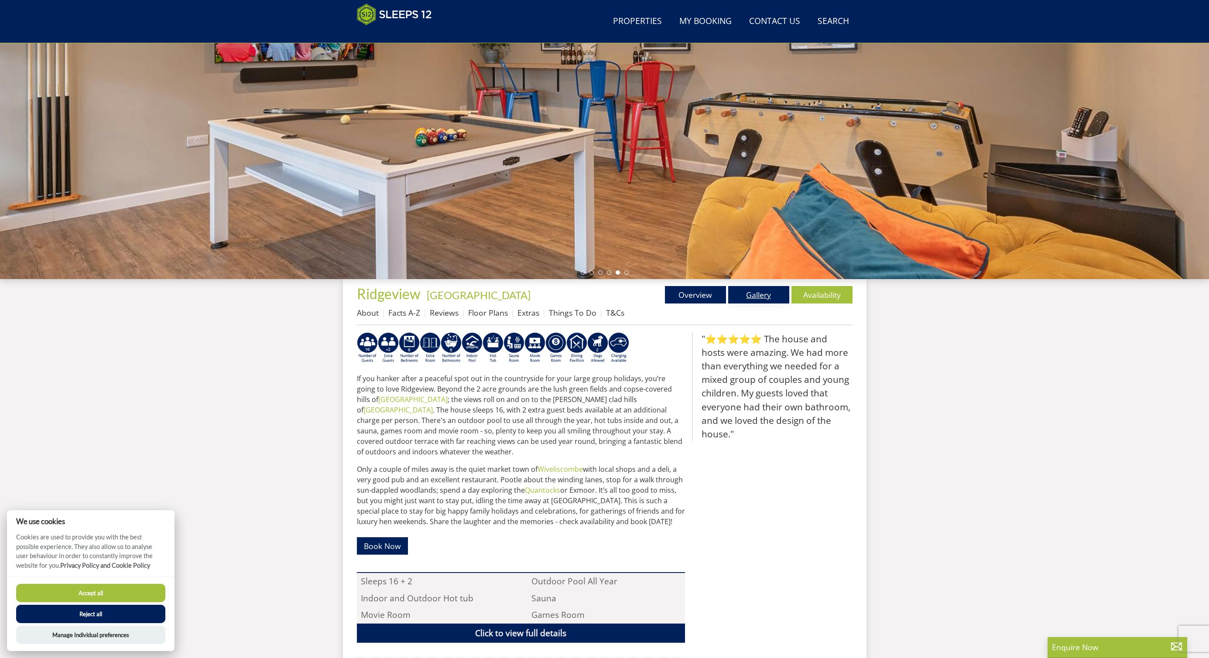
click at [760, 295] on link "Gallery" at bounding box center [758, 294] width 61 height 17
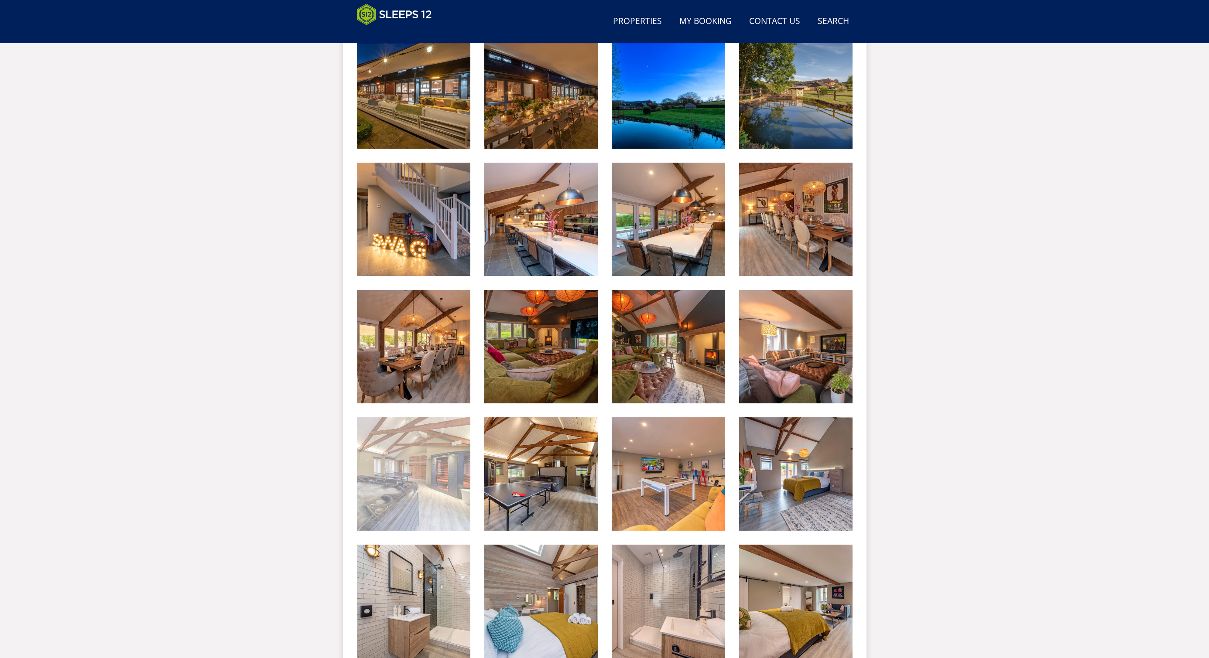
scroll to position [777, 0]
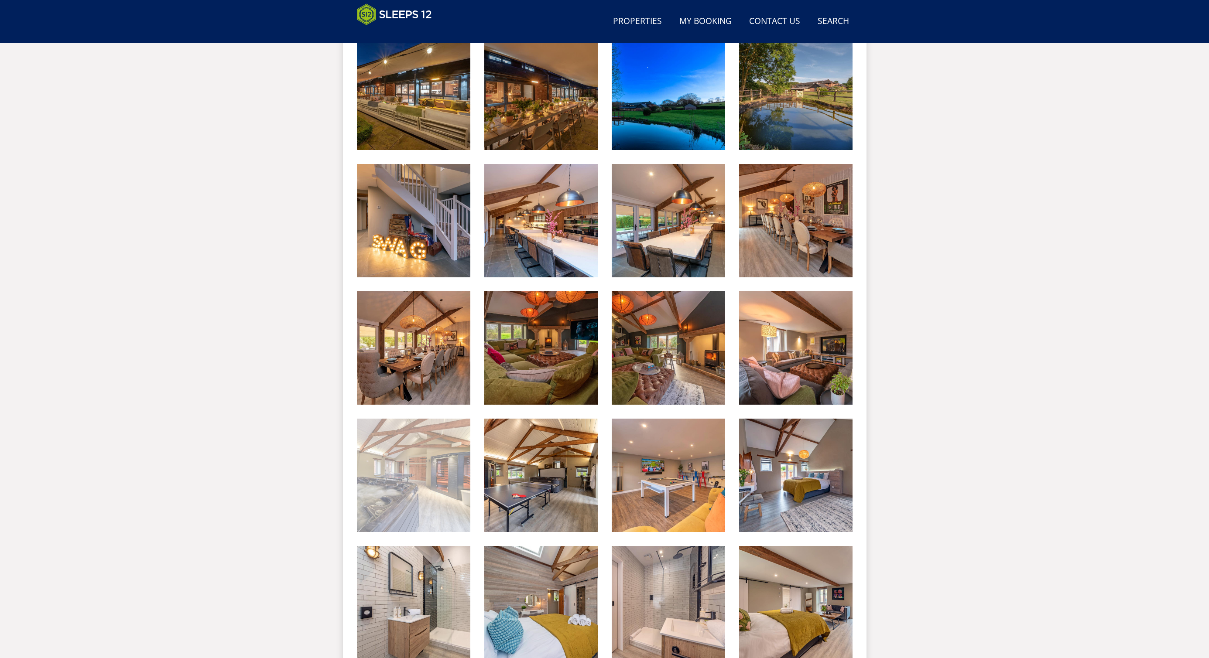
click at [407, 445] on img at bounding box center [413, 475] width 113 height 113
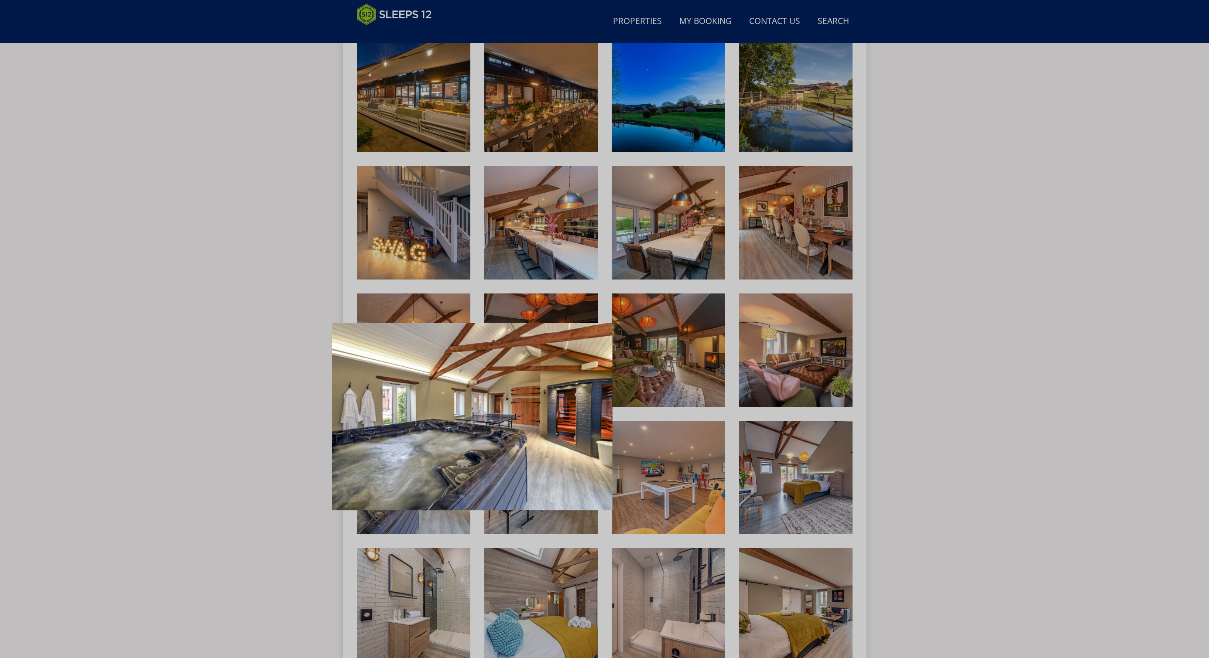
click at [877, 327] on div at bounding box center [604, 329] width 1209 height 658
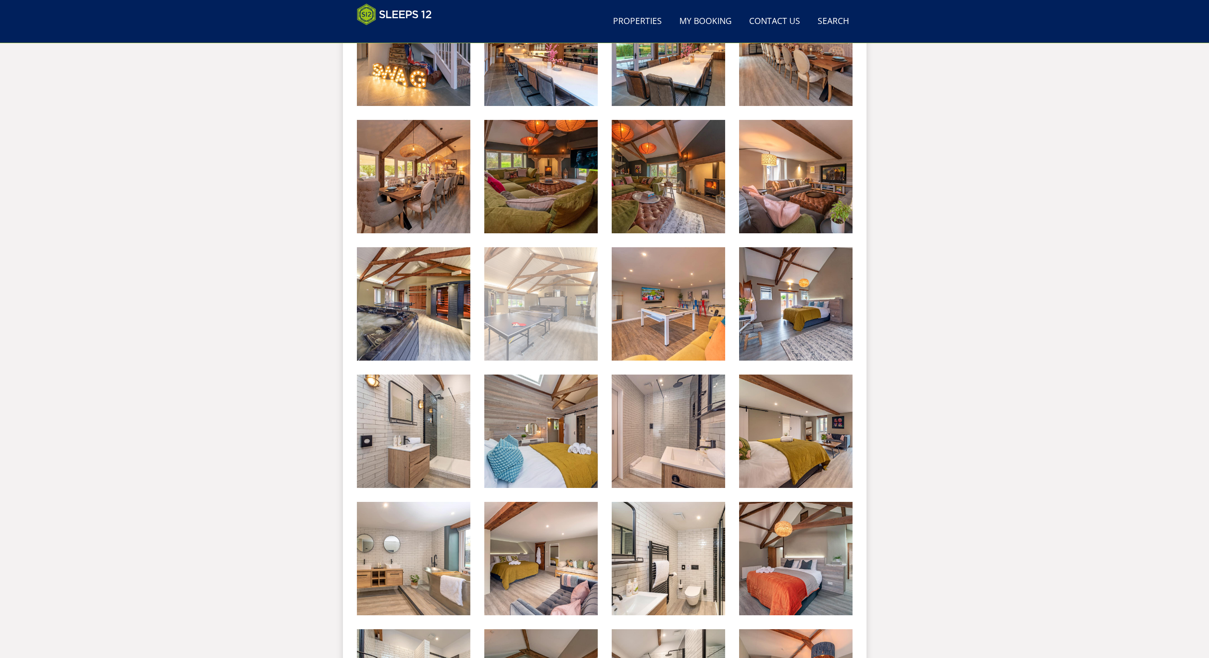
scroll to position [948, 0]
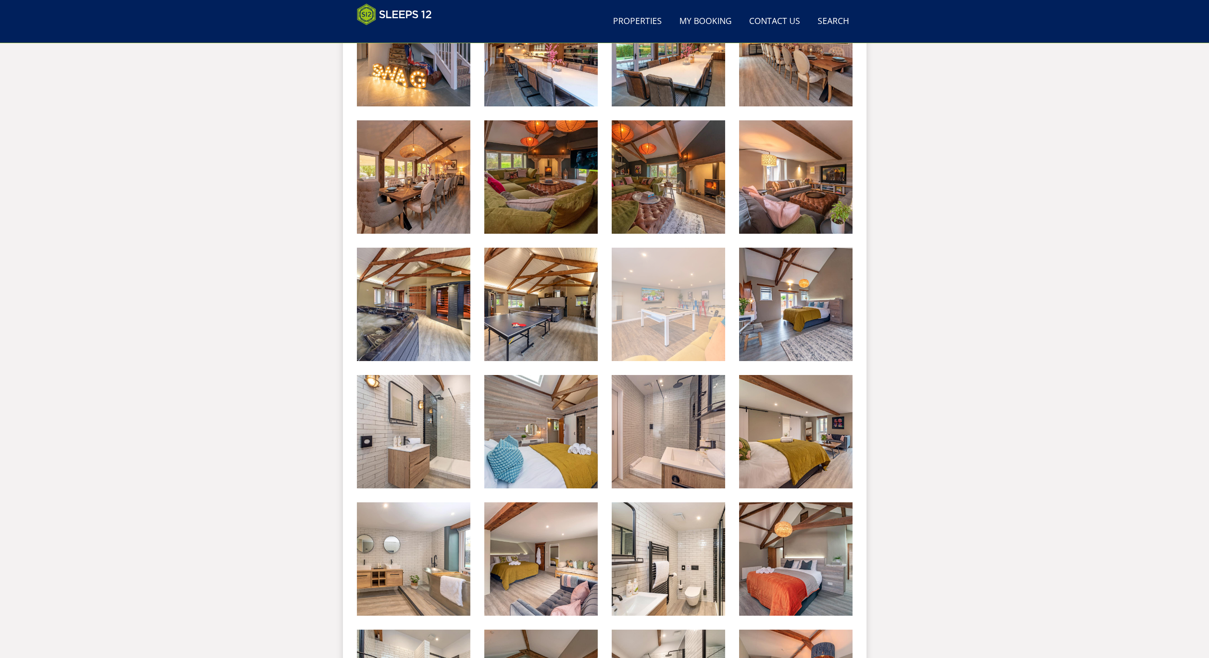
click at [681, 293] on img at bounding box center [668, 304] width 113 height 113
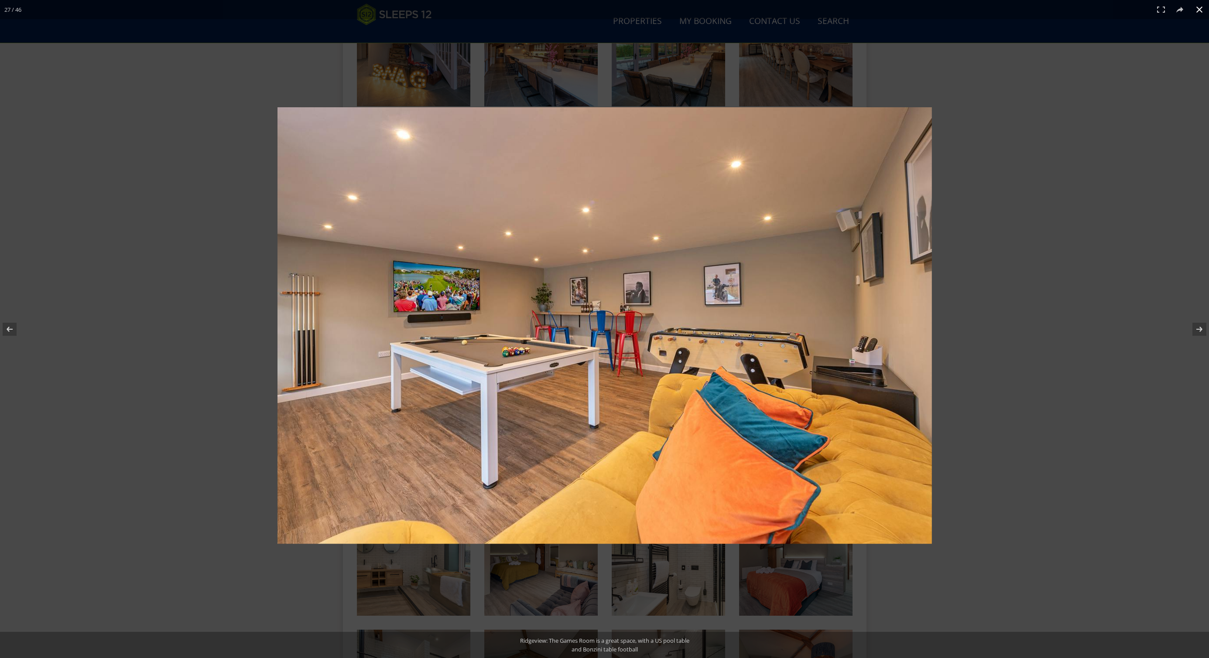
click at [1011, 148] on div at bounding box center [707, 341] width 861 height 469
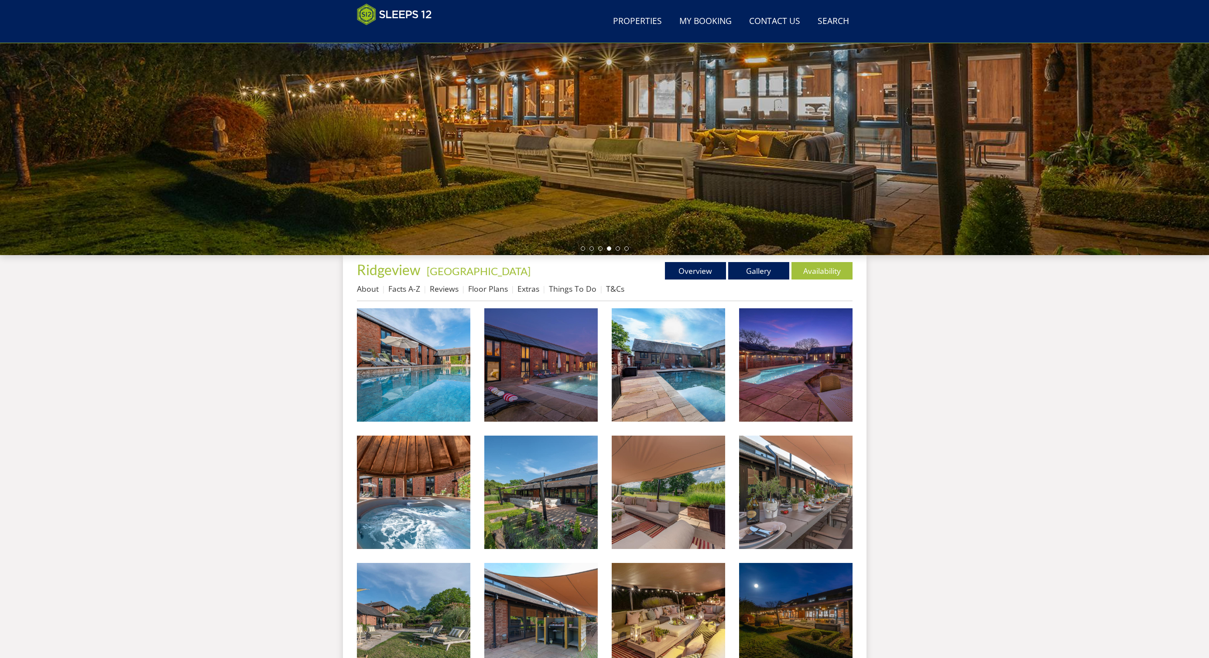
scroll to position [0, 0]
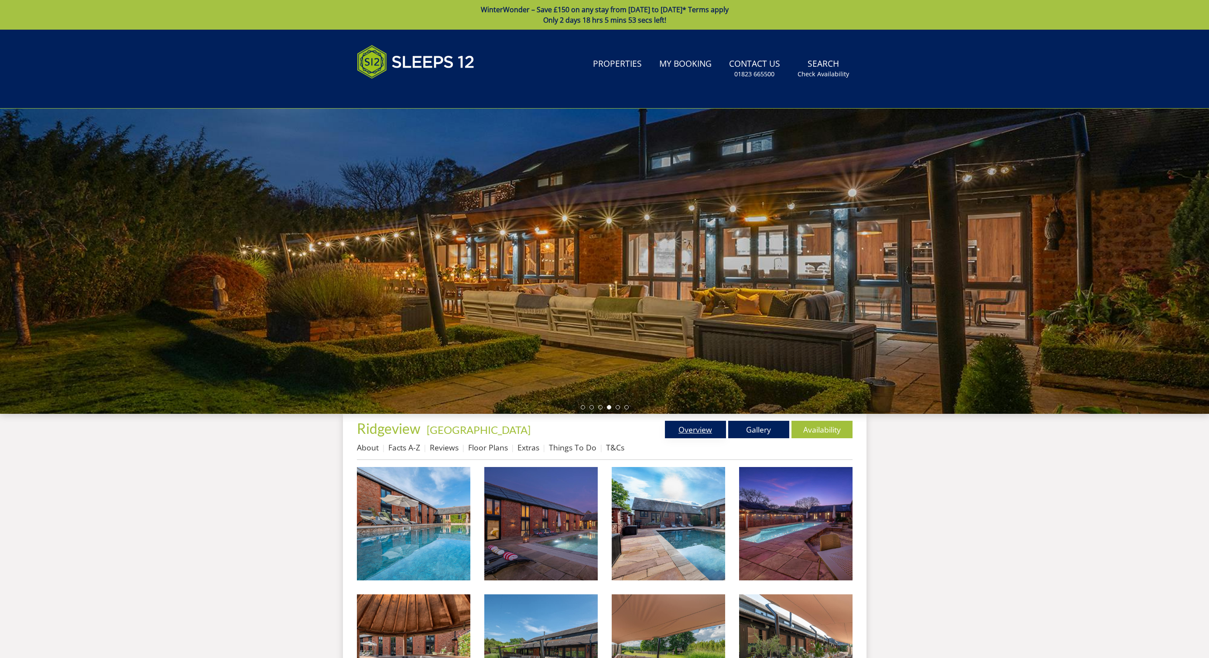
click at [673, 425] on link "Overview" at bounding box center [695, 429] width 61 height 17
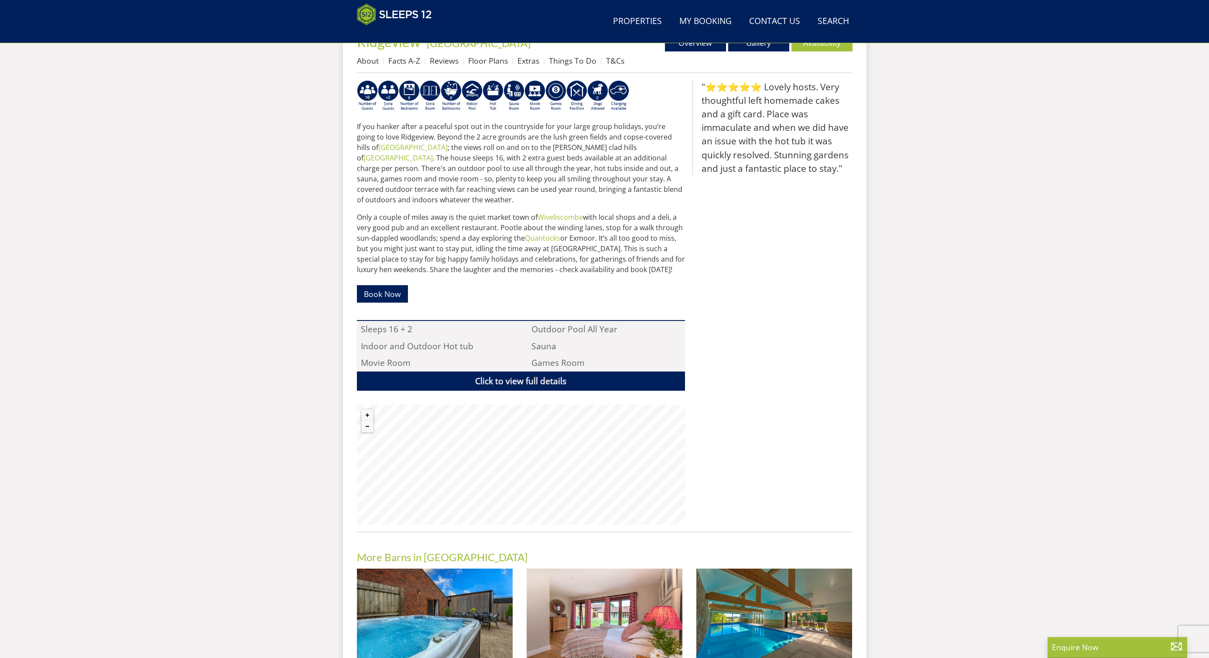
scroll to position [356, 0]
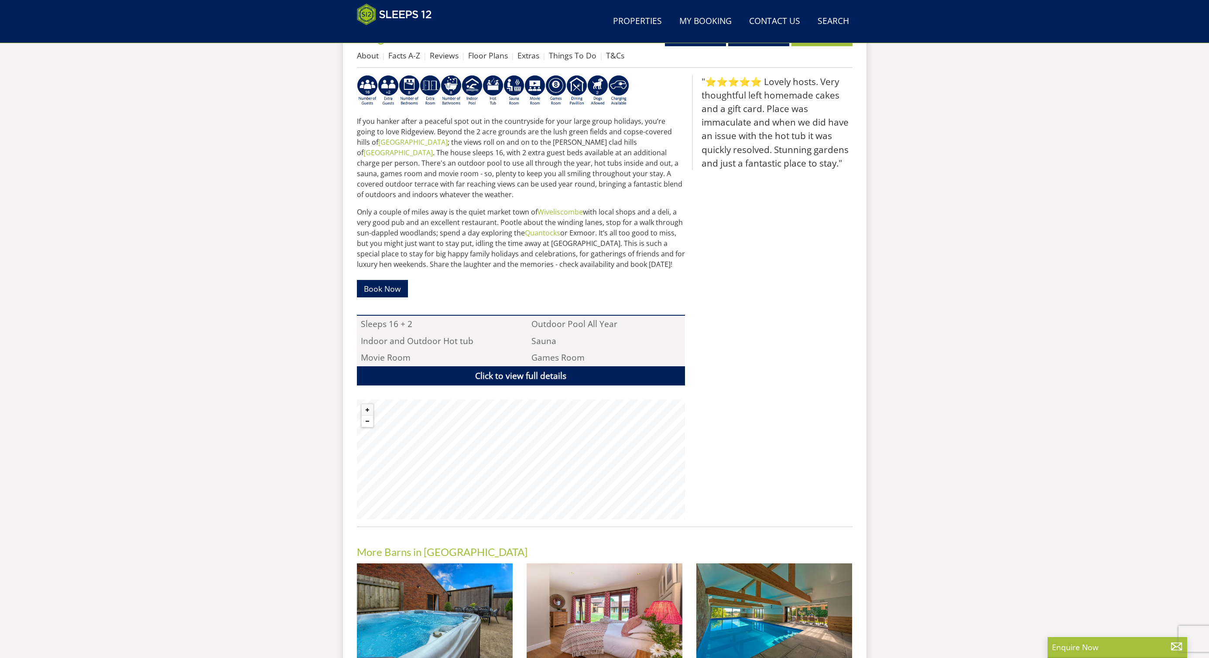
click at [368, 422] on button "Zoom out" at bounding box center [367, 421] width 11 height 11
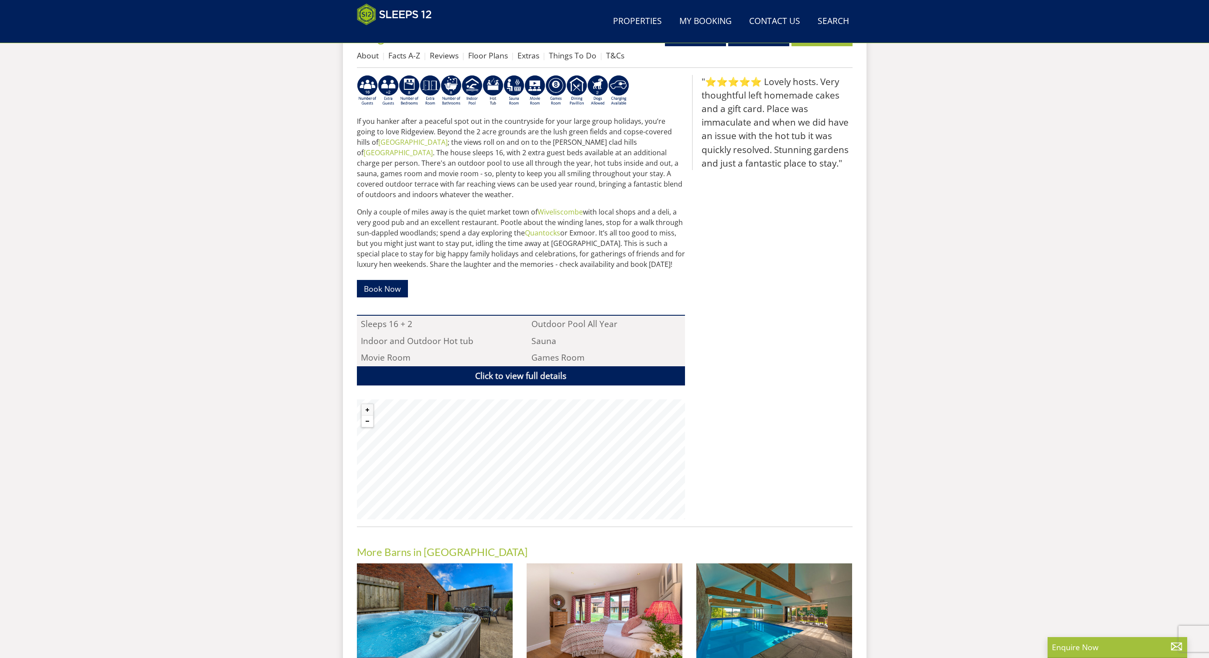
click at [368, 422] on button "Zoom out" at bounding box center [367, 421] width 11 height 11
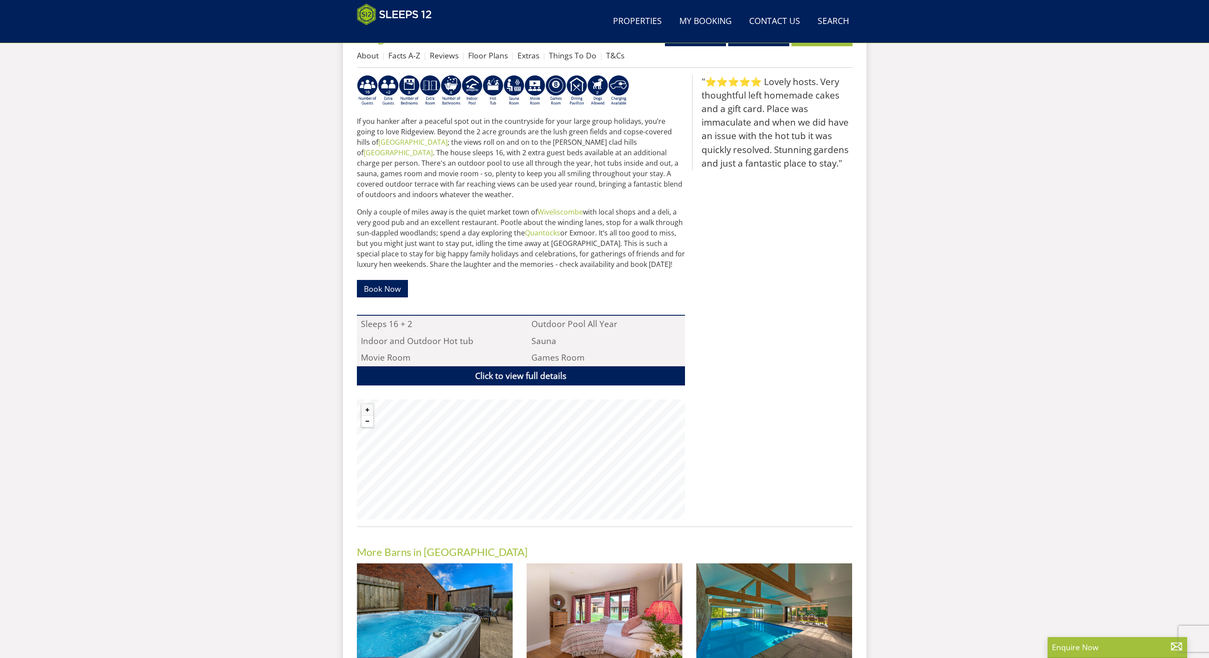
click at [368, 422] on button "Zoom out" at bounding box center [367, 421] width 11 height 11
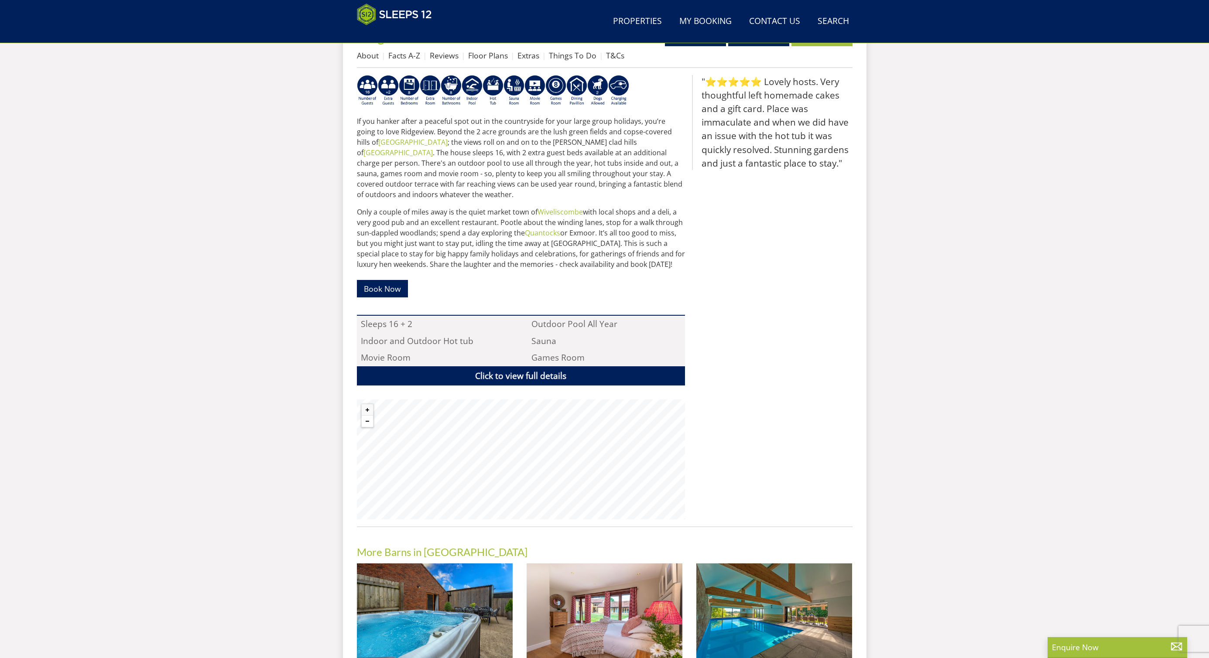
click at [368, 422] on button "Zoom out" at bounding box center [367, 421] width 11 height 11
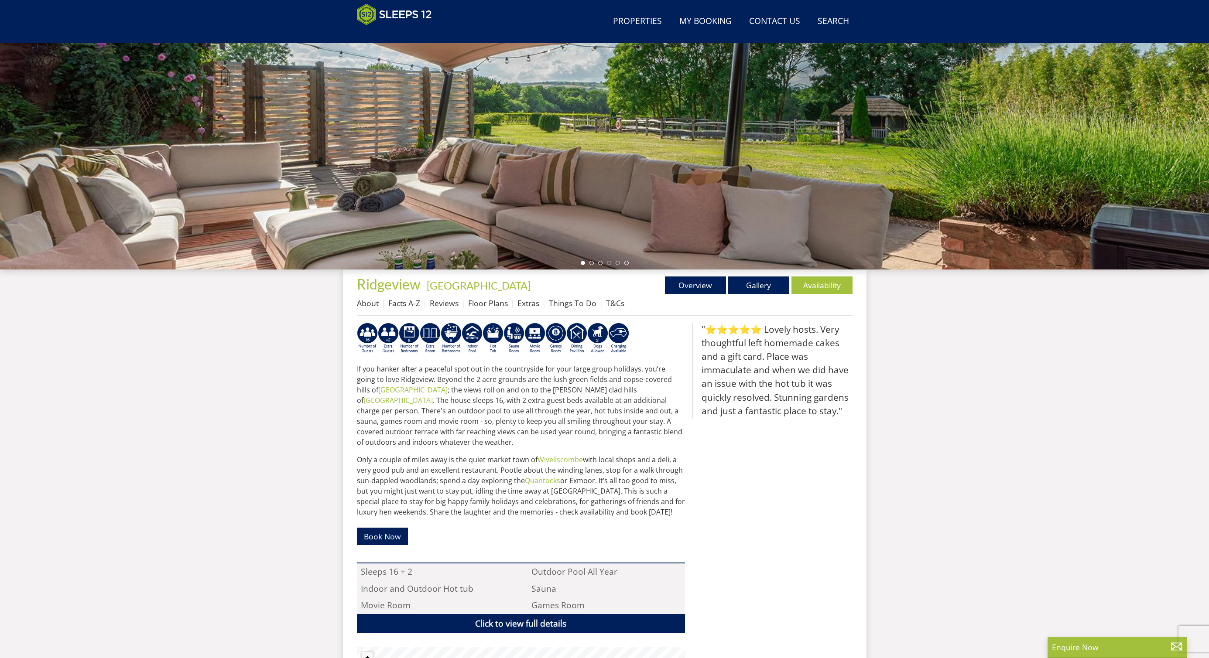
scroll to position [116, 0]
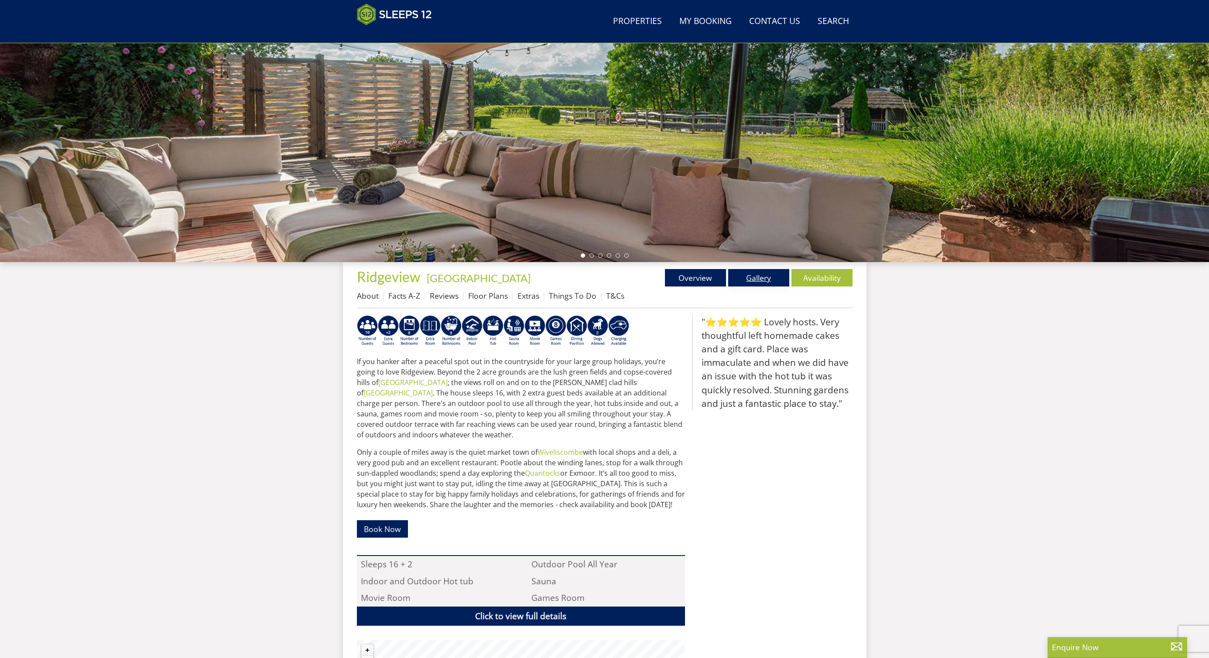
click at [760, 275] on link "Gallery" at bounding box center [758, 277] width 61 height 17
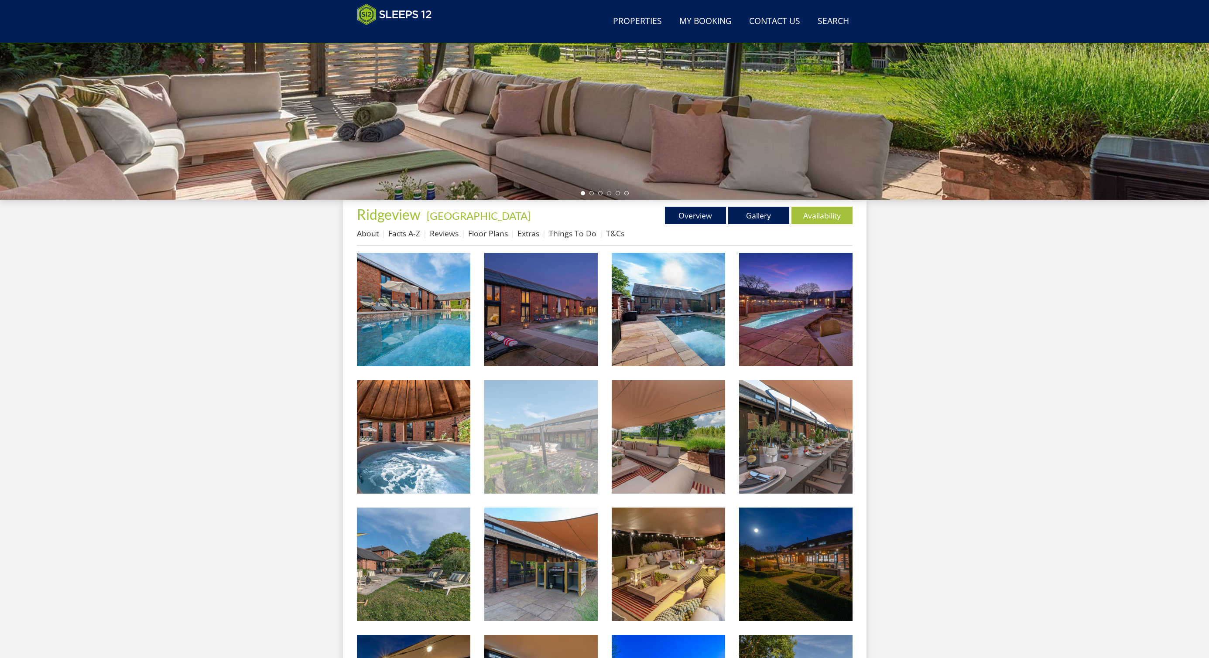
scroll to position [203, 0]
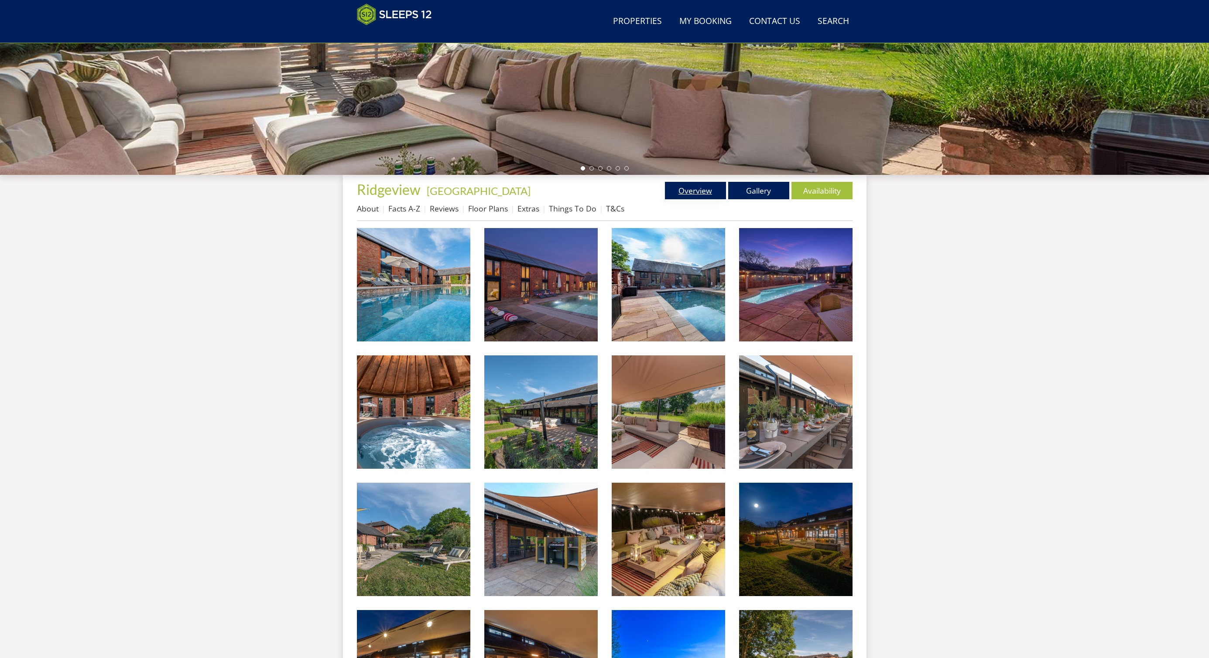
click at [684, 191] on link "Overview" at bounding box center [695, 190] width 61 height 17
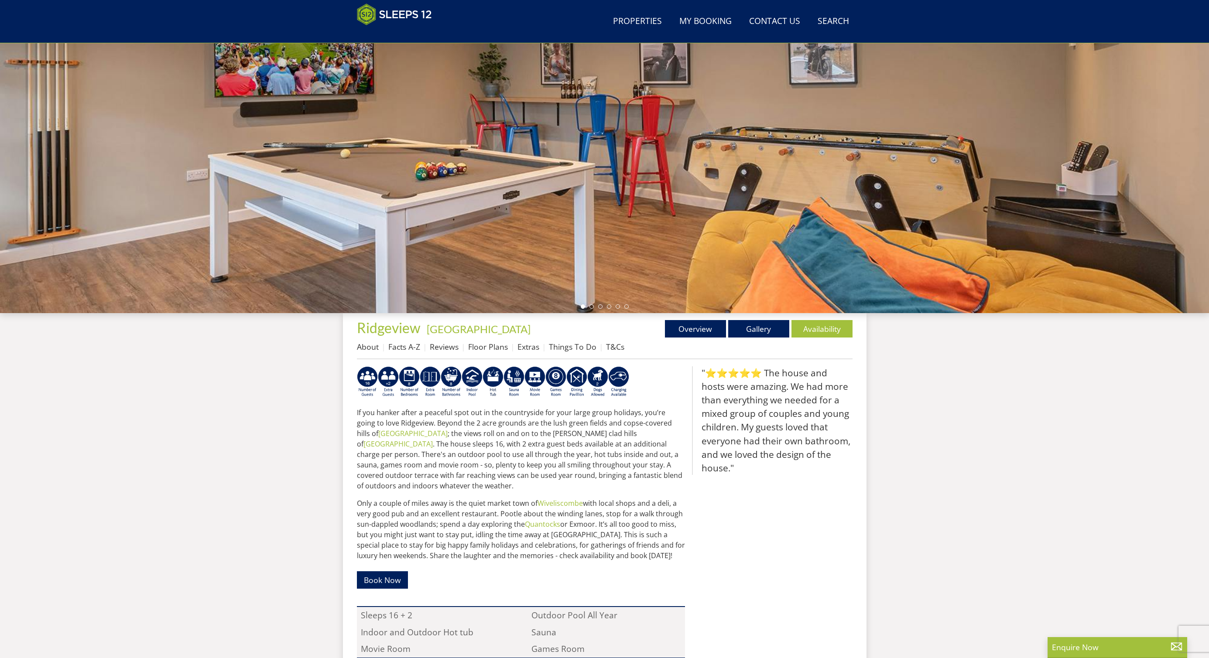
scroll to position [20, 0]
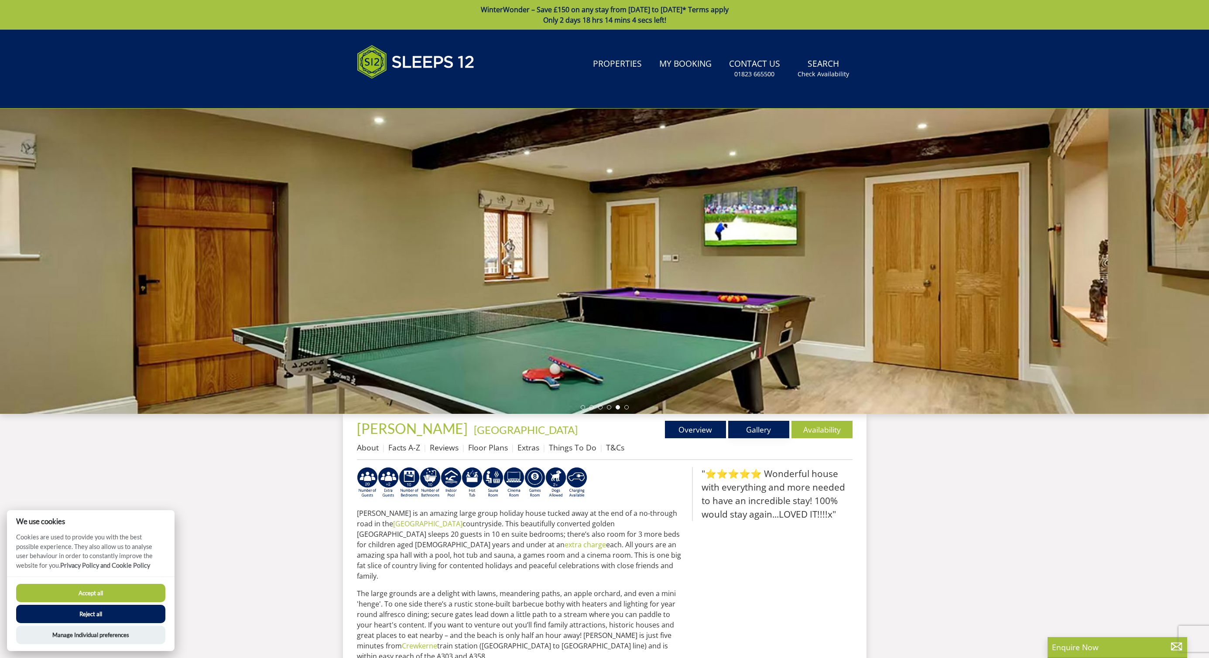
drag, startPoint x: 763, startPoint y: 432, endPoint x: 737, endPoint y: 420, distance: 28.7
click at [763, 432] on link "Gallery" at bounding box center [758, 429] width 61 height 17
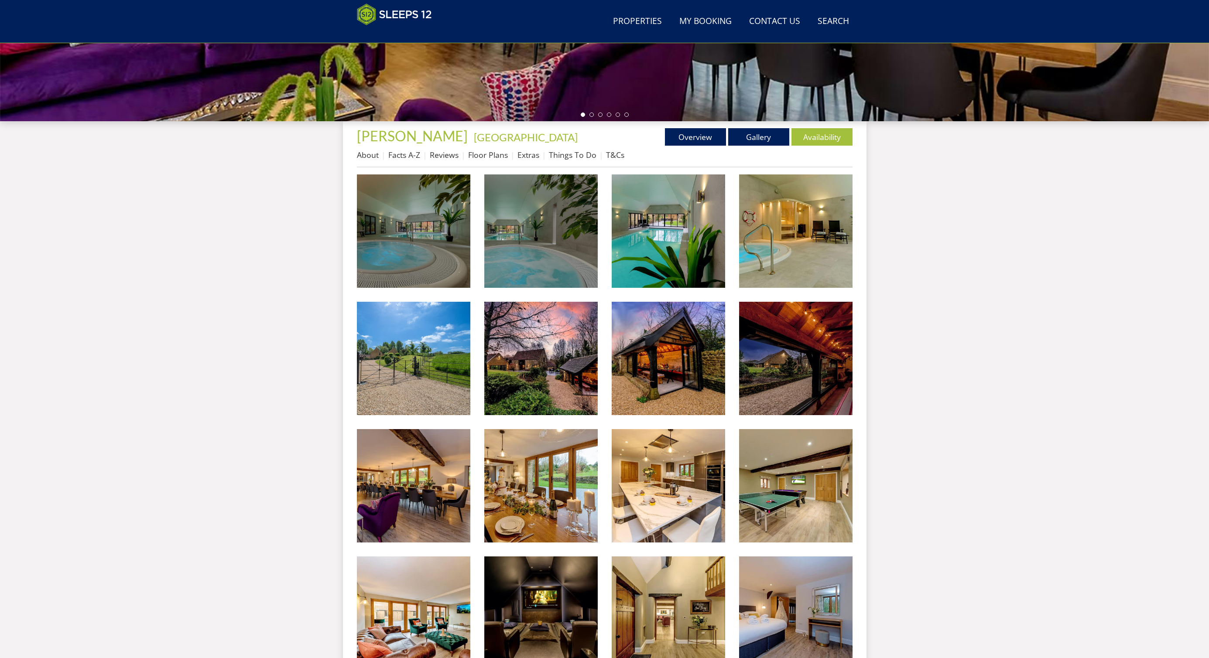
scroll to position [211, 0]
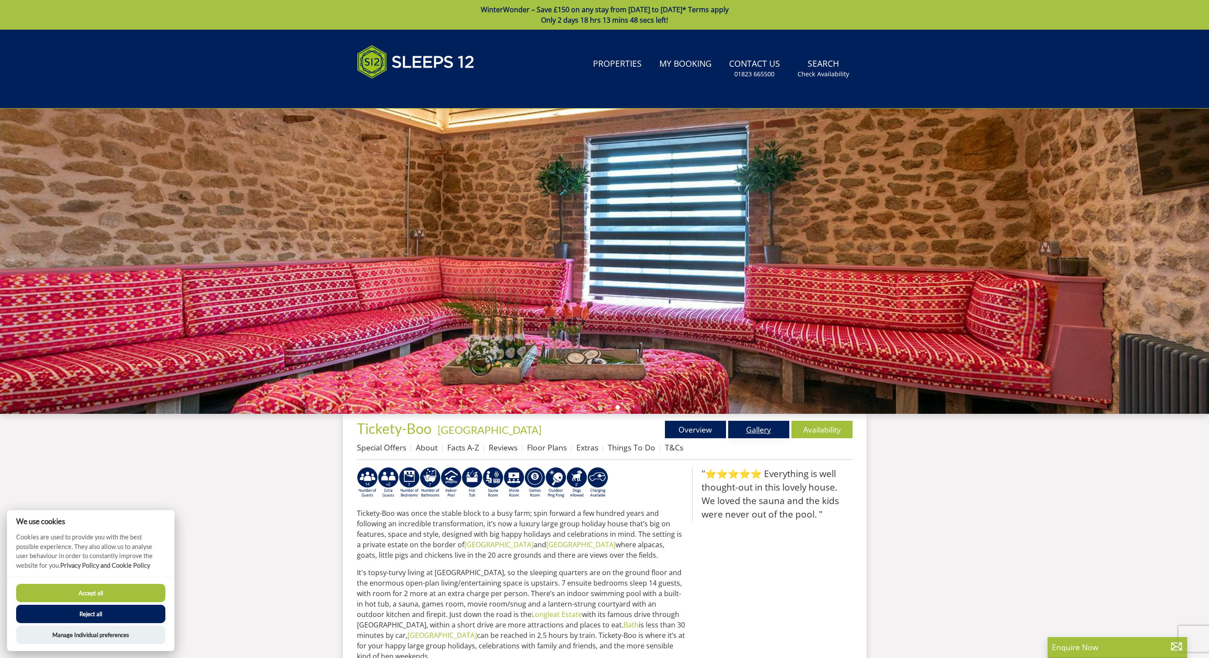
click at [751, 431] on link "Gallery" at bounding box center [758, 429] width 61 height 17
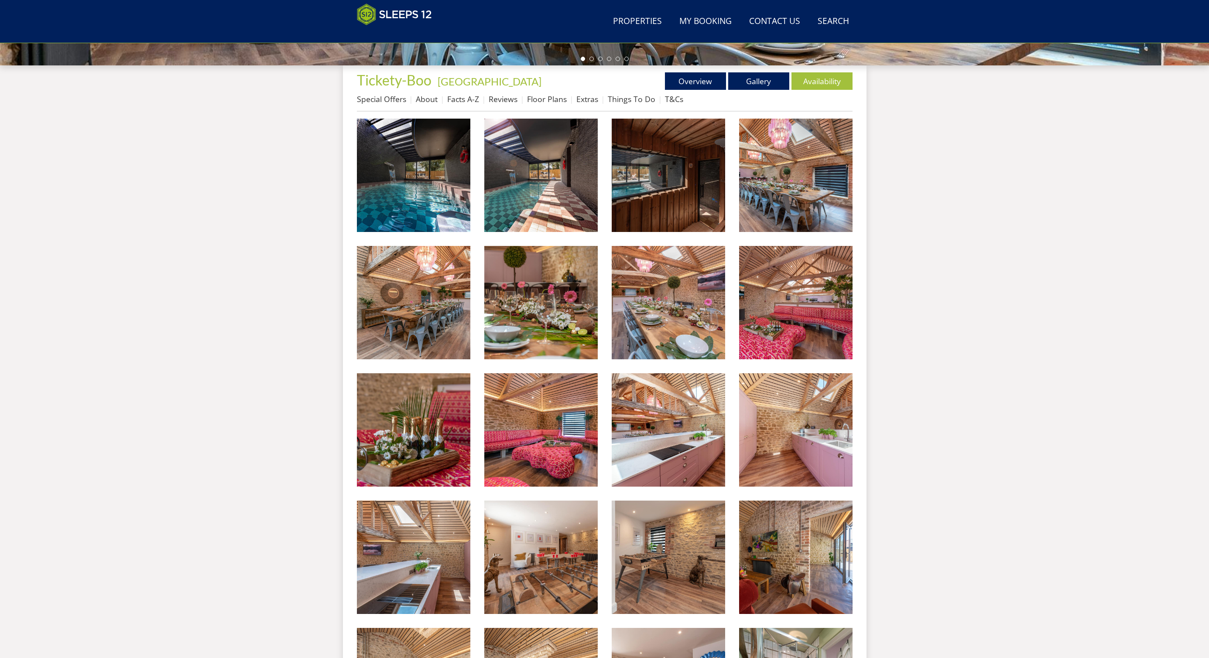
scroll to position [304, 0]
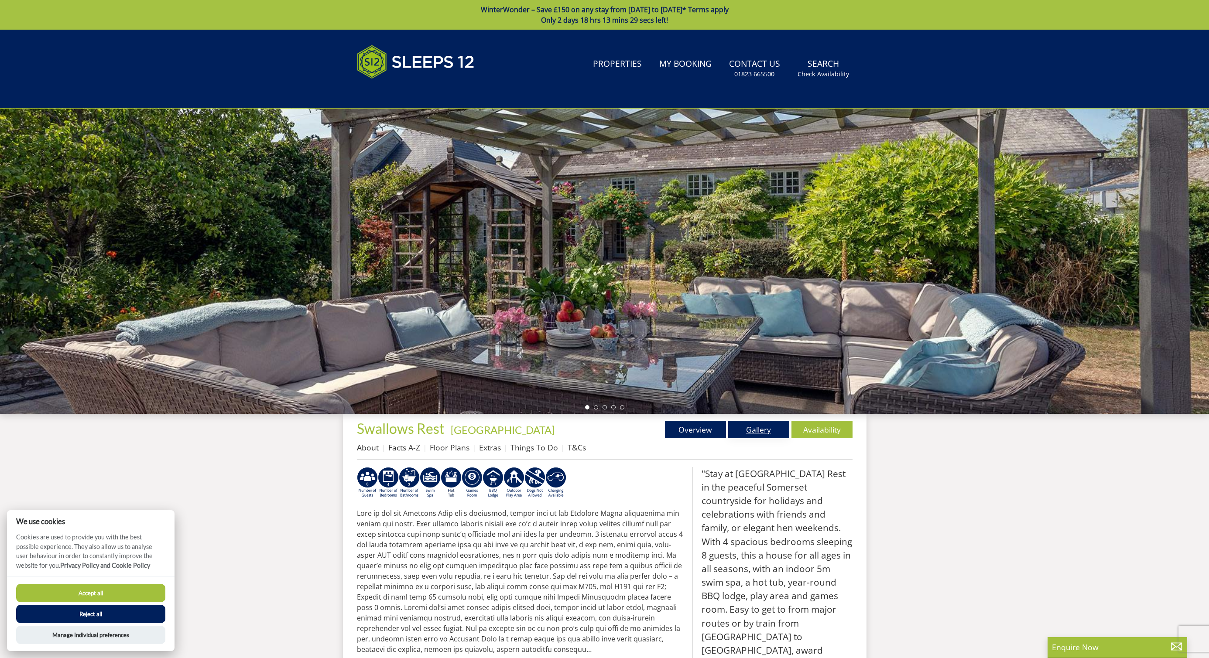
click at [762, 429] on link "Gallery" at bounding box center [758, 429] width 61 height 17
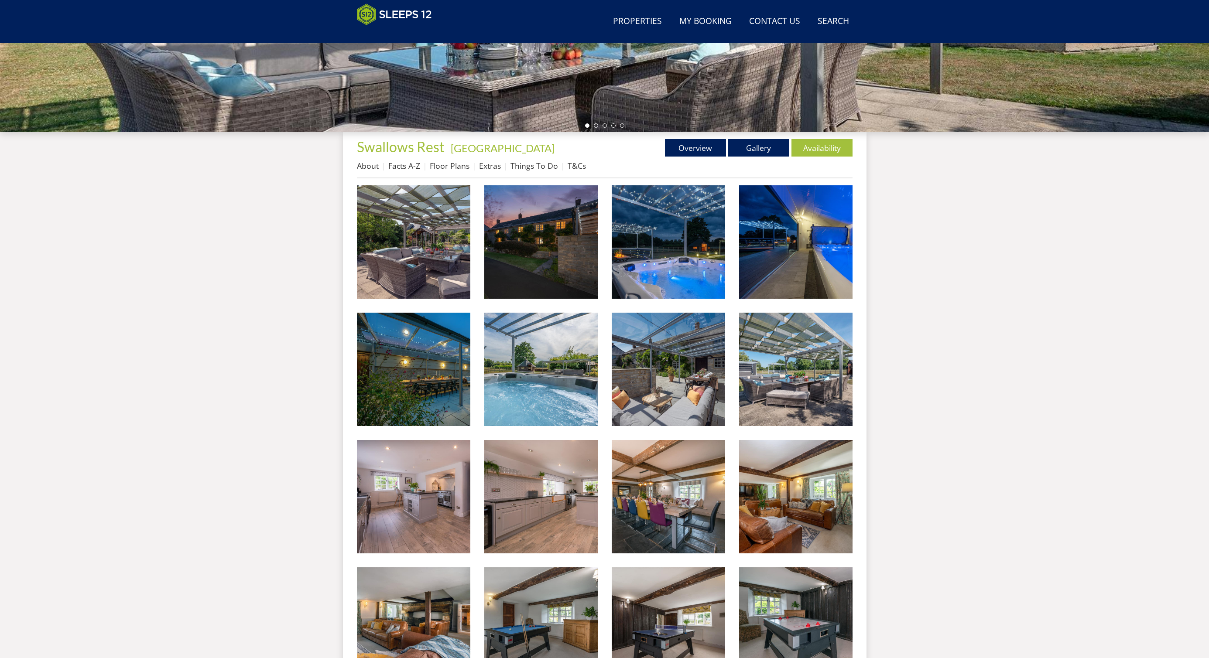
scroll to position [242, 0]
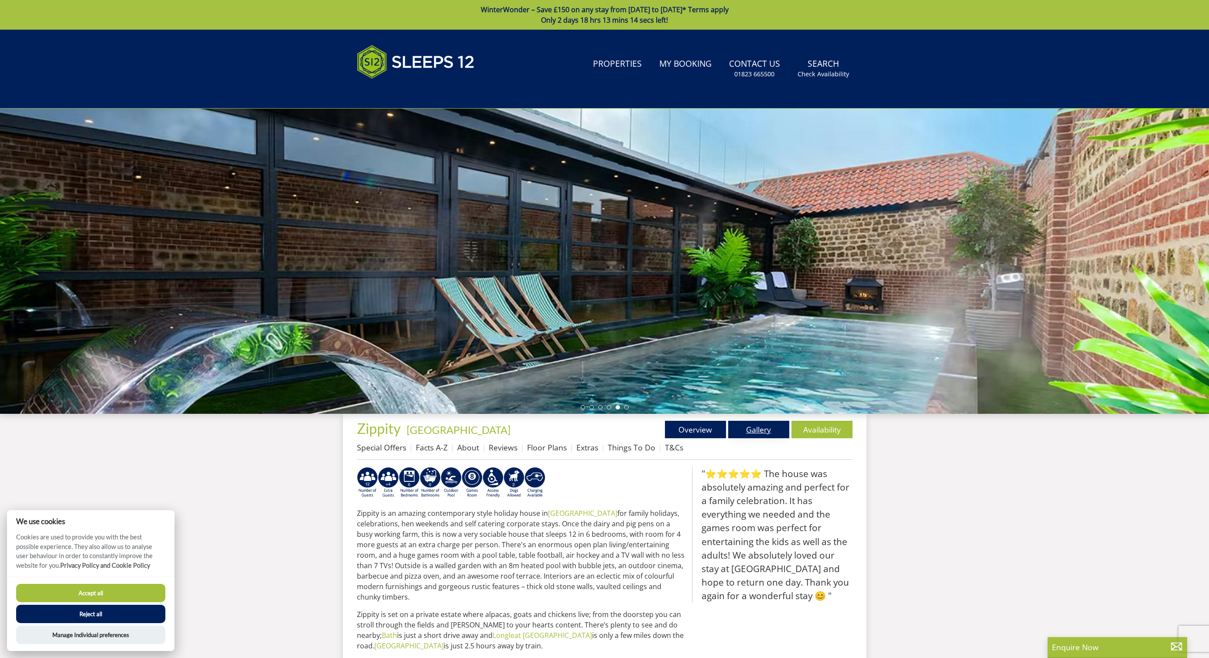
click at [773, 435] on link "Gallery" at bounding box center [758, 429] width 61 height 17
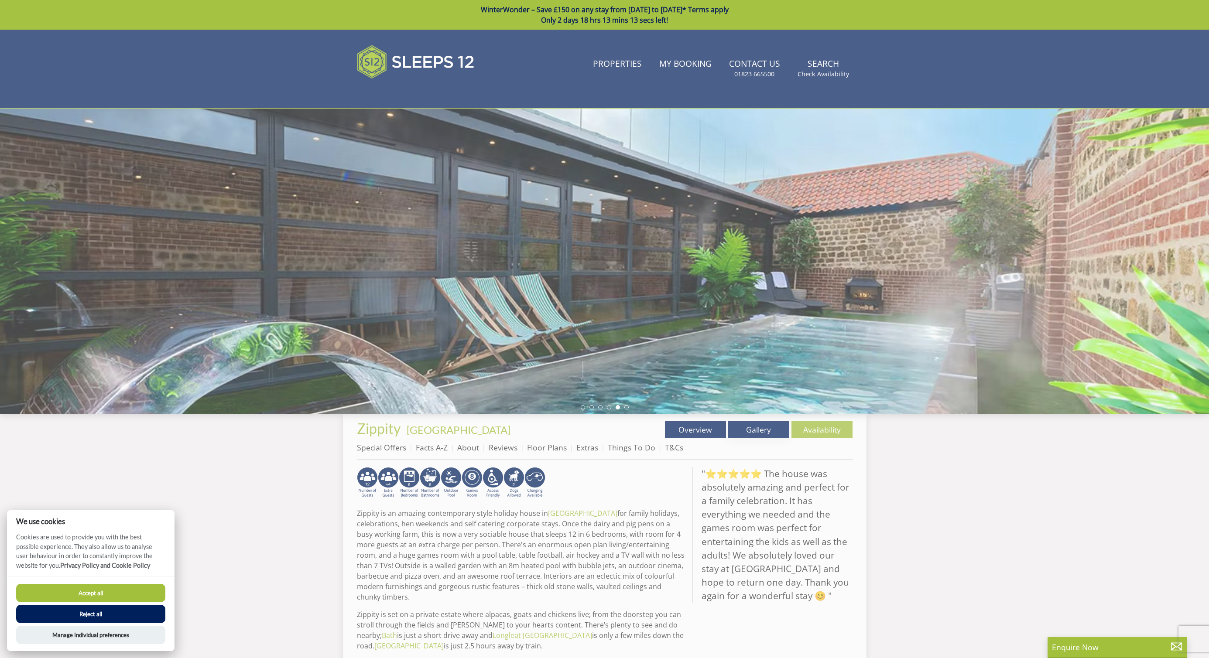
scroll to position [5, 0]
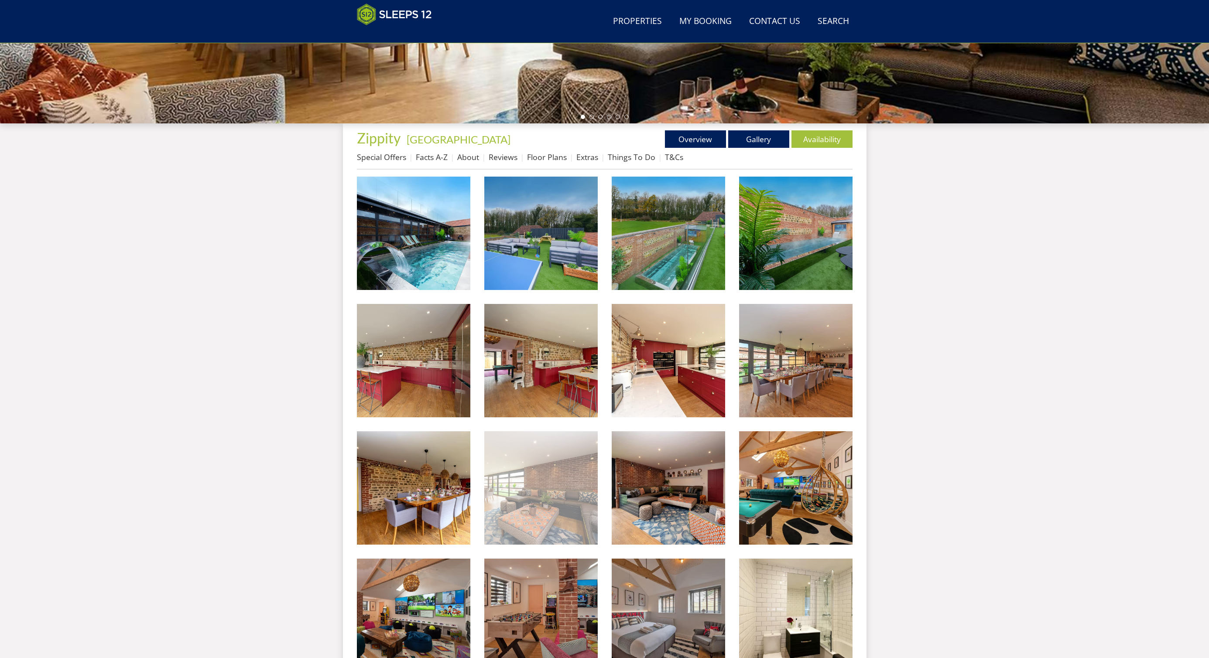
scroll to position [249, 0]
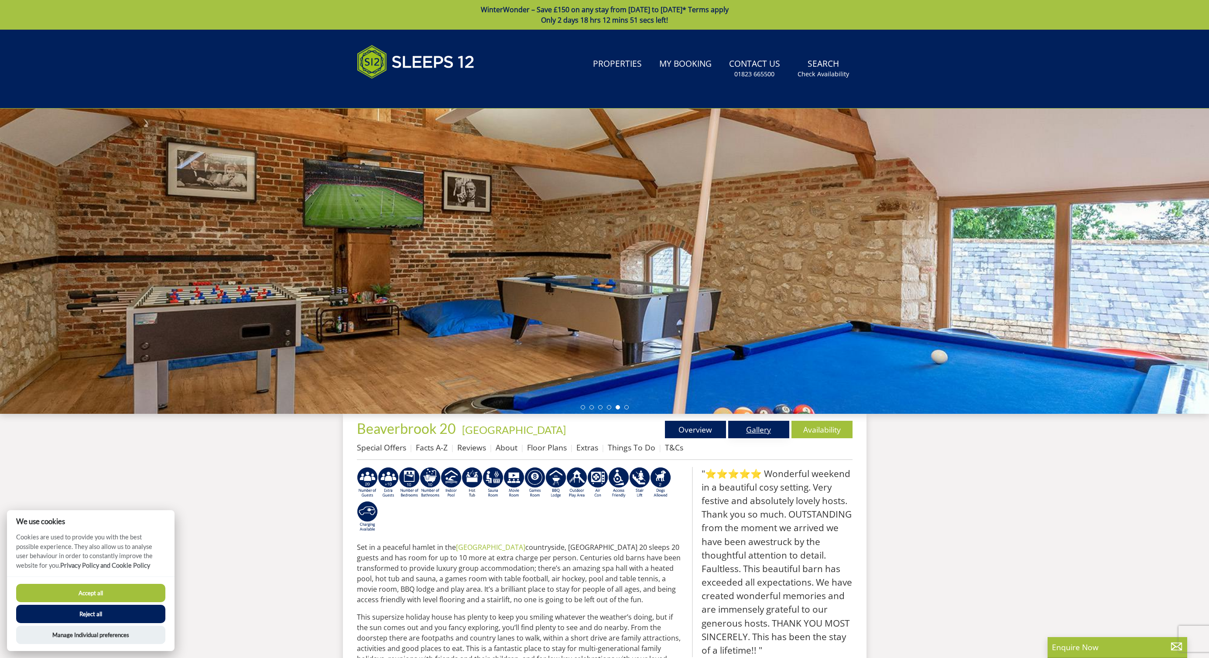
click at [759, 428] on link "Gallery" at bounding box center [758, 429] width 61 height 17
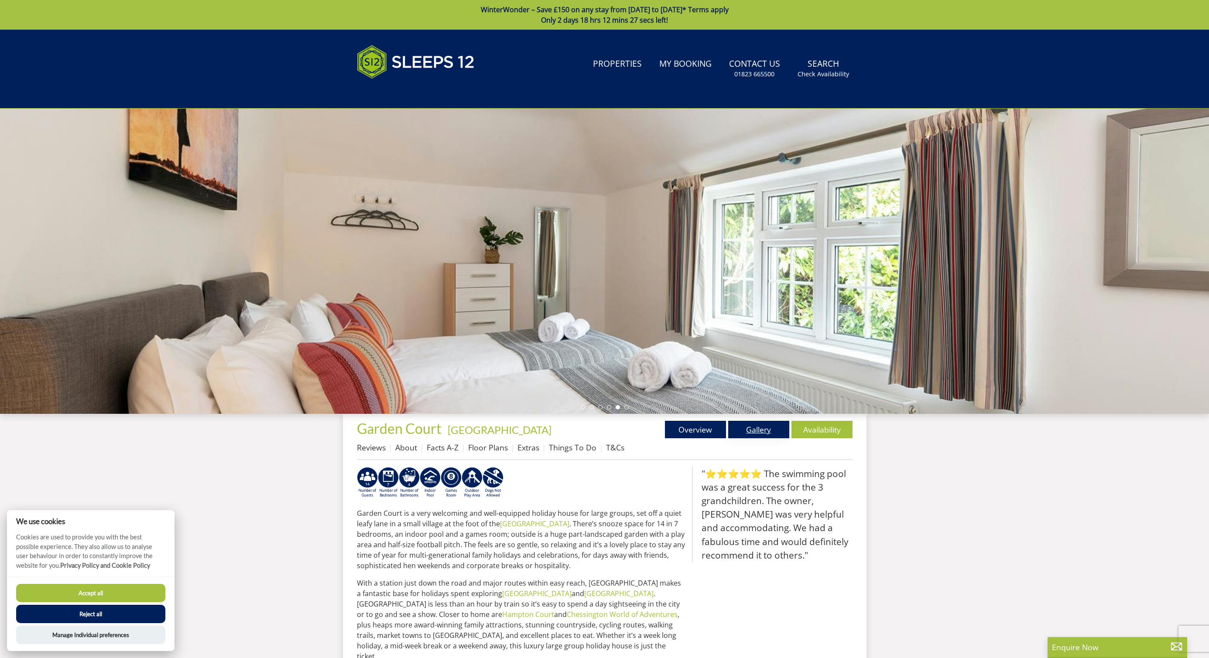
click at [766, 435] on link "Gallery" at bounding box center [758, 429] width 61 height 17
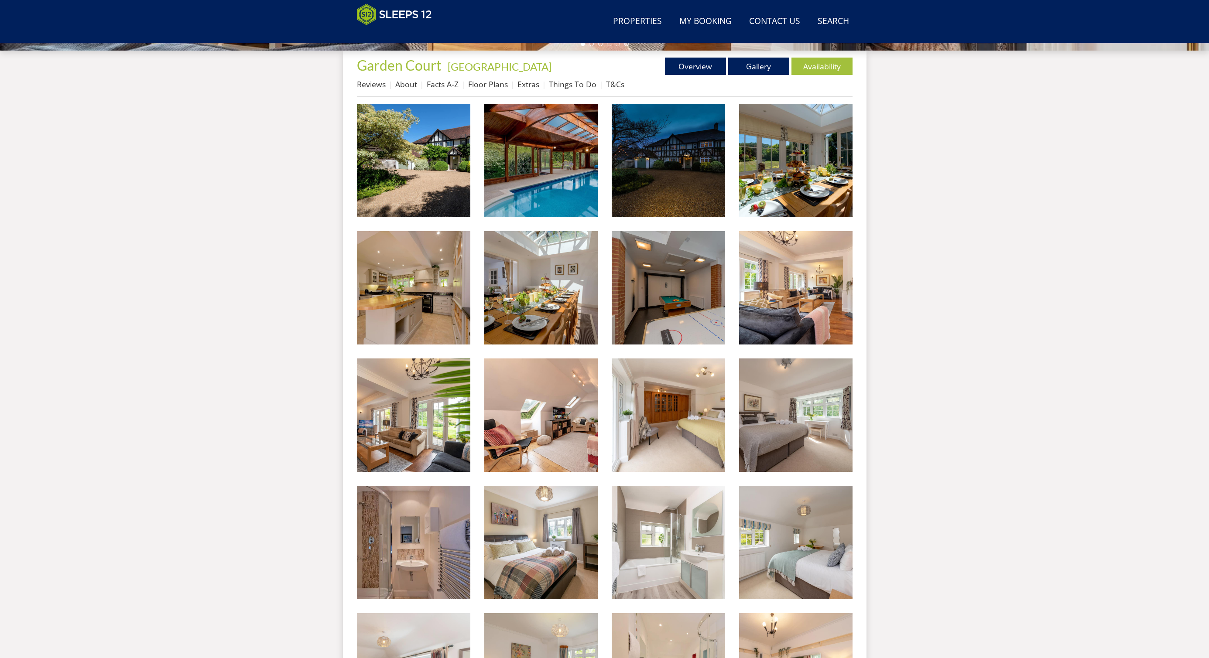
scroll to position [257, 0]
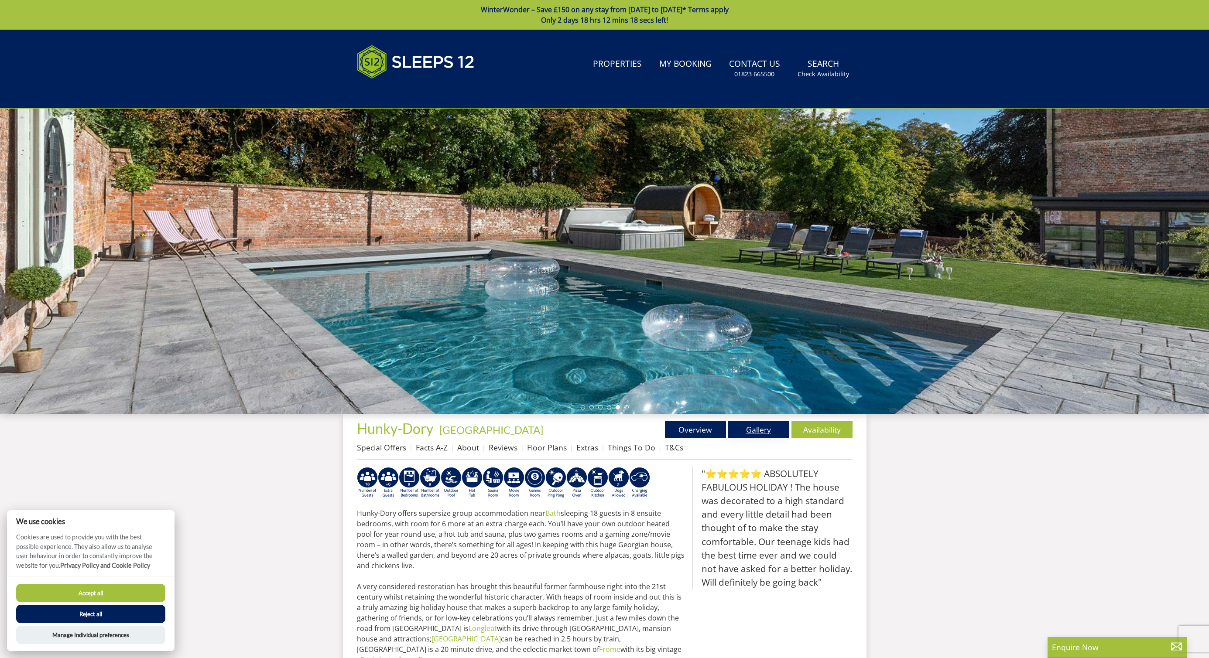
click at [767, 427] on link "Gallery" at bounding box center [758, 429] width 61 height 17
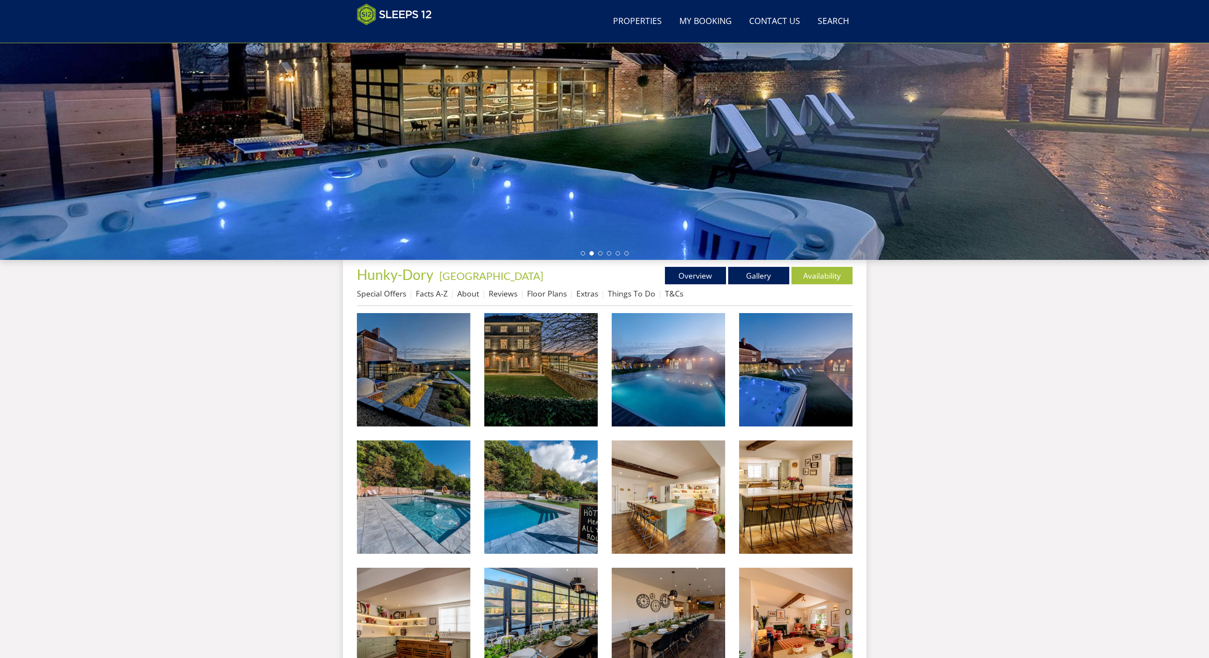
scroll to position [113, 0]
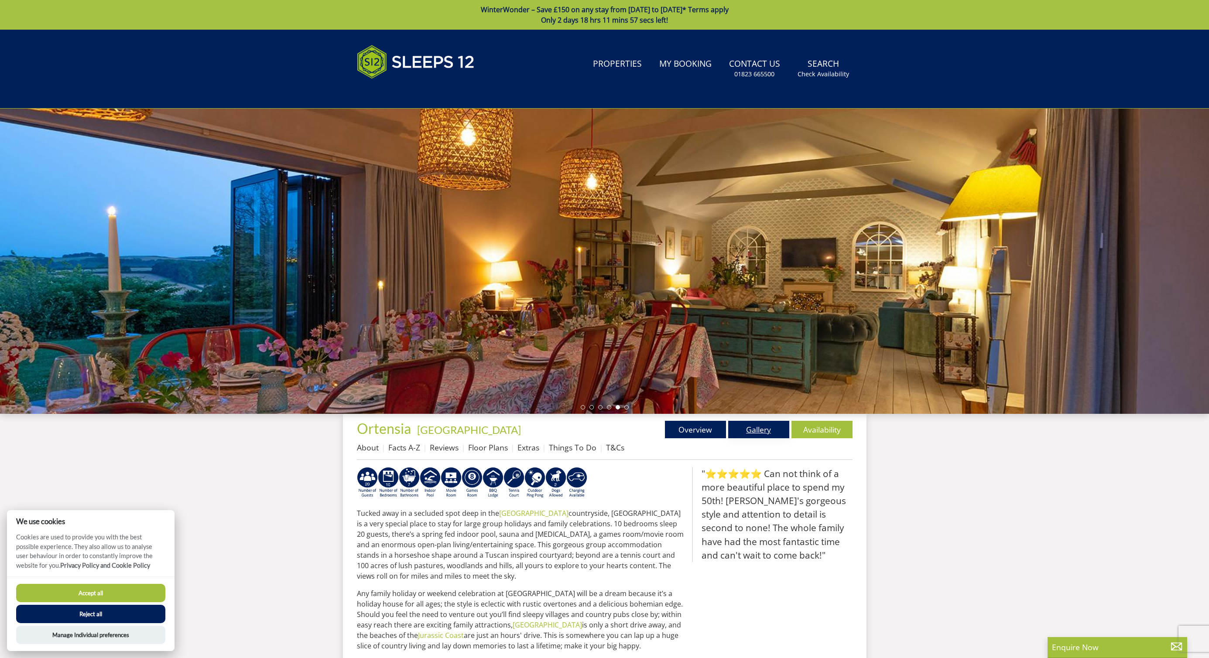
click at [765, 430] on link "Gallery" at bounding box center [758, 429] width 61 height 17
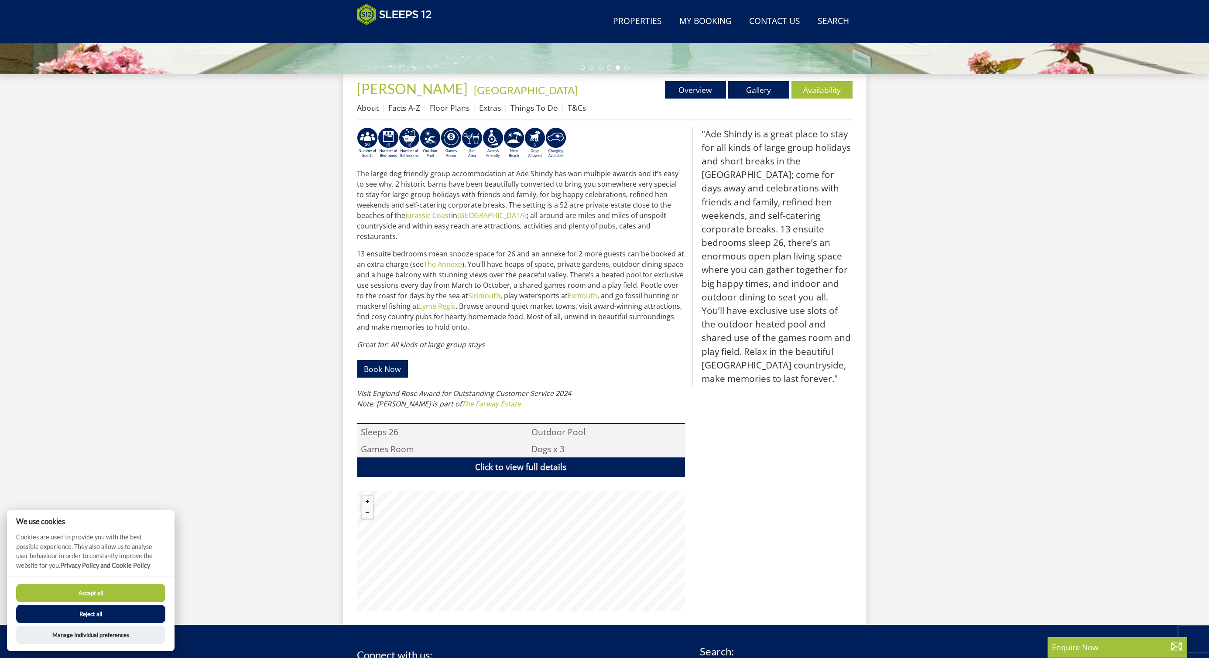
scroll to position [123, 0]
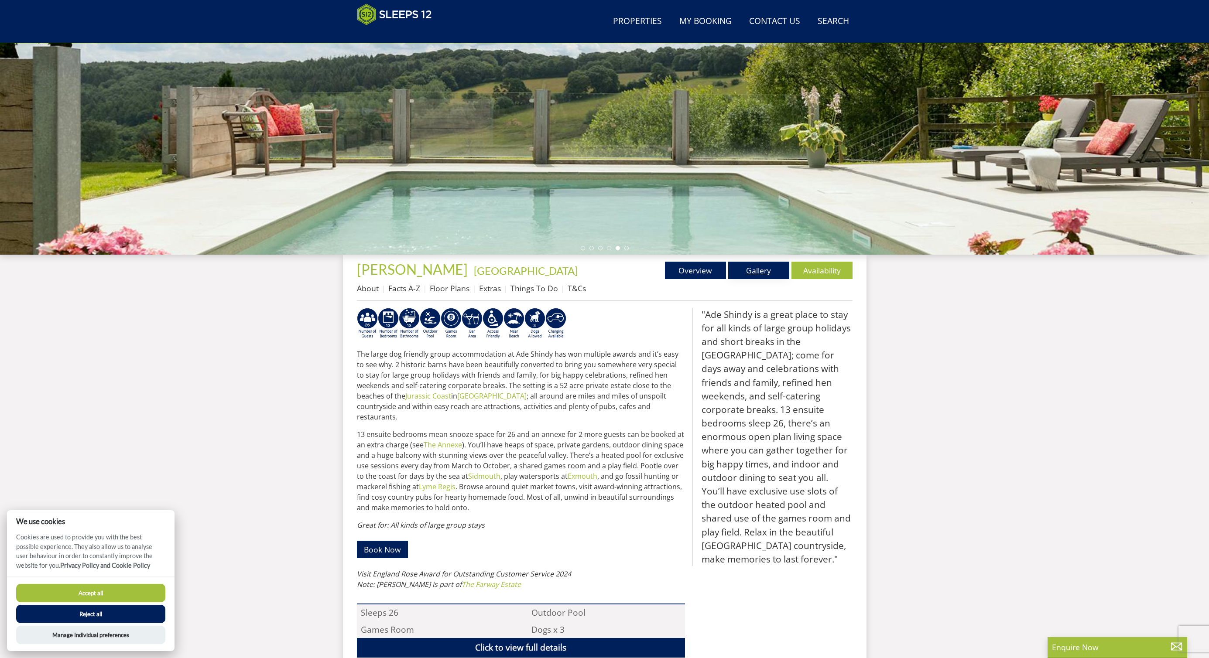
click at [753, 269] on link "Gallery" at bounding box center [758, 270] width 61 height 17
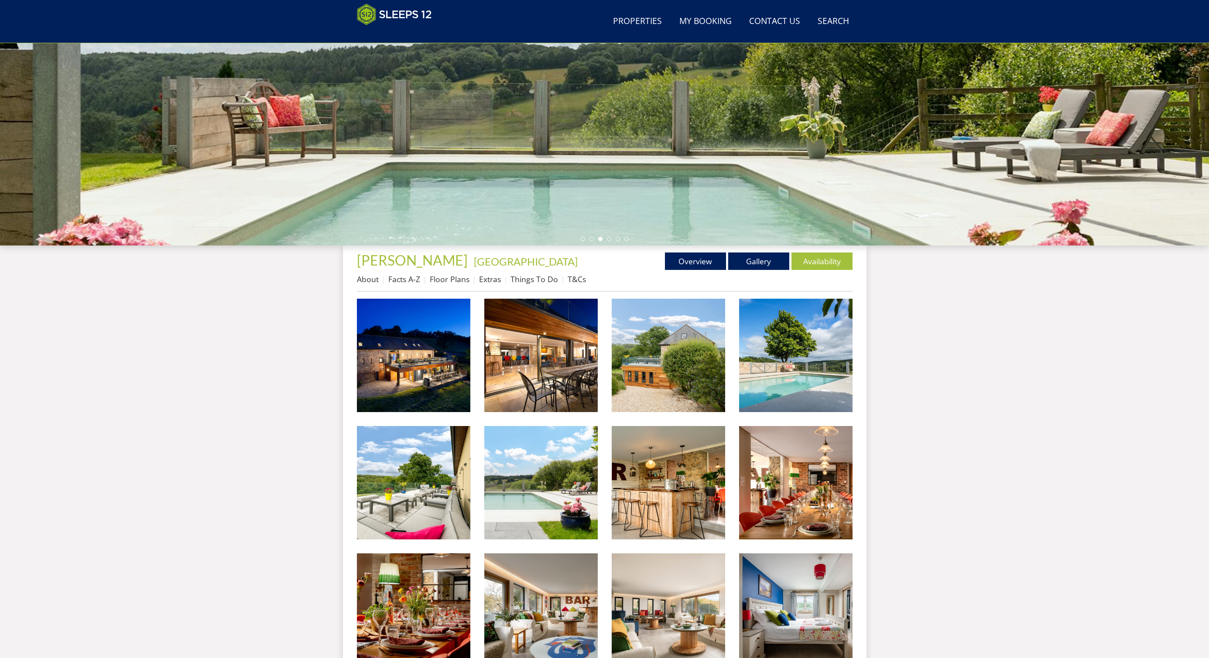
scroll to position [142, 0]
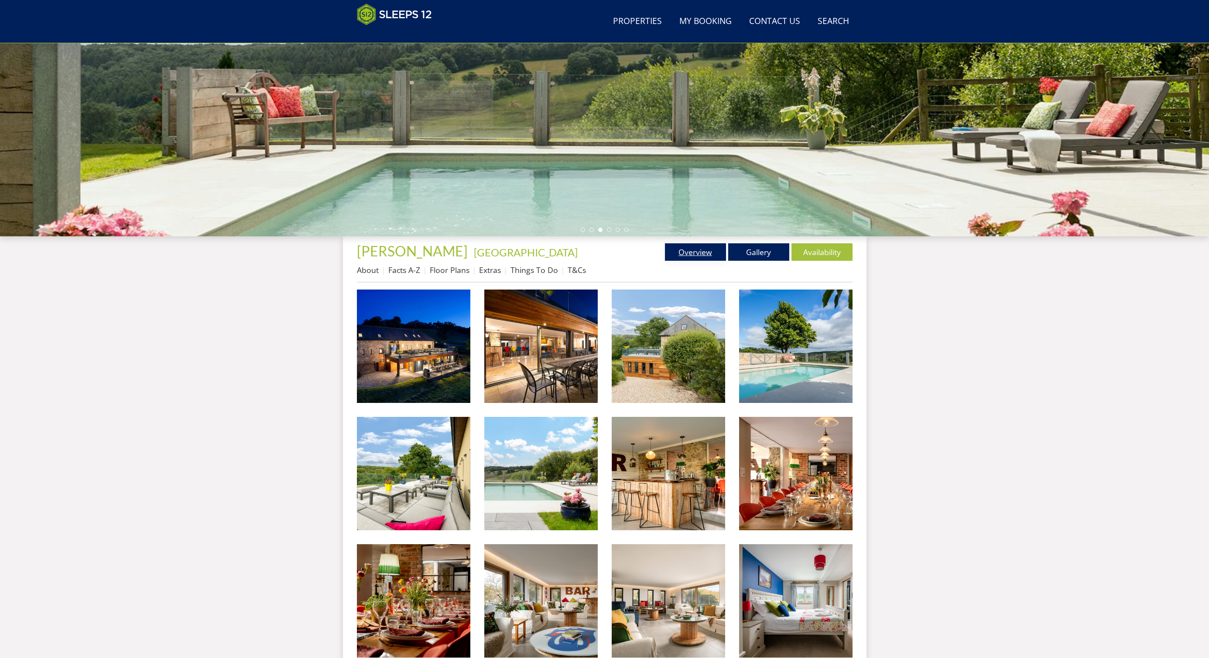
click at [689, 257] on link "Overview" at bounding box center [695, 251] width 61 height 17
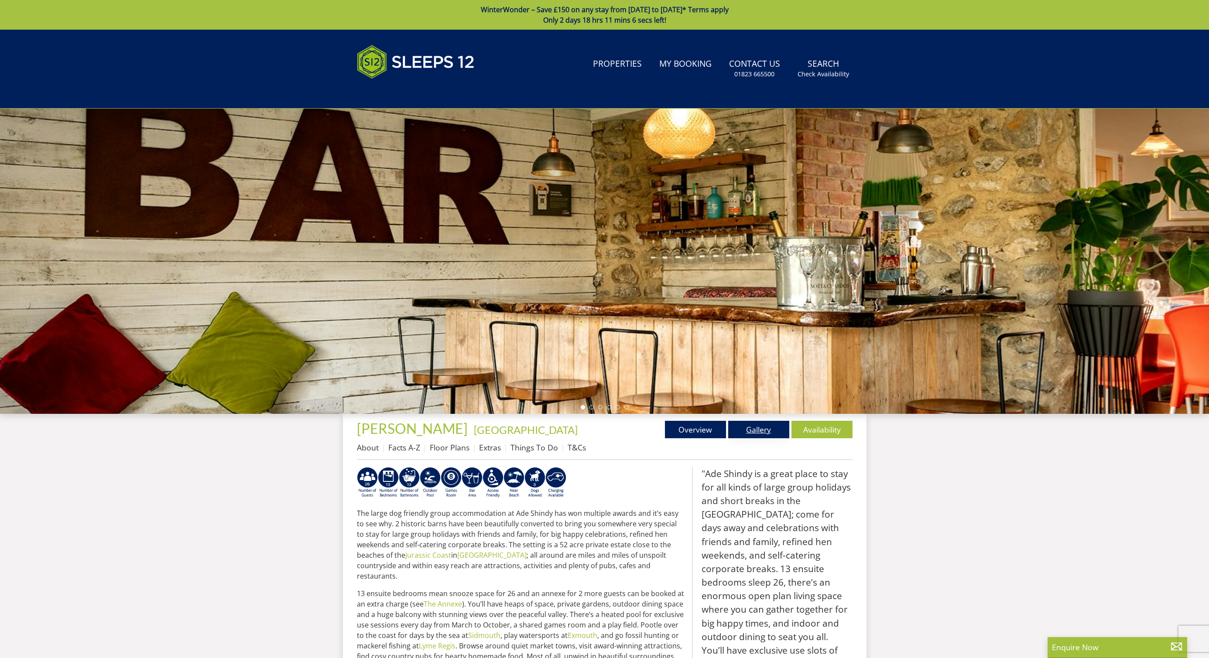
click at [755, 430] on link "Gallery" at bounding box center [758, 429] width 61 height 17
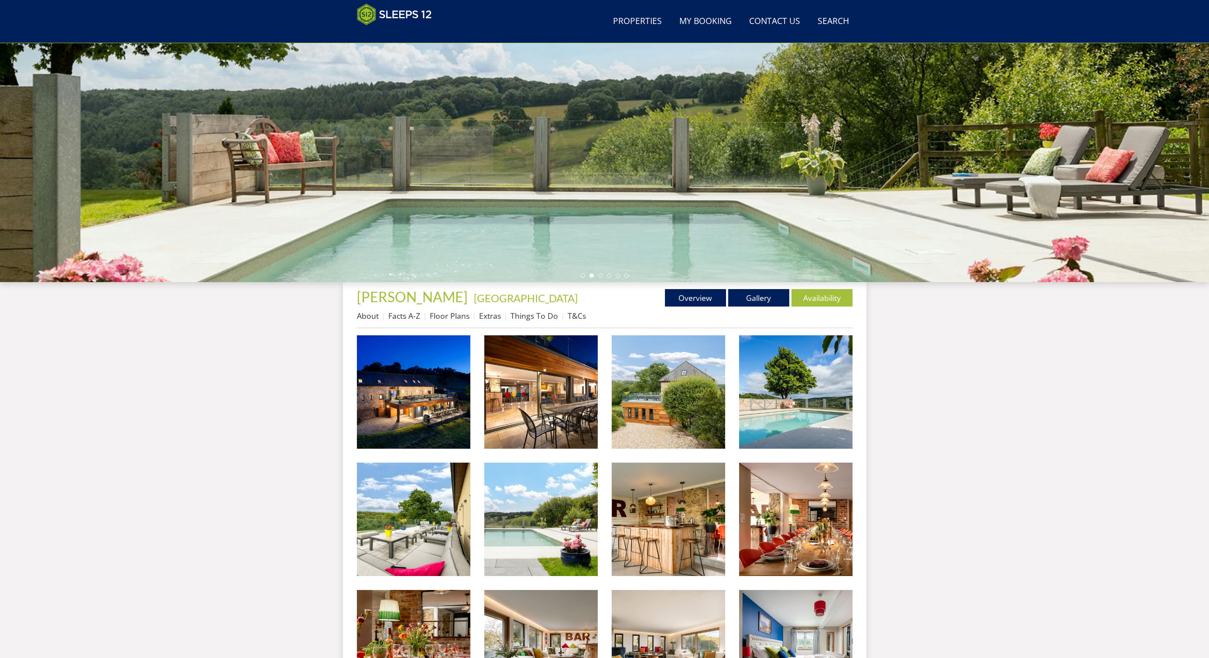
scroll to position [92, 0]
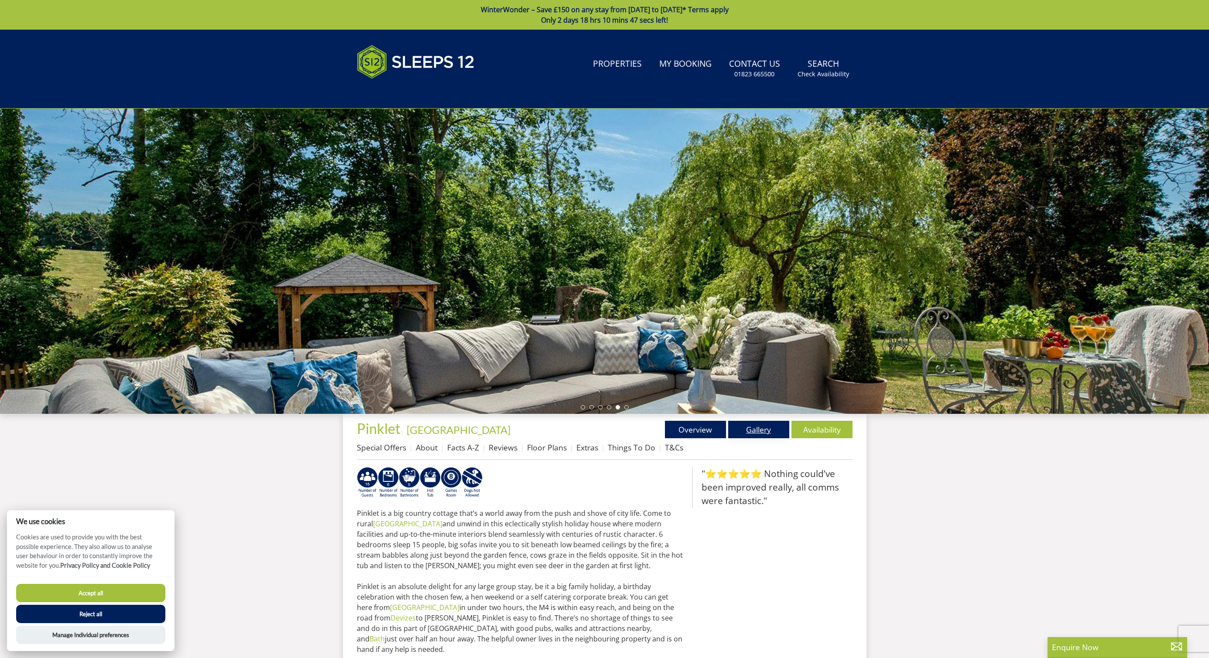
click at [757, 432] on link "Gallery" at bounding box center [758, 429] width 61 height 17
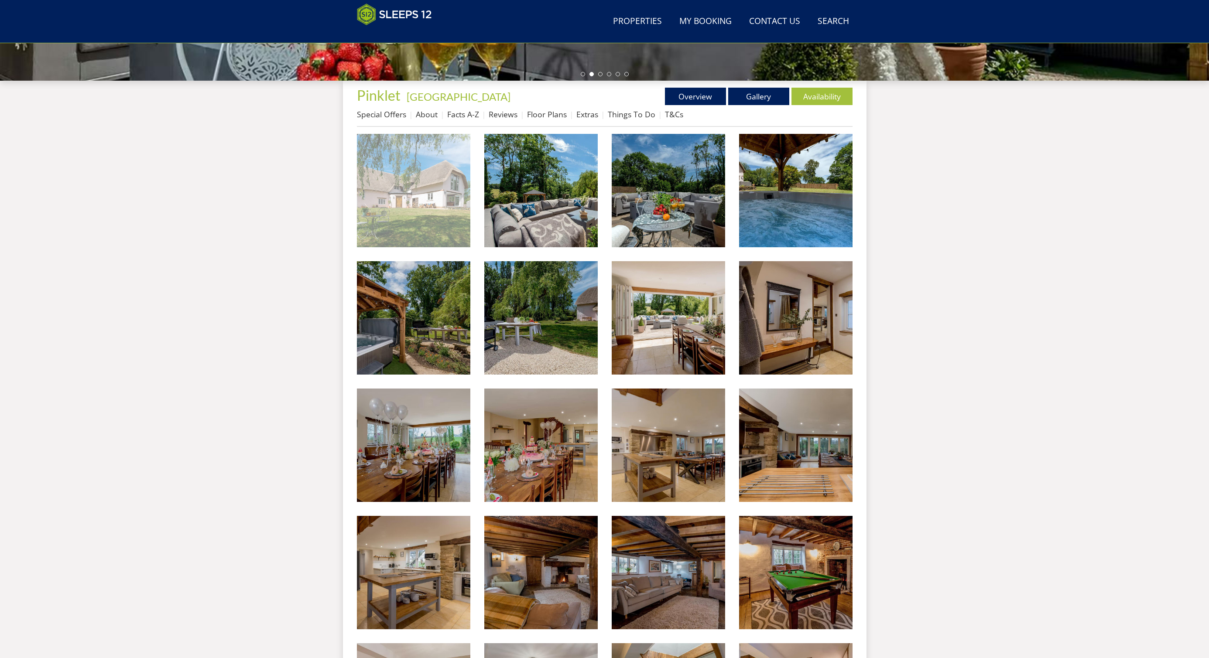
scroll to position [224, 0]
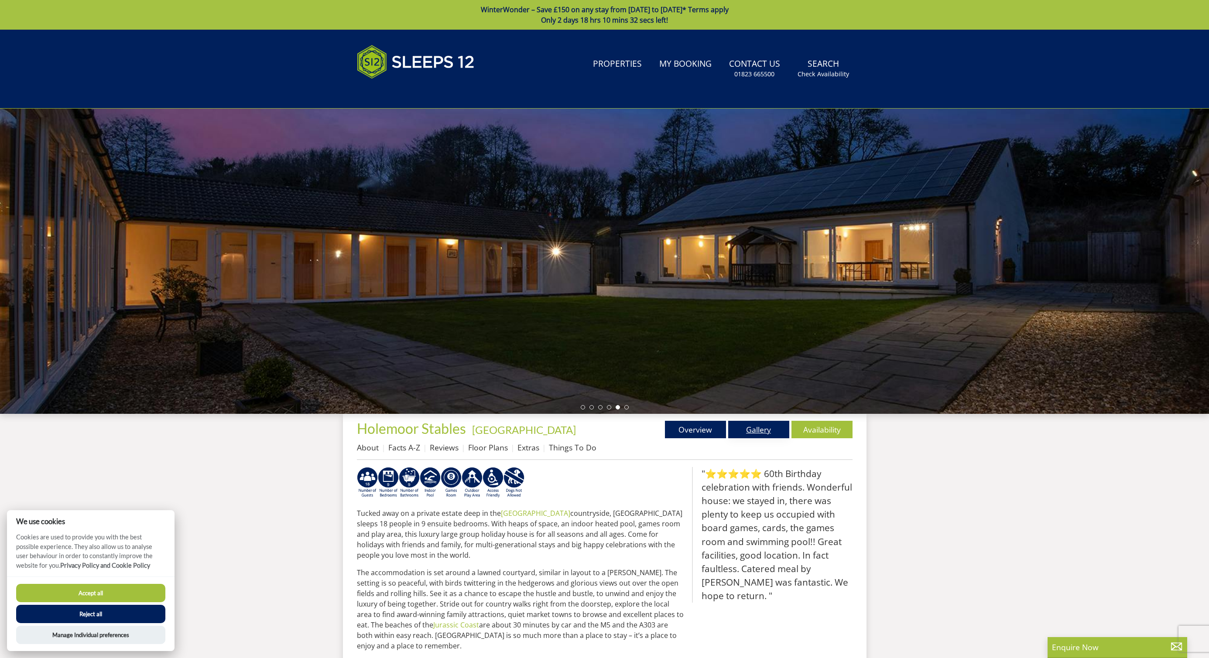
click at [761, 433] on link "Gallery" at bounding box center [758, 429] width 61 height 17
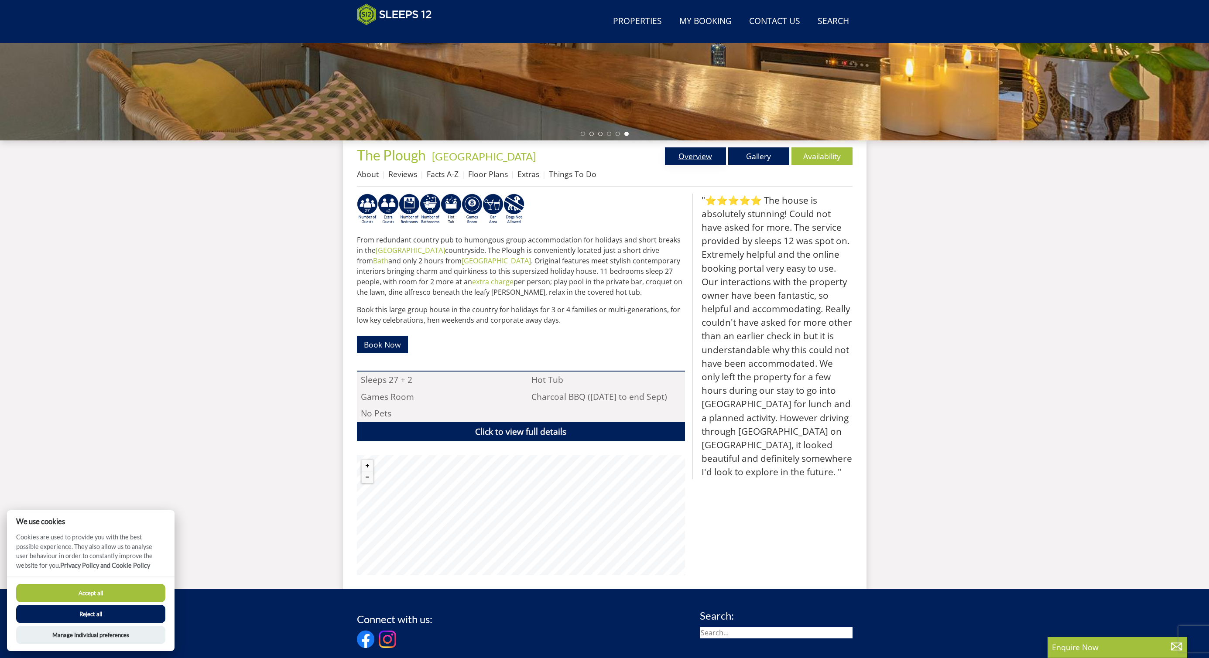
scroll to position [238, 0]
click at [746, 157] on link "Gallery" at bounding box center [758, 155] width 61 height 17
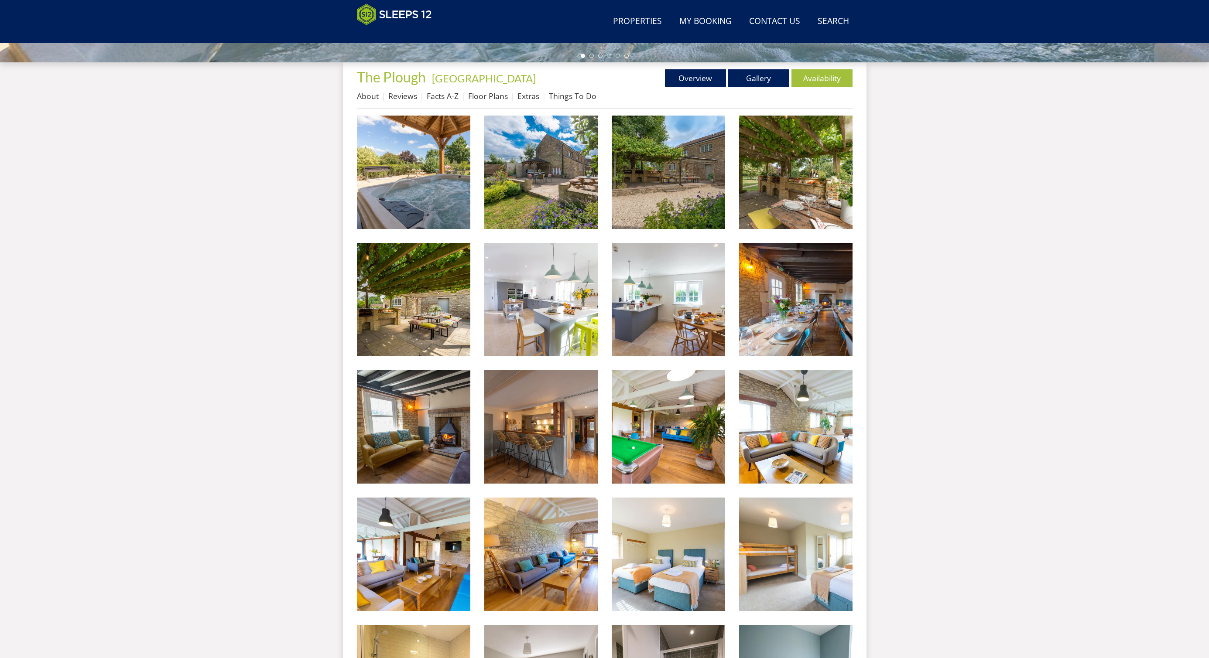
scroll to position [258, 0]
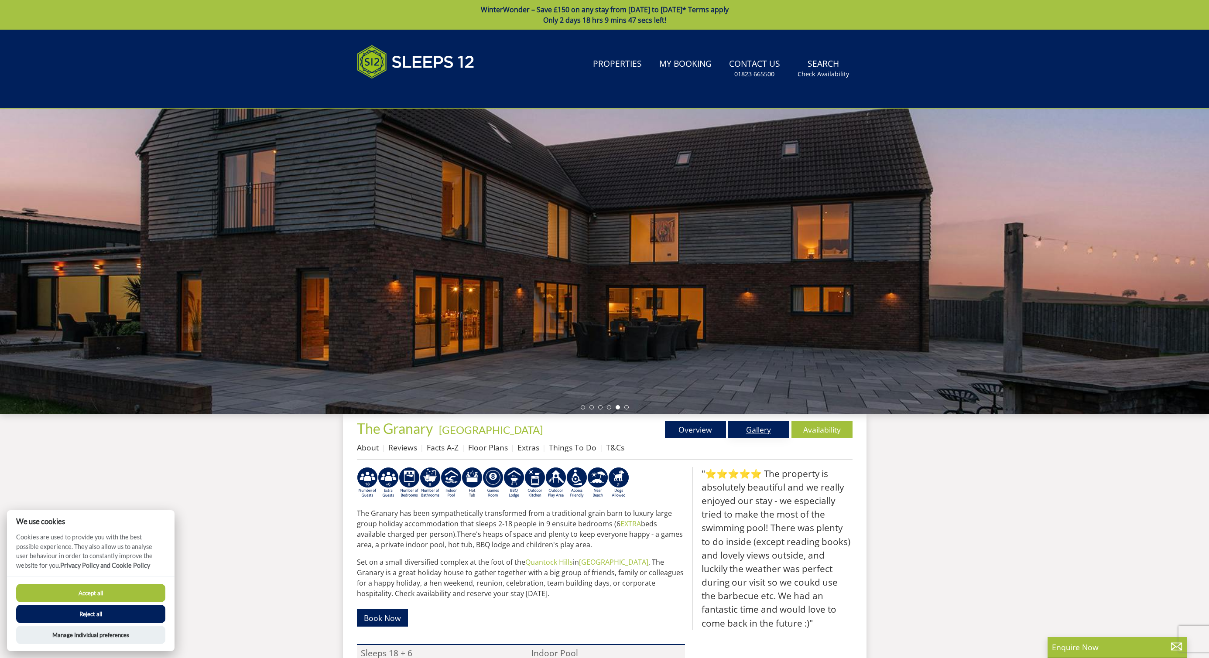
click at [771, 428] on link "Gallery" at bounding box center [758, 429] width 61 height 17
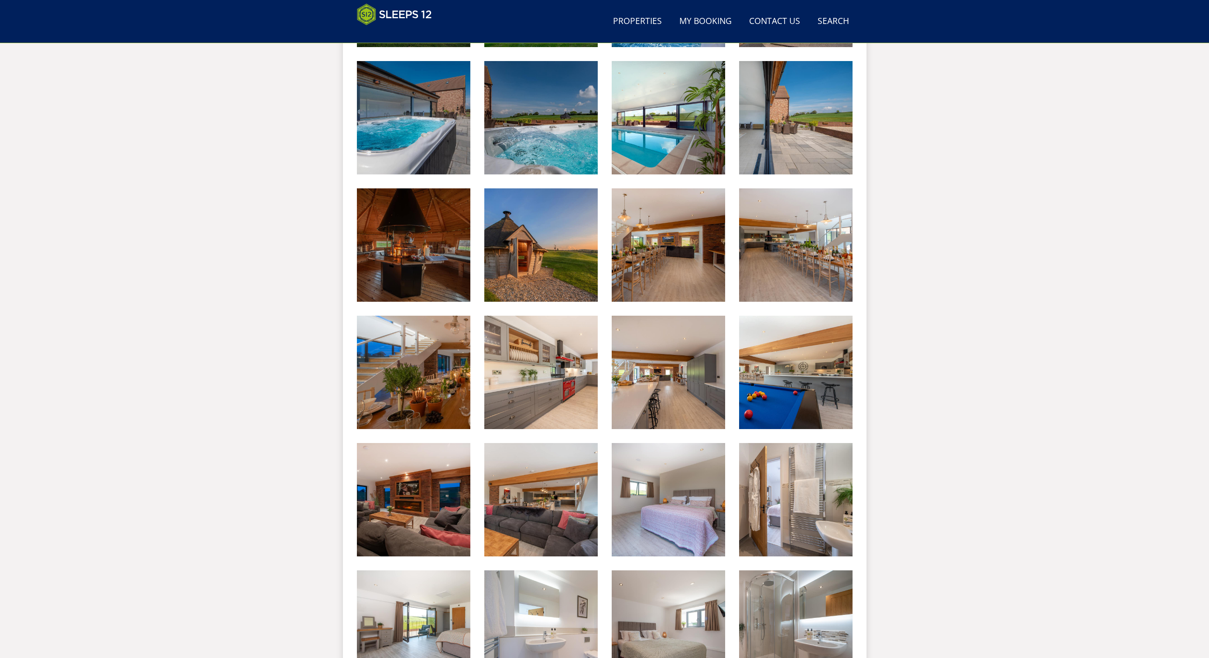
scroll to position [498, 0]
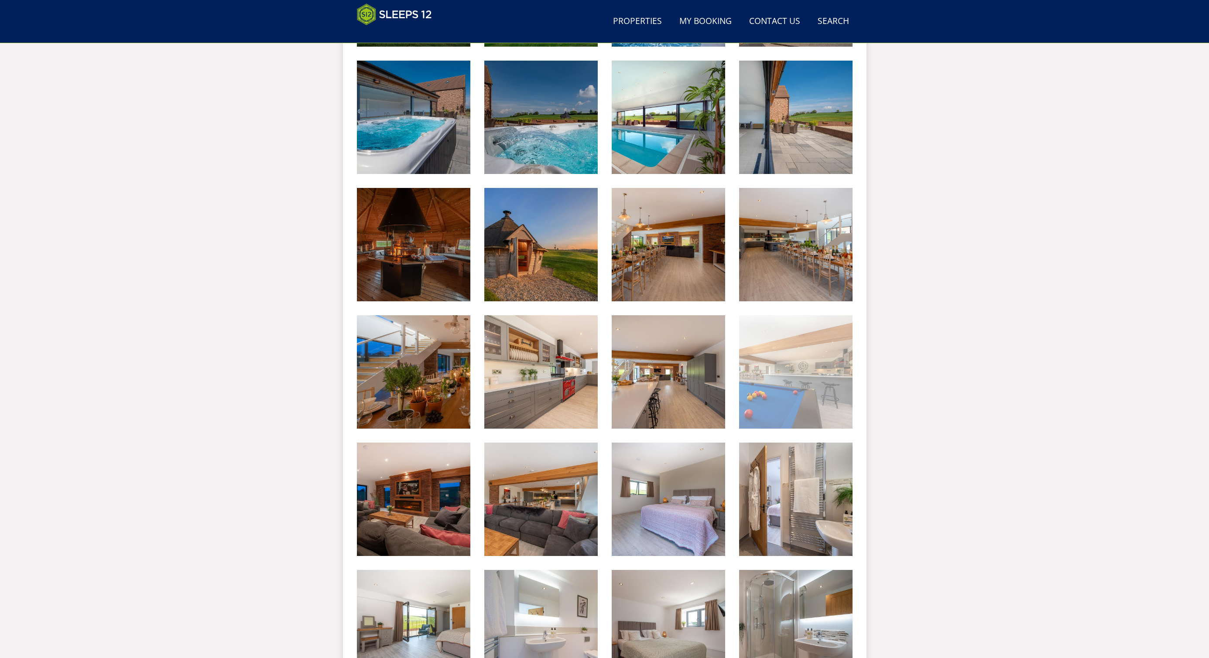
click at [771, 367] on img at bounding box center [795, 371] width 113 height 113
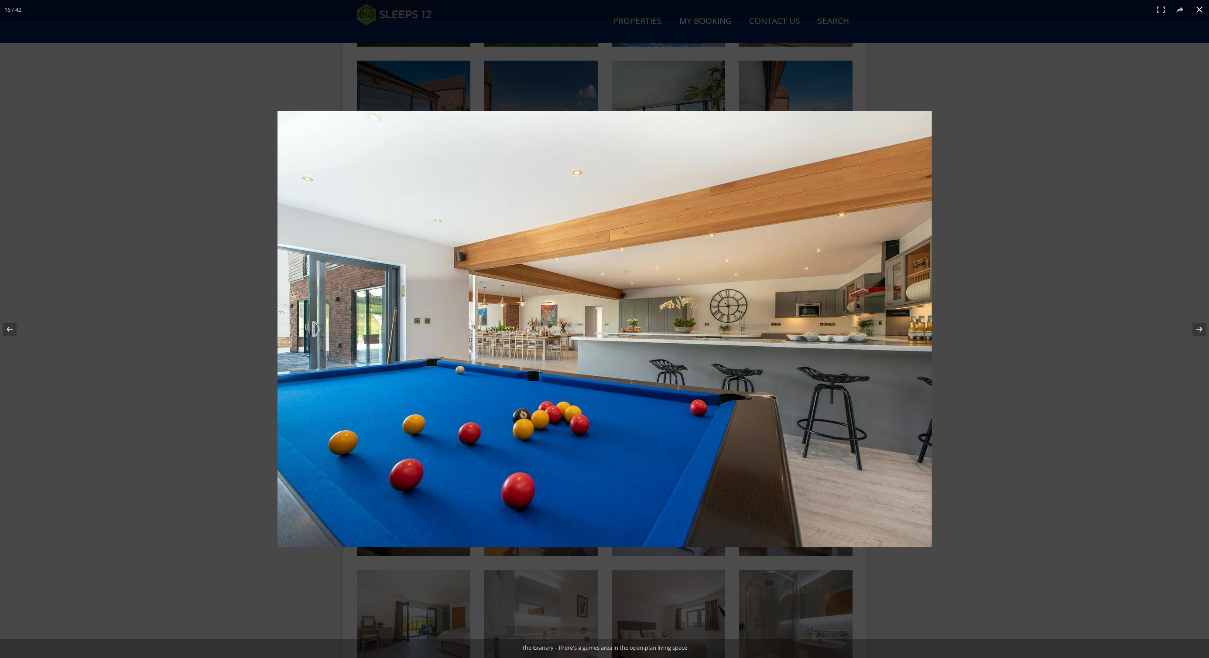
scroll to position [493, 0]
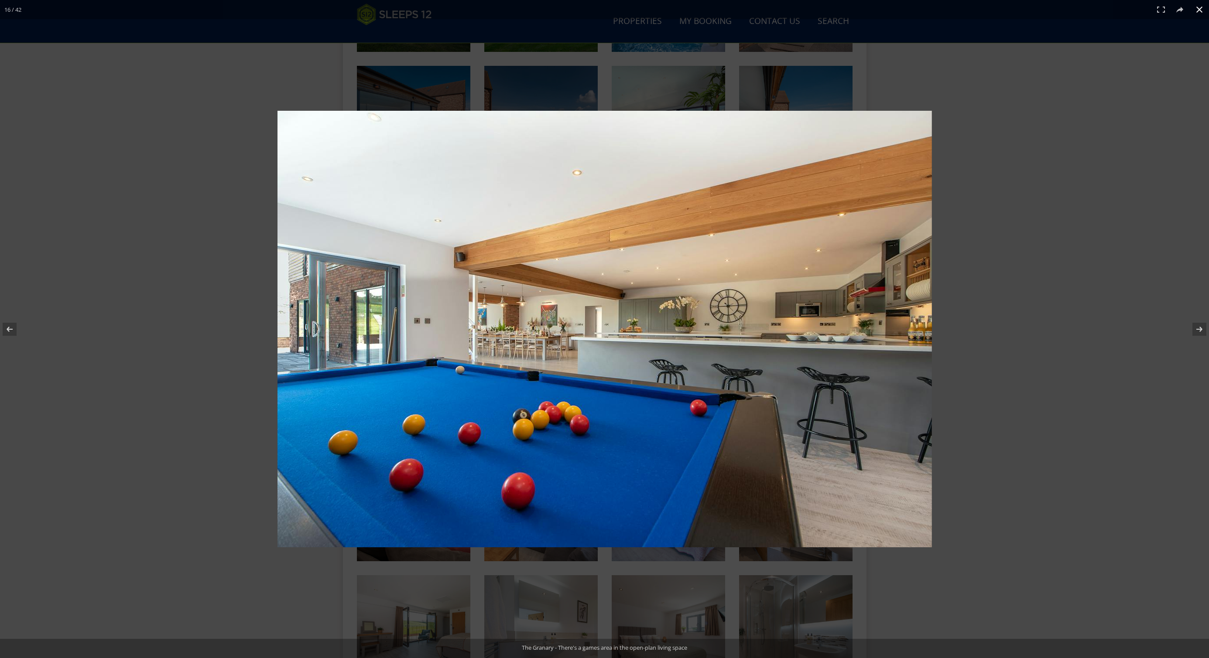
click at [1013, 264] on div at bounding box center [703, 343] width 852 height 464
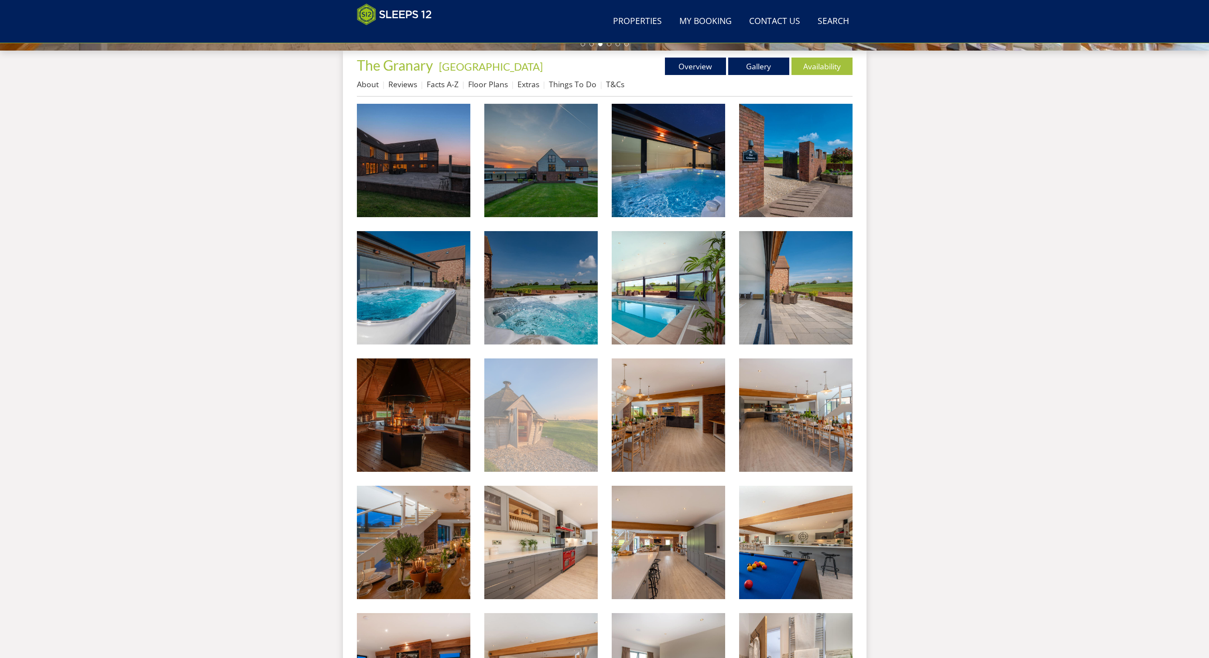
scroll to position [292, 0]
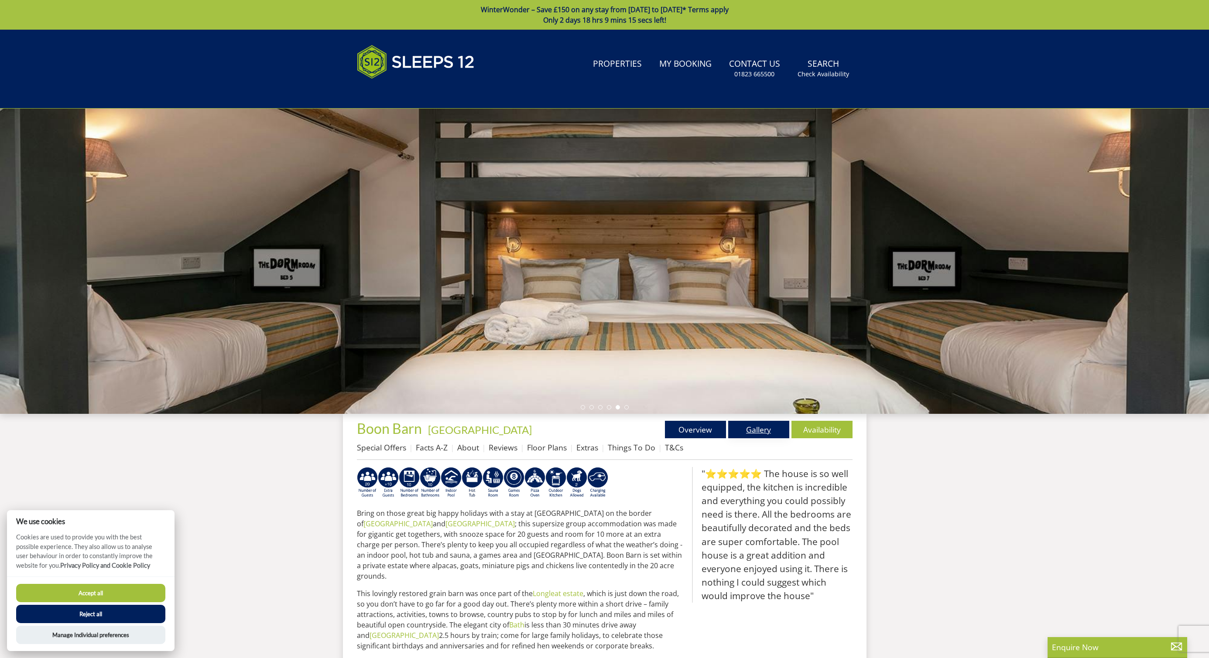
click at [767, 428] on link "Gallery" at bounding box center [758, 429] width 61 height 17
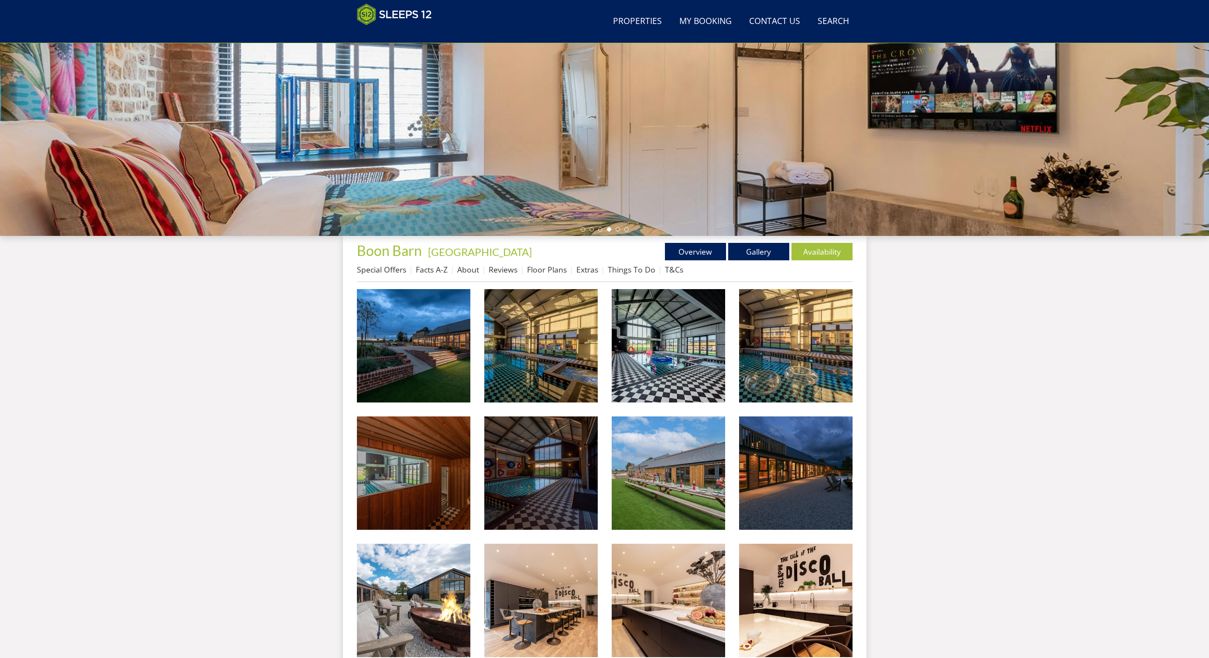
scroll to position [150, 0]
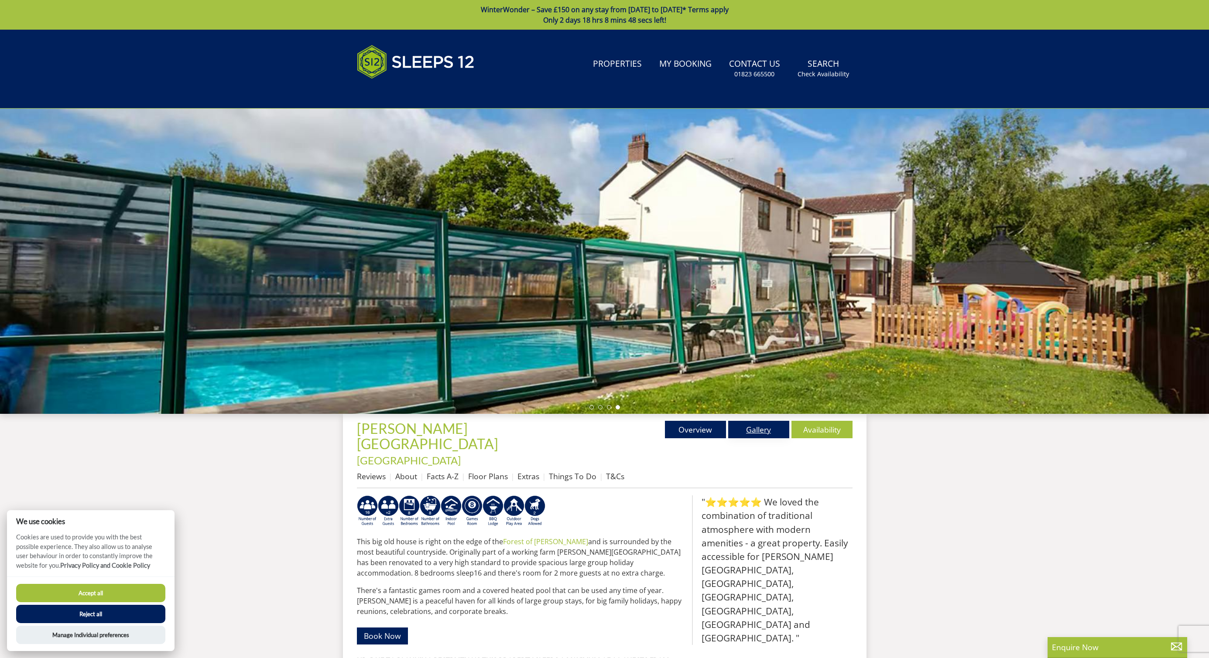
click at [760, 429] on link "Gallery" at bounding box center [758, 429] width 61 height 17
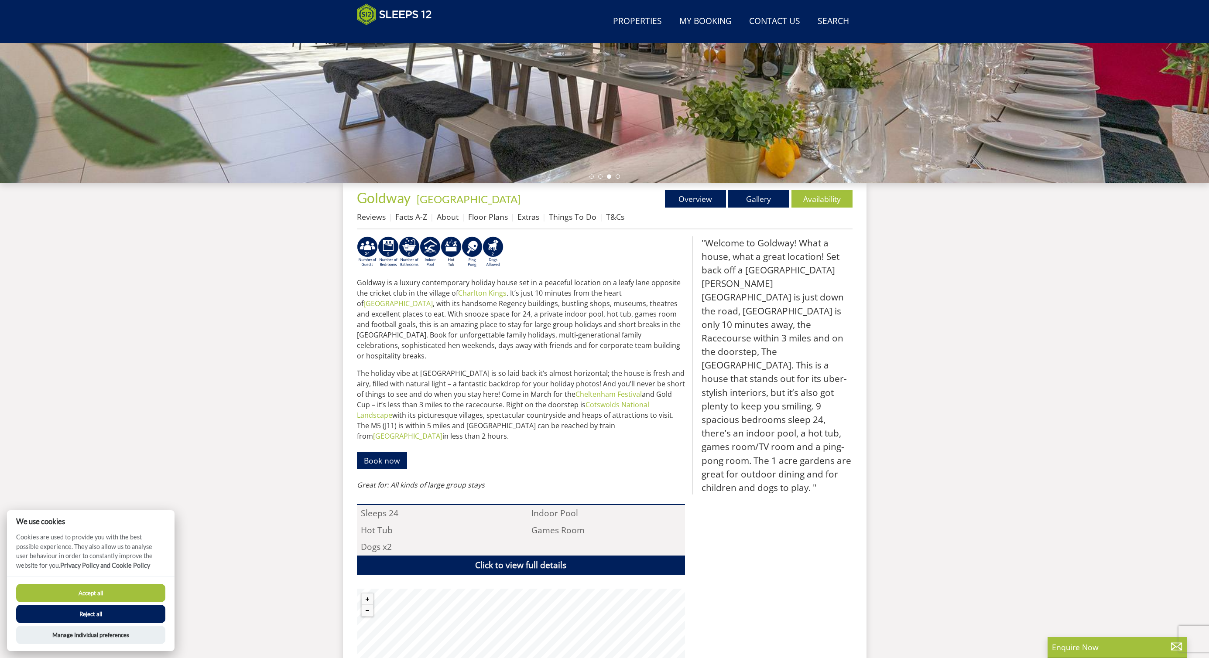
scroll to position [152, 0]
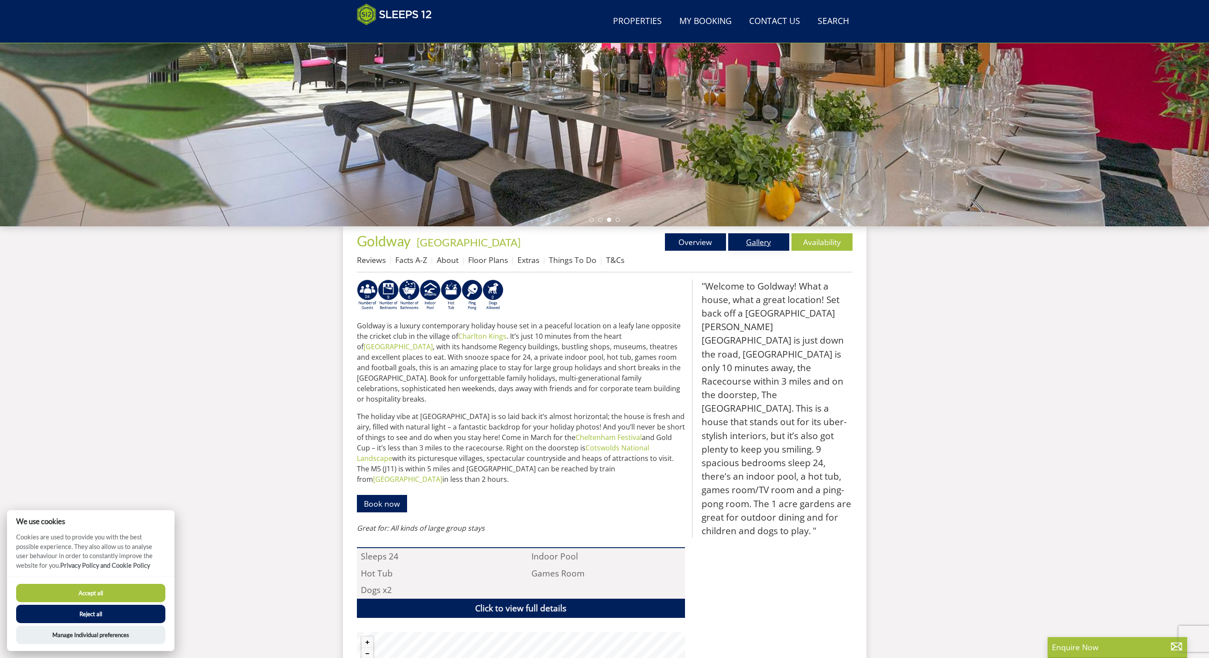
click at [761, 242] on link "Gallery" at bounding box center [758, 241] width 61 height 17
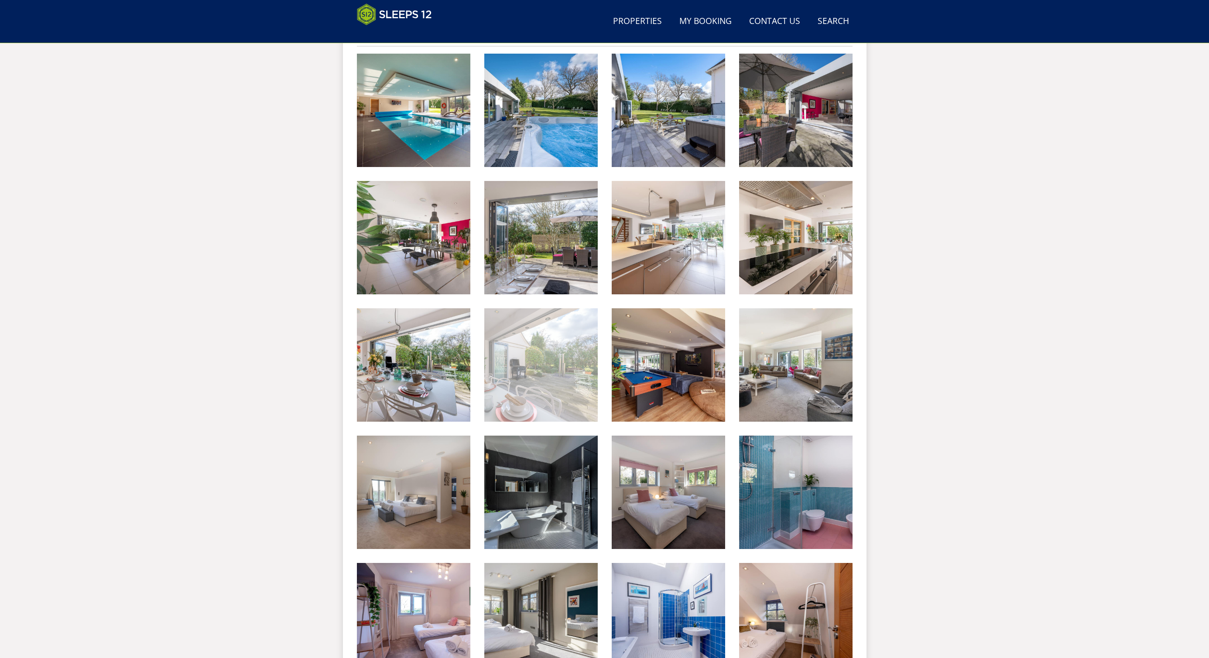
scroll to position [376, 0]
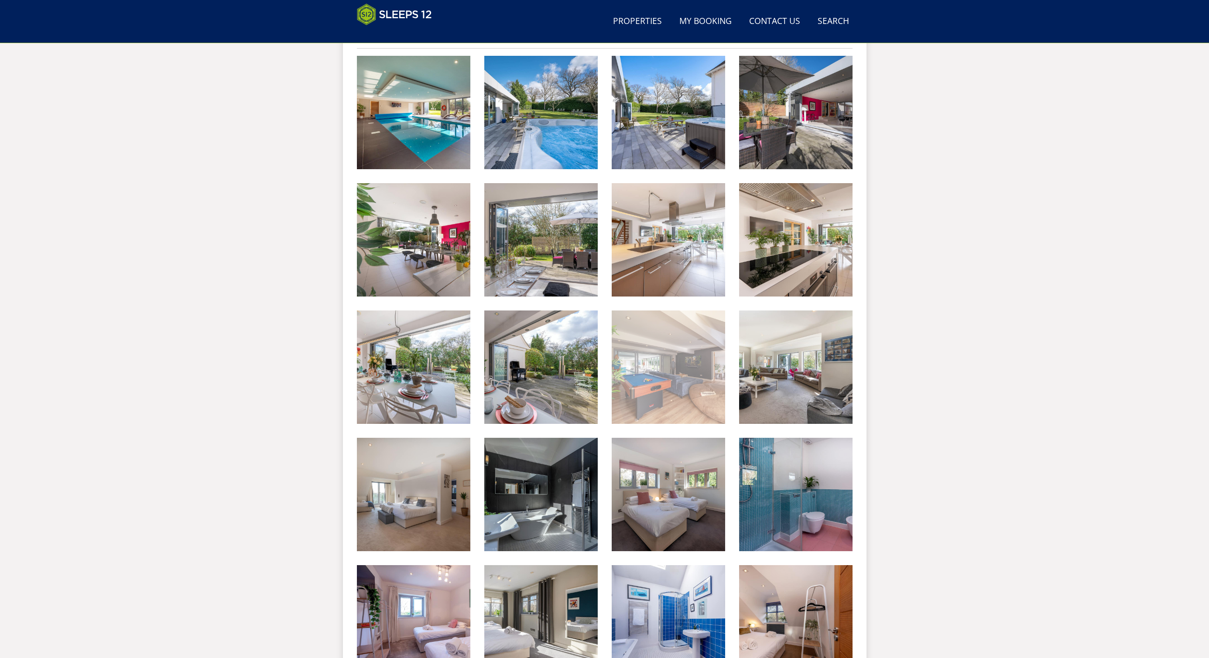
click at [648, 355] on img at bounding box center [668, 367] width 113 height 113
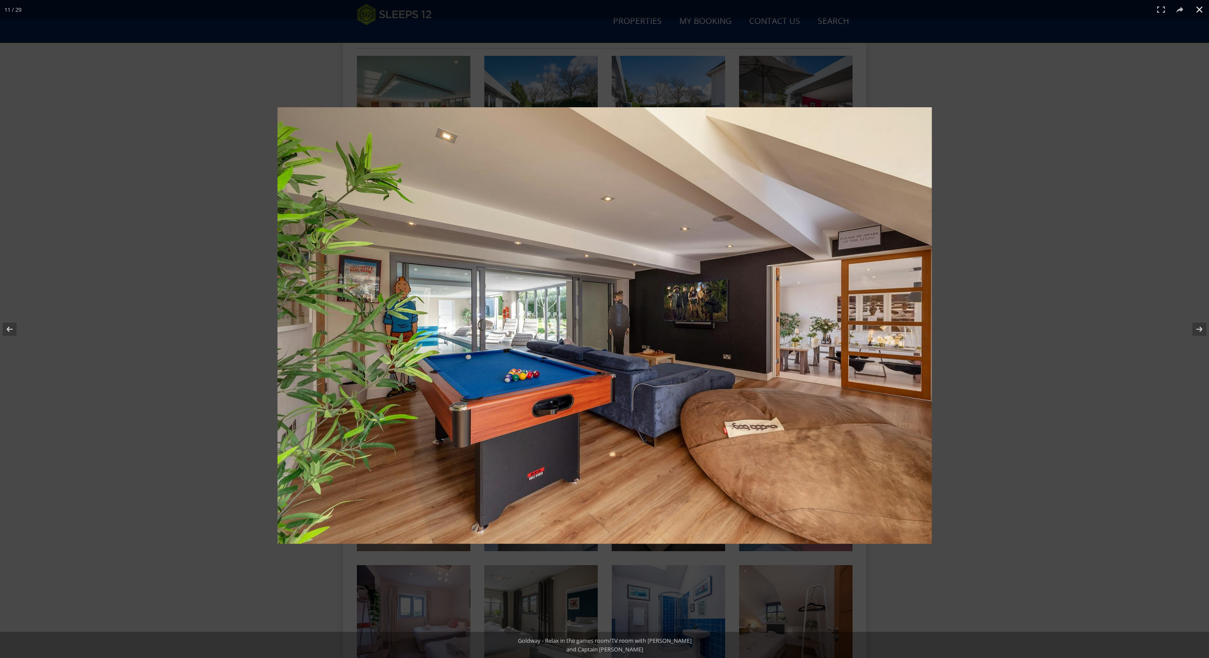
click at [1062, 215] on div at bounding box center [707, 341] width 861 height 469
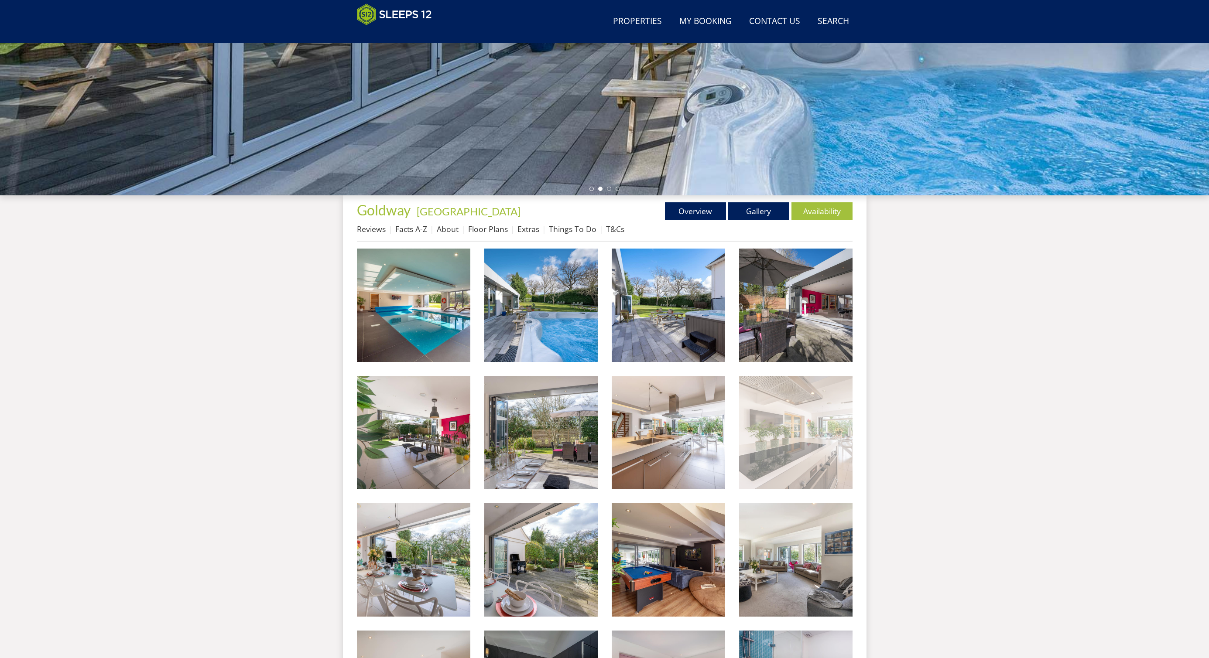
scroll to position [154, 0]
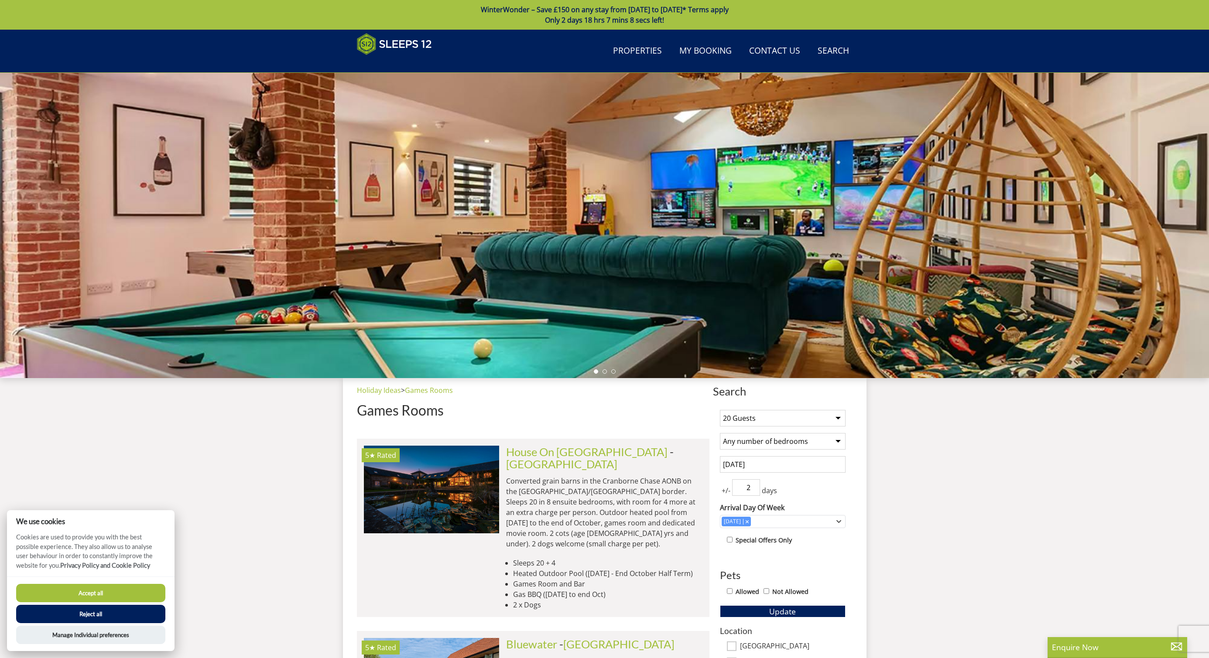
select select "20"
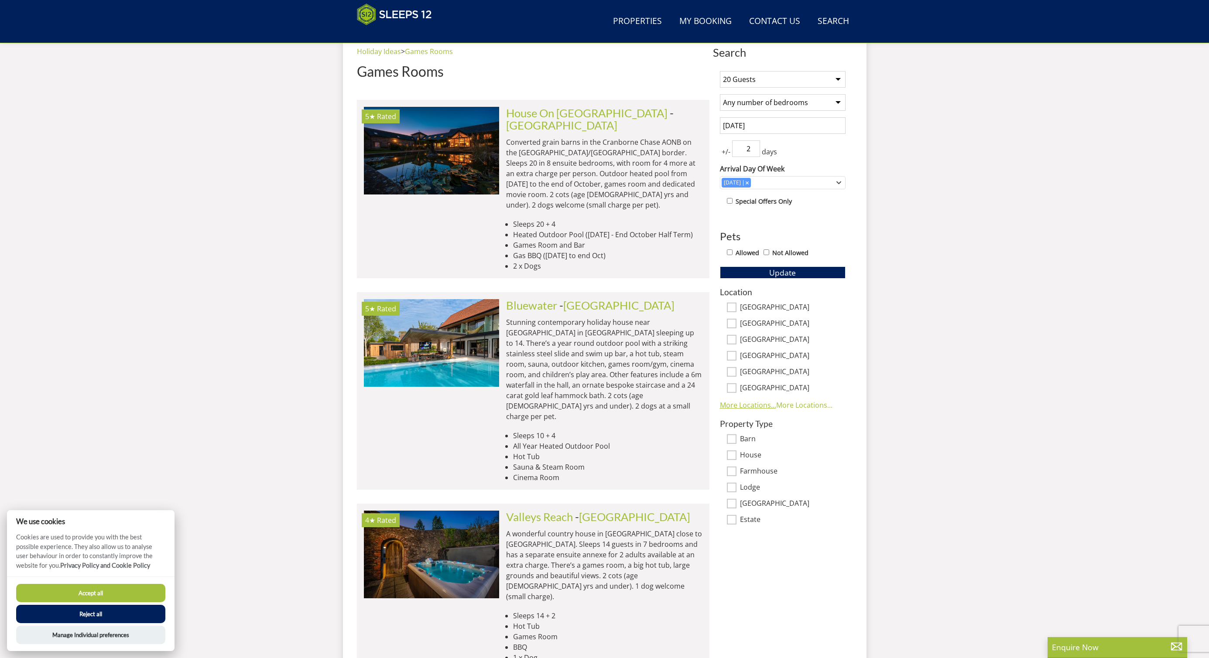
scroll to position [339, 0]
click at [759, 406] on link "More Locations..." at bounding box center [748, 406] width 56 height 10
click at [733, 405] on input "[GEOGRAPHIC_DATA]" at bounding box center [732, 405] width 10 height 10
checkbox input "true"
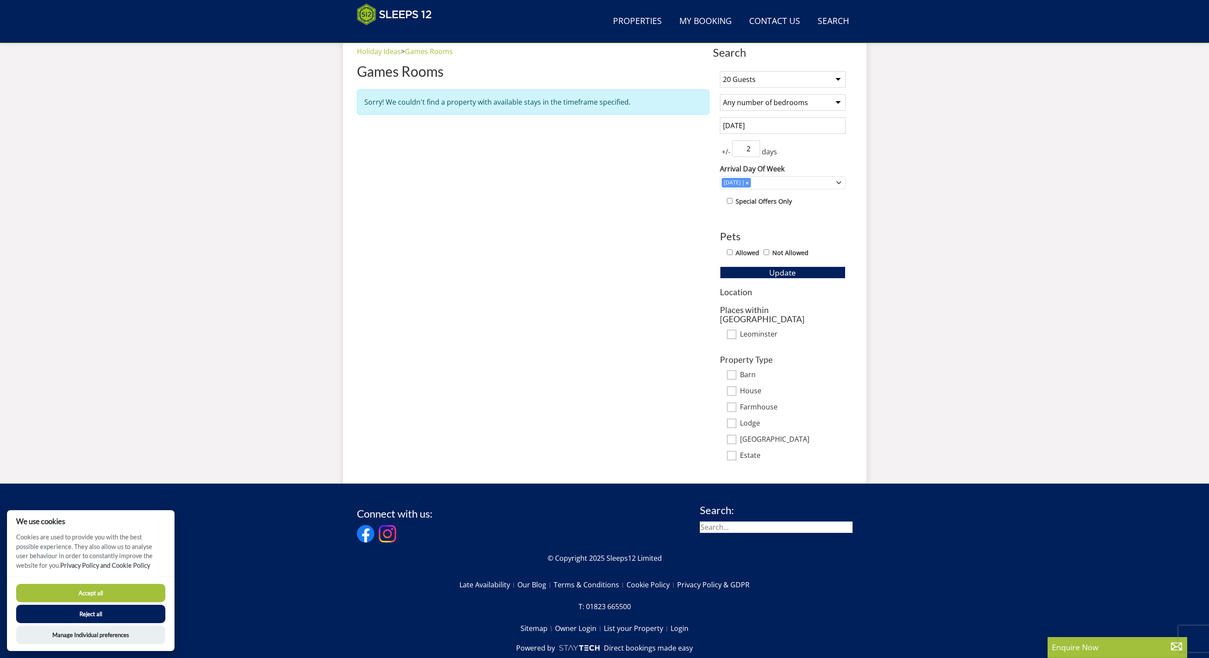
click at [735, 388] on div "Property Type Barn House Farmhouse Lodge [GEOGRAPHIC_DATA] Estate" at bounding box center [783, 408] width 126 height 106
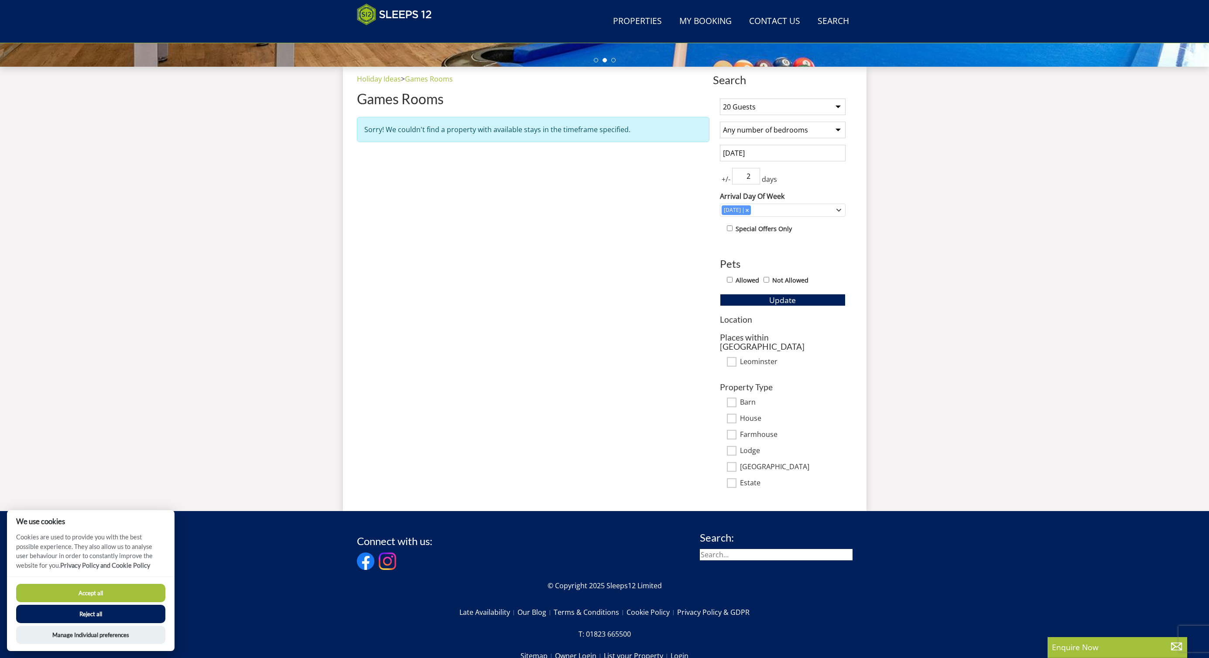
scroll to position [314, 0]
